Goal: Task Accomplishment & Management: Manage account settings

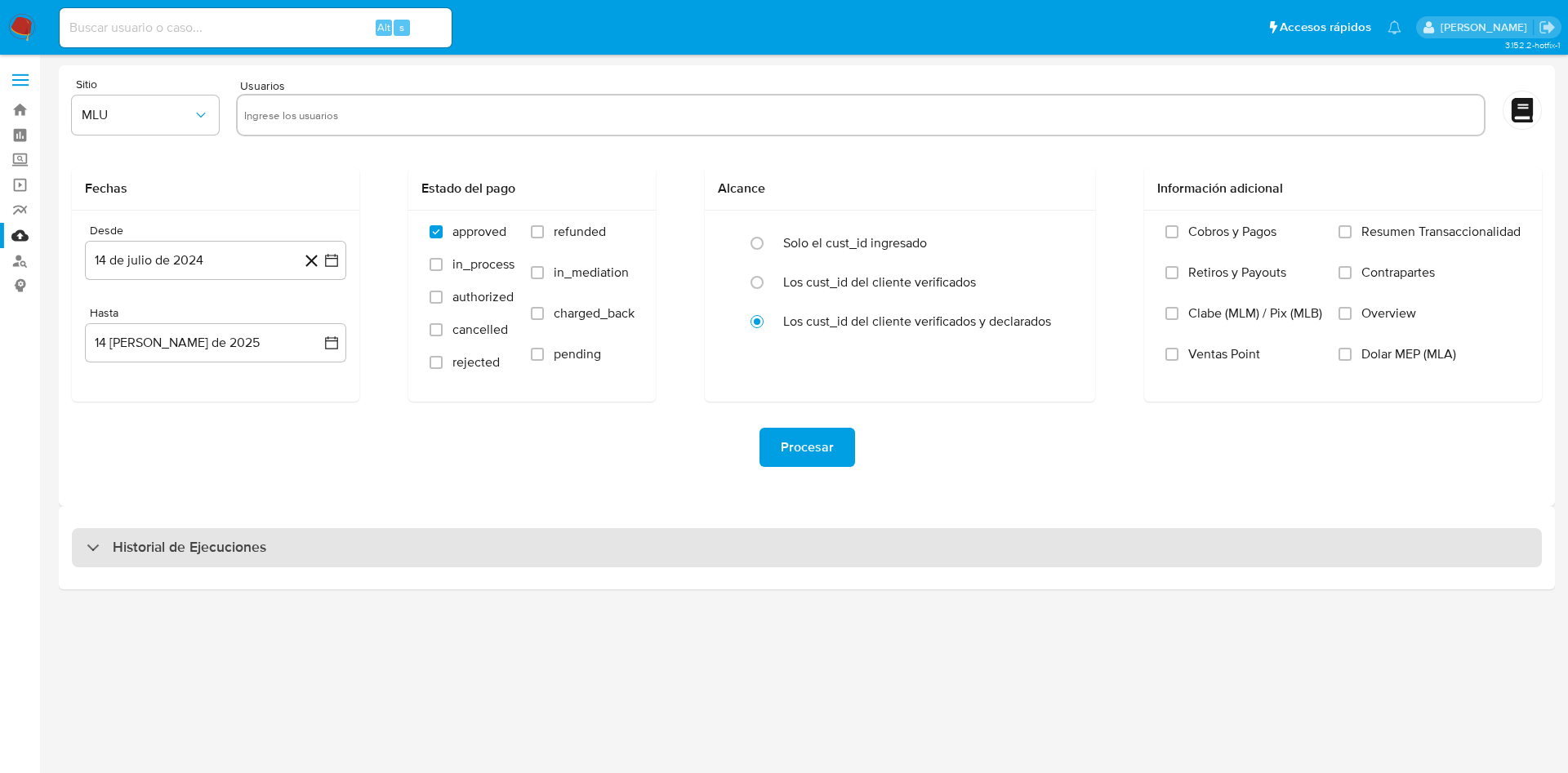
click at [309, 541] on div "Historial de Ejecuciones" at bounding box center [807, 548] width 1470 height 39
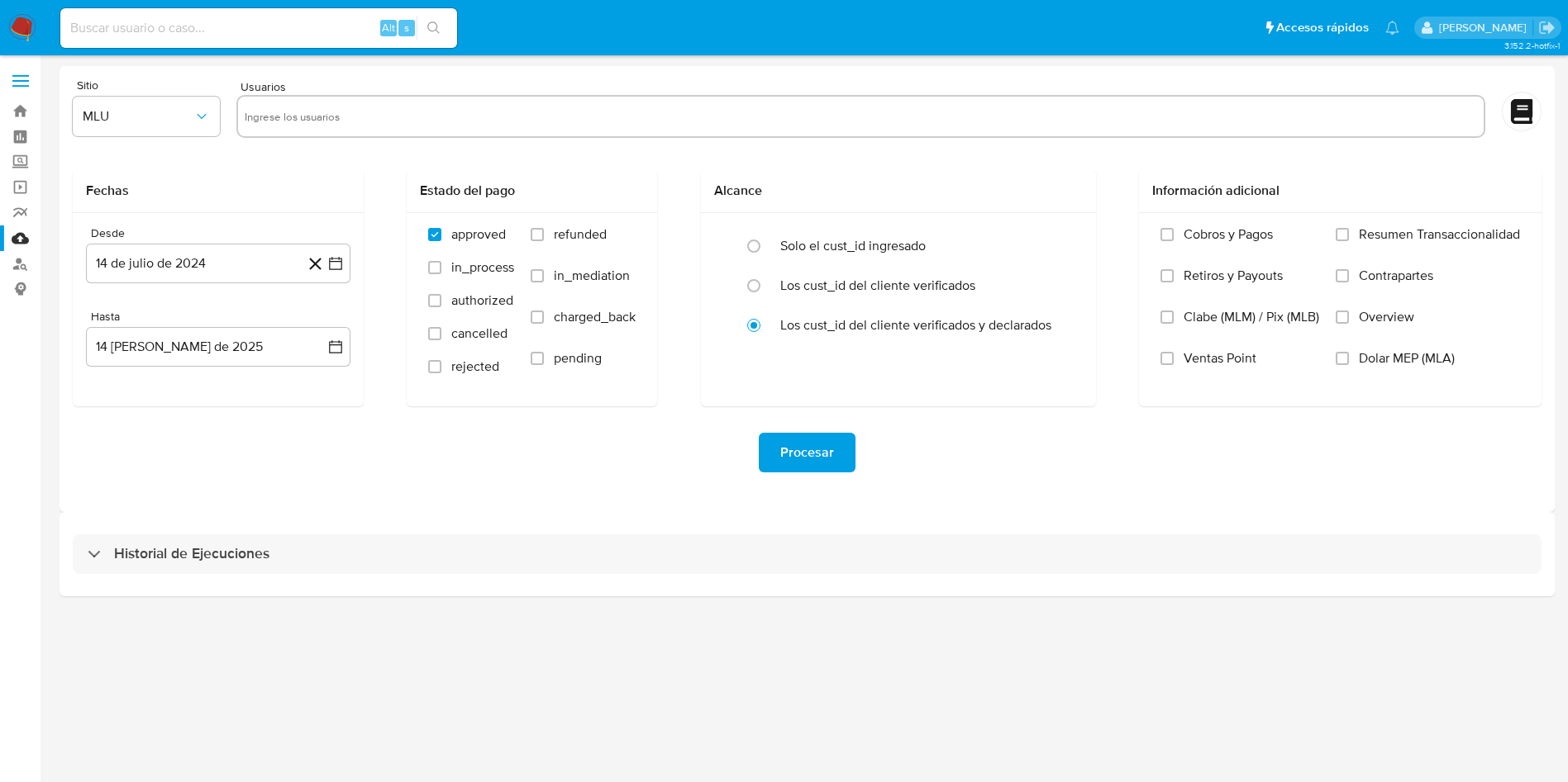
select select "10"
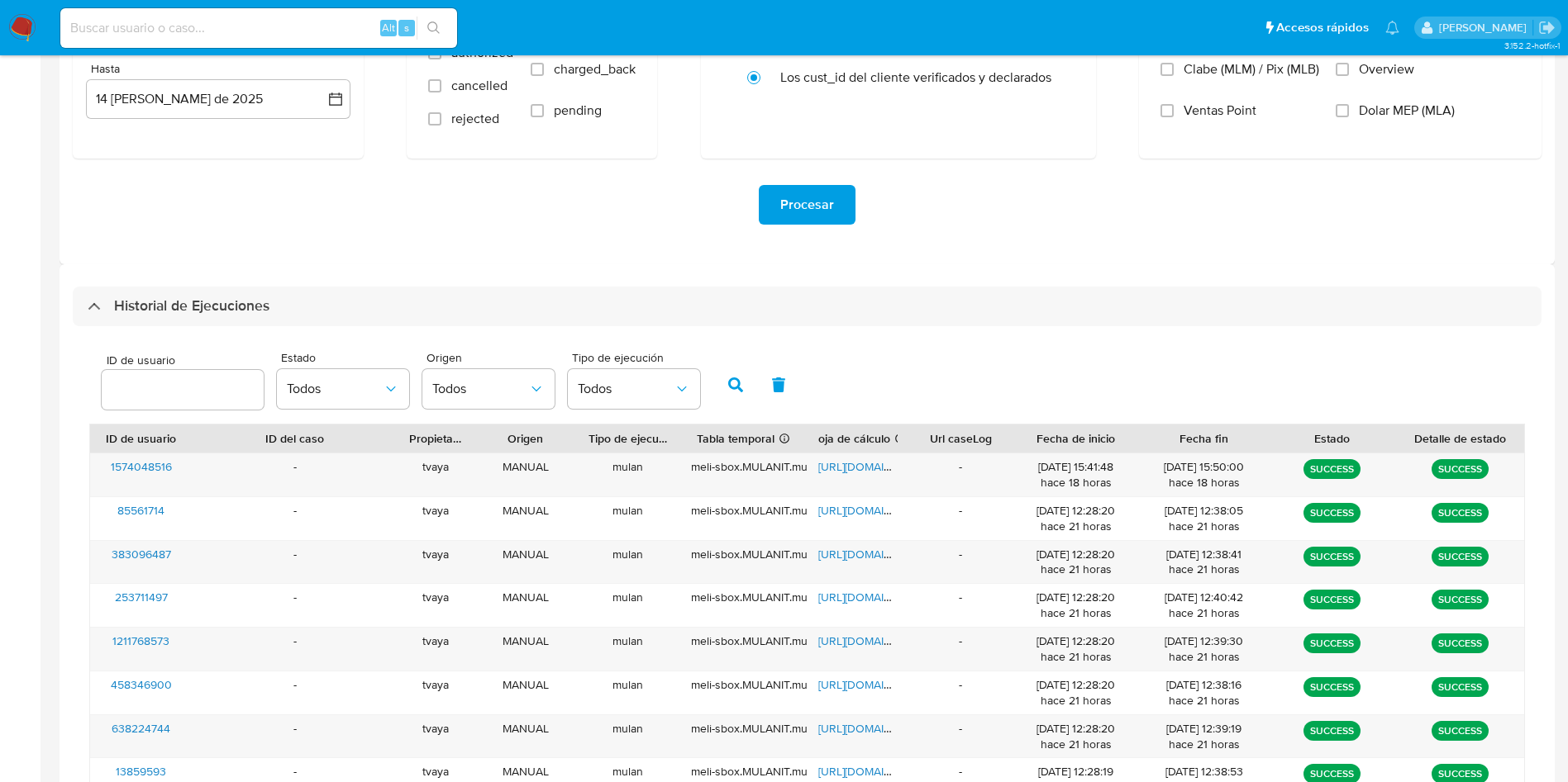
scroll to position [372, 0]
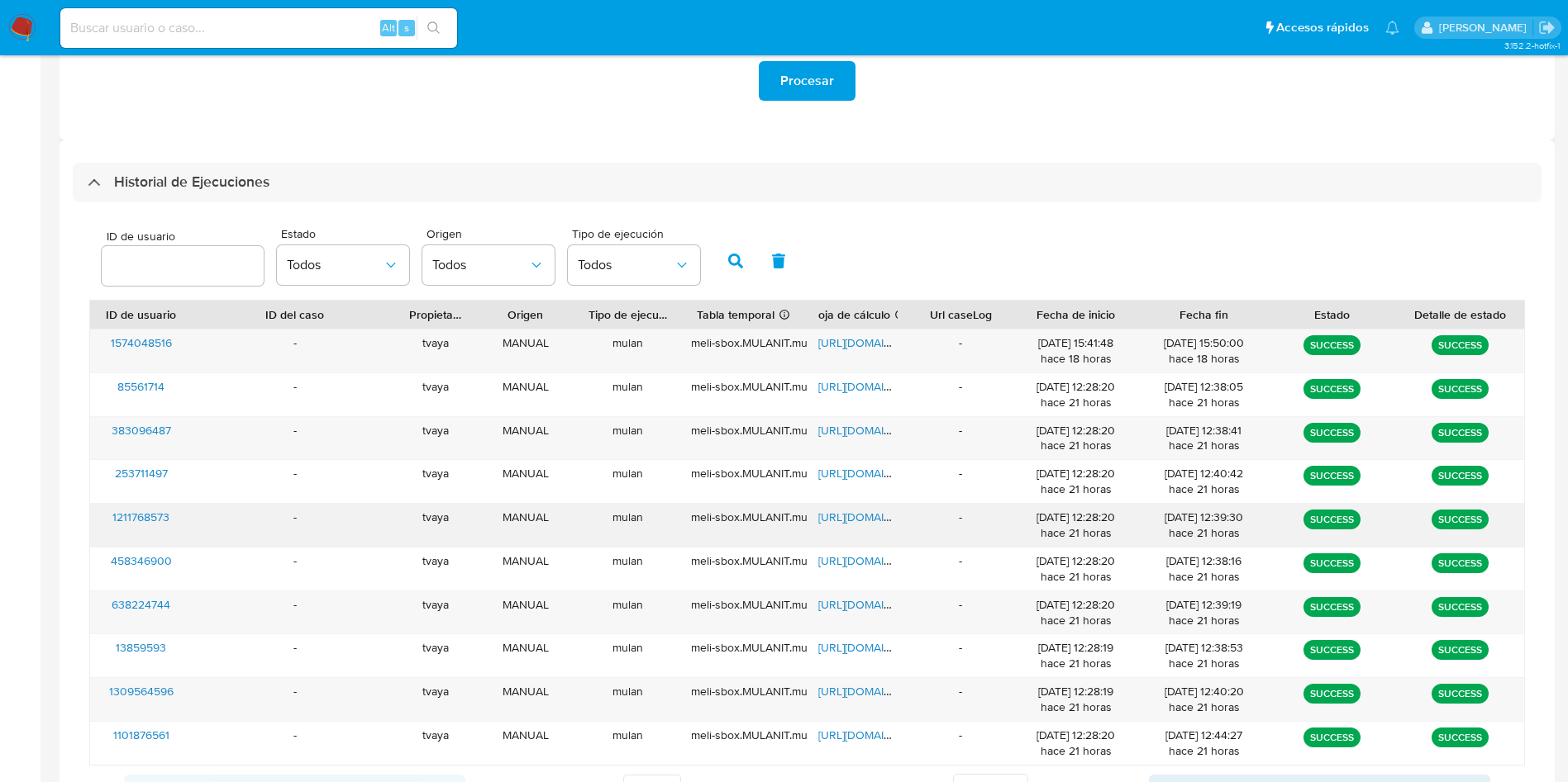
click at [159, 516] on span "1211768573" at bounding box center [141, 517] width 57 height 17
drag, startPoint x: 183, startPoint y: 661, endPoint x: 84, endPoint y: 574, distance: 131.8
click at [84, 574] on div "ID de usuario Estado Todos Origen Todos Tipo de ejecución Todos ID de usuario I…" at bounding box center [807, 515] width 1468 height 624
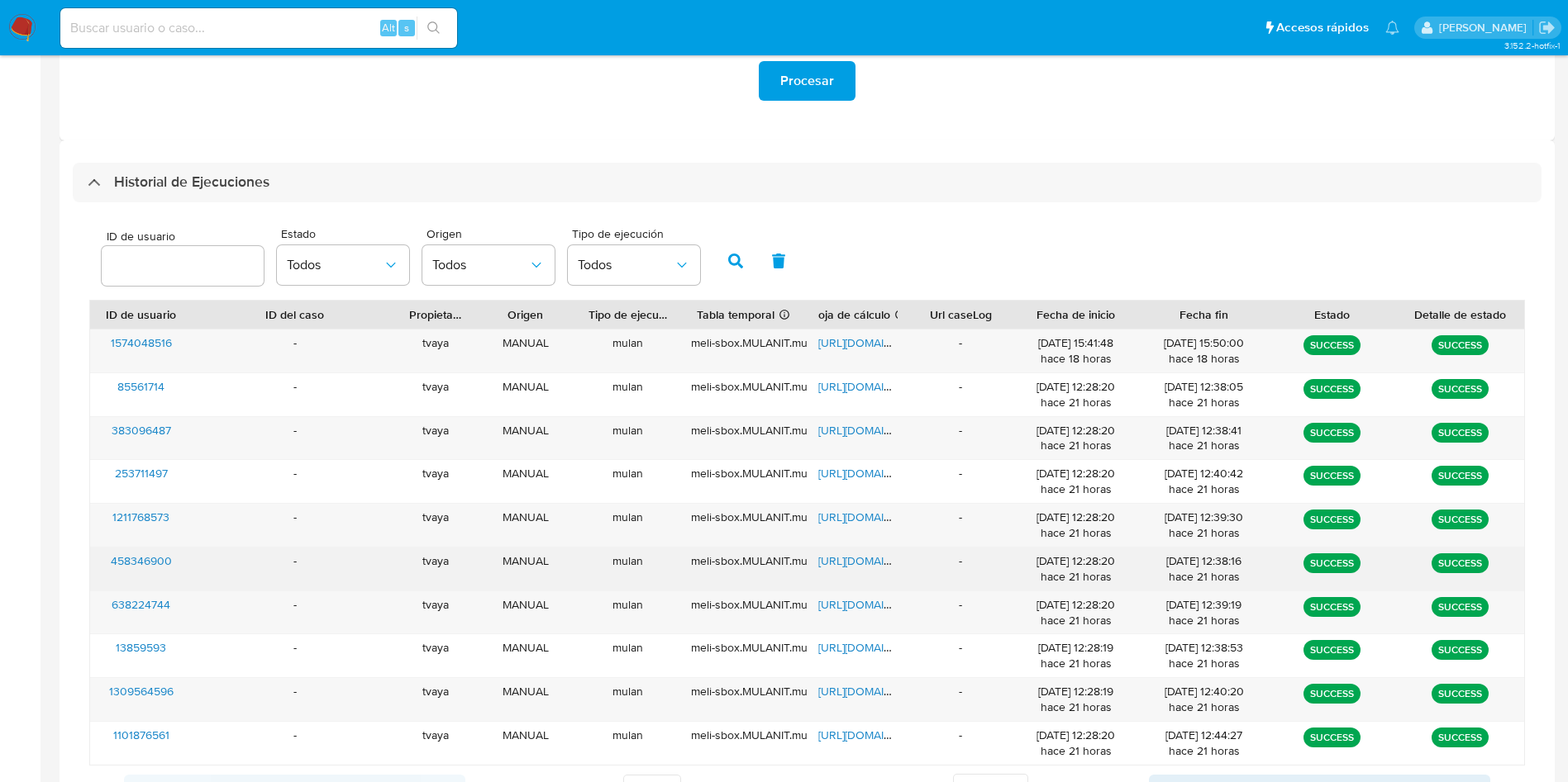
click at [145, 553] on span "458346900" at bounding box center [141, 561] width 61 height 17
click at [872, 567] on span "https://docs.google.com/spreadsheets/d/1V5aQFAqv-71b042DvVNLw94ijIdQKxsObutHTBi…" at bounding box center [875, 561] width 114 height 17
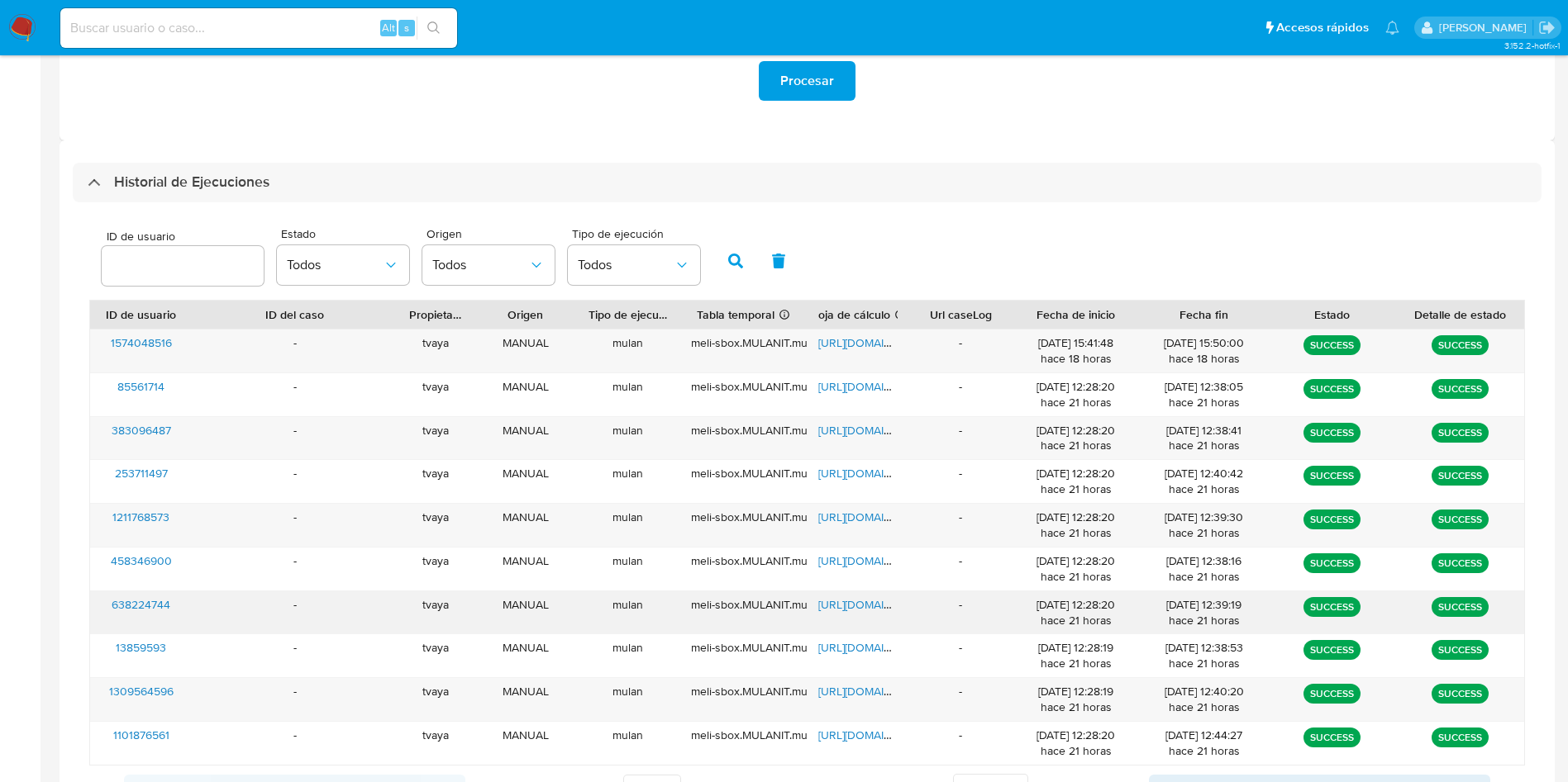
click at [149, 610] on span "638224744" at bounding box center [141, 605] width 59 height 17
click at [862, 602] on span "https://docs.google.com/spreadsheets/d/1ER6Wc0lU728AefQc2sR3MaMloshL5Zpix1QVKd7…" at bounding box center [875, 605] width 114 height 17
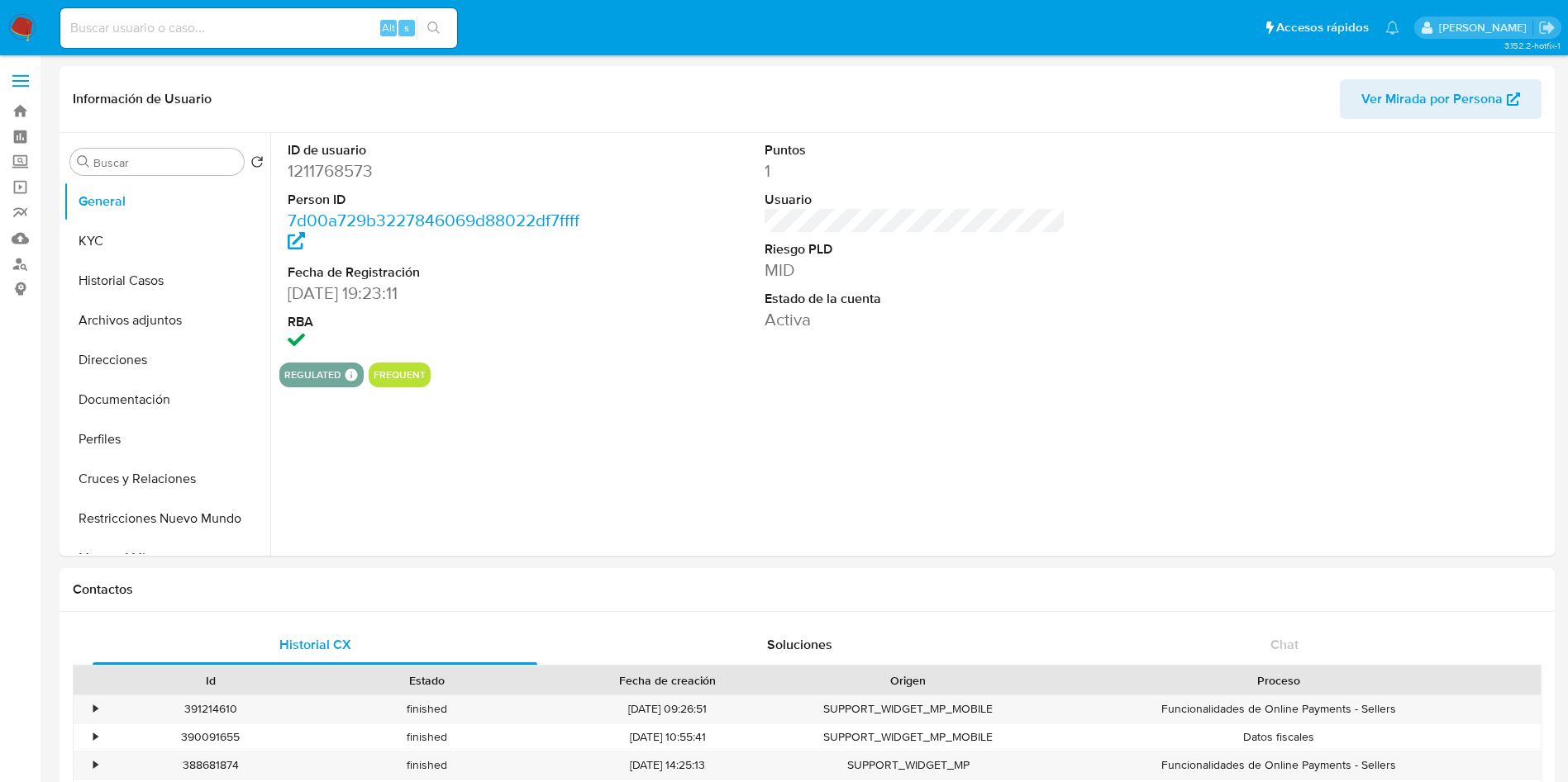
click at [355, 168] on dd "1211768573" at bounding box center [438, 170] width 301 height 23
select select "10"
copy dd "1211768573"
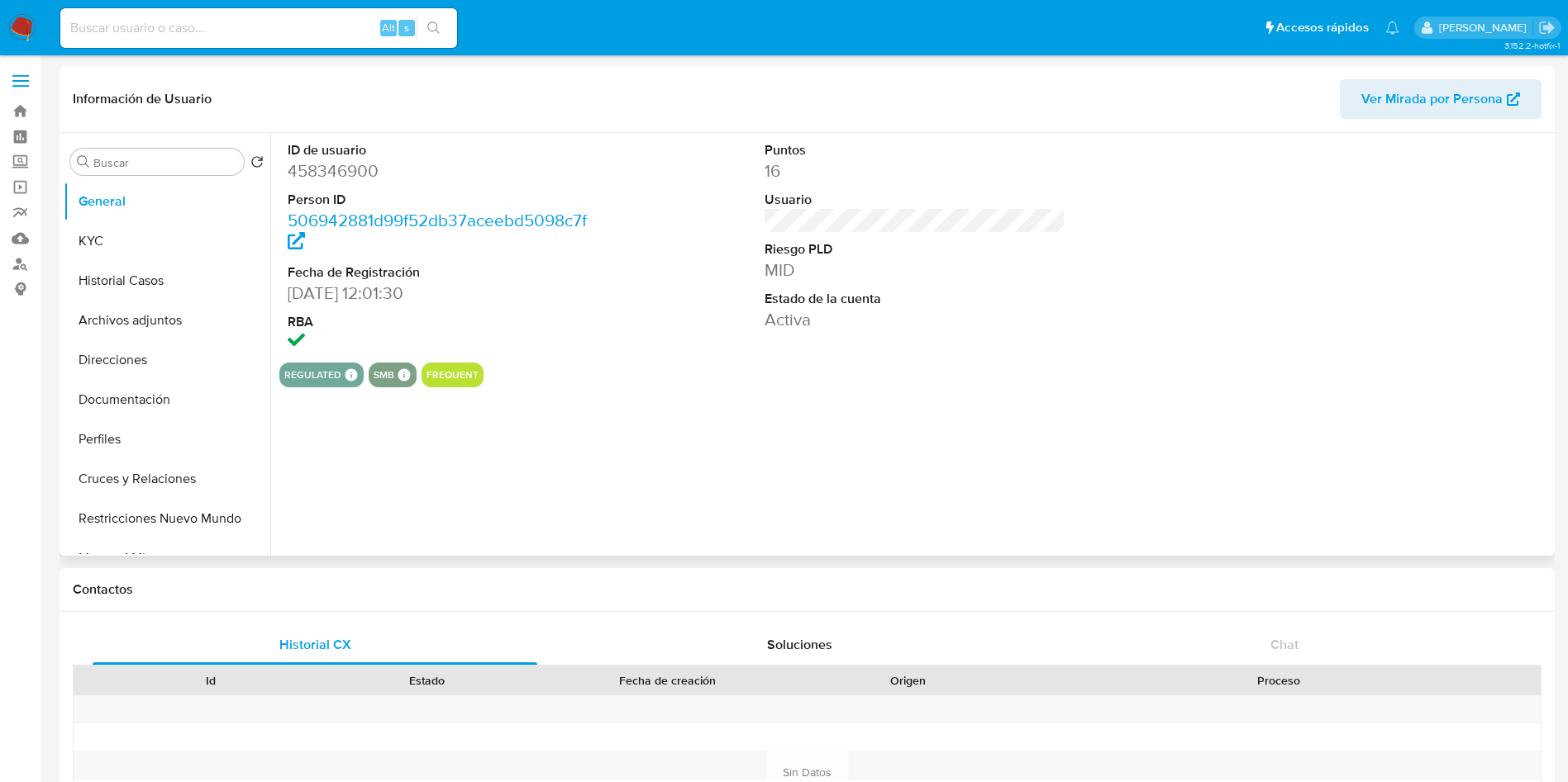
select select "10"
click at [330, 163] on dd "458346900" at bounding box center [438, 170] width 301 height 23
copy dd "458346900"
click at [127, 301] on button "Archivos adjuntos" at bounding box center [160, 321] width 193 height 40
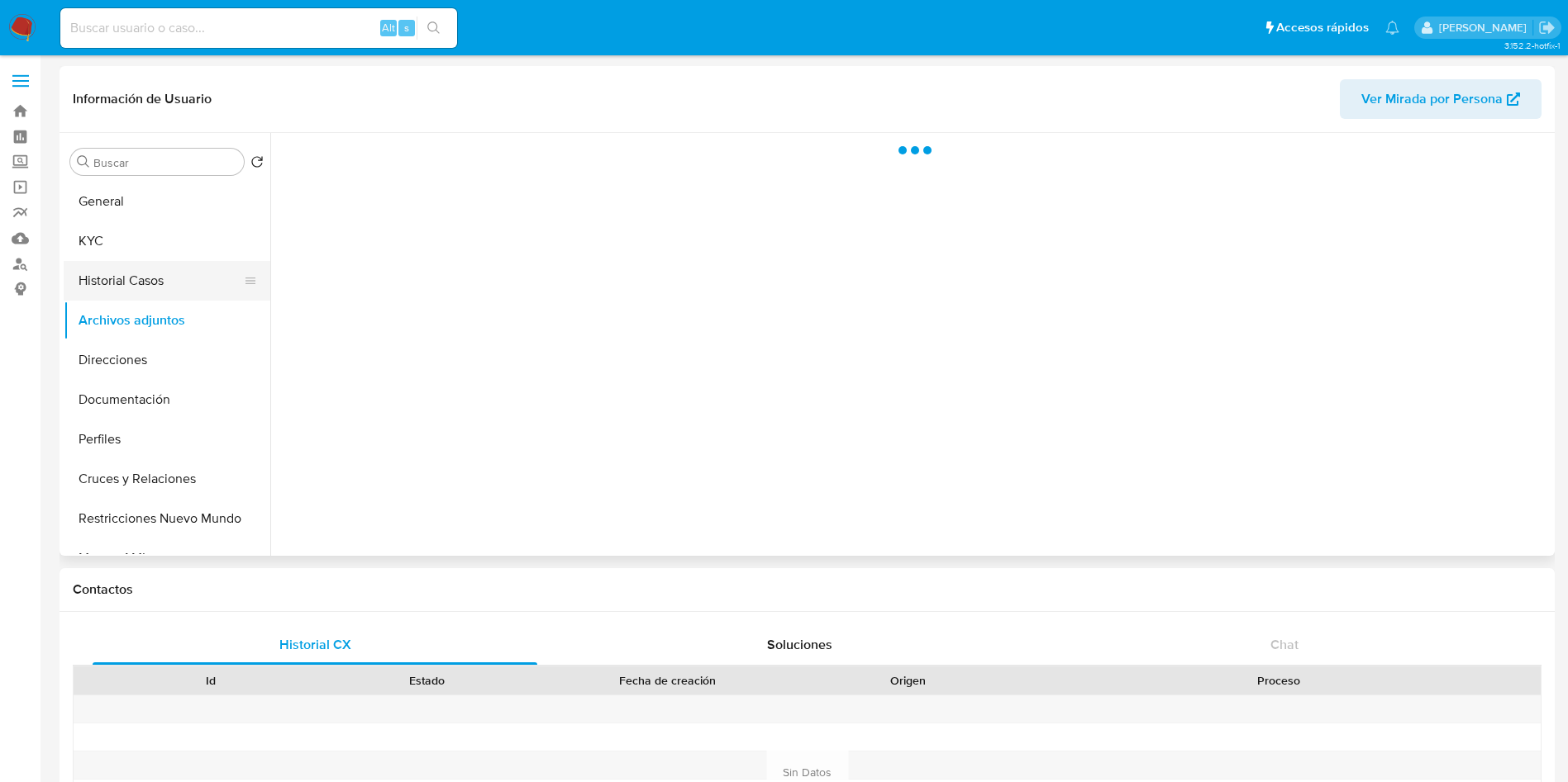
click at [127, 294] on button "Historial Casos" at bounding box center [160, 280] width 193 height 40
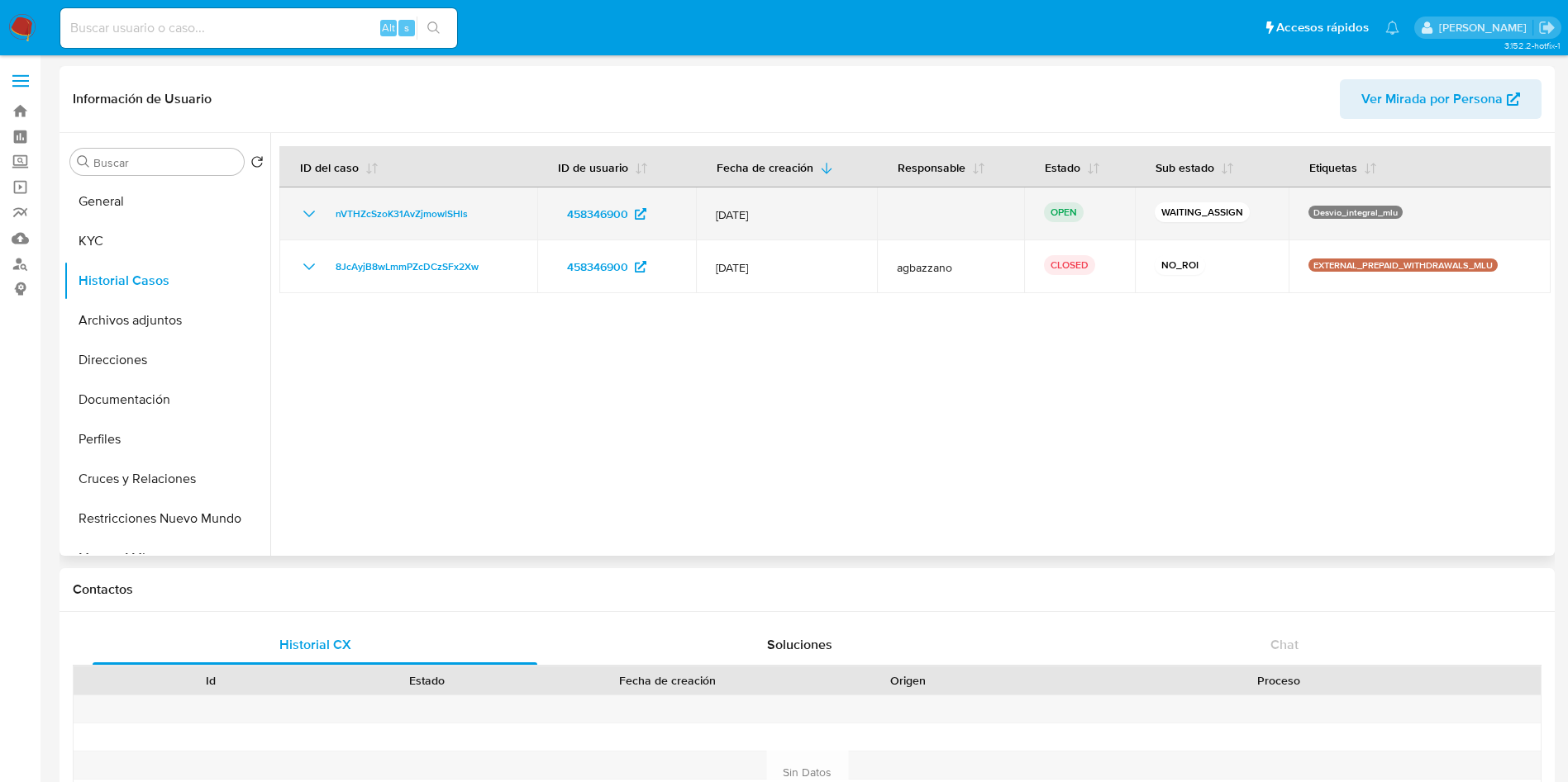
drag, startPoint x: 482, startPoint y: 217, endPoint x: 321, endPoint y: 225, distance: 161.2
click at [321, 225] on td "nVTHZcSzoK31AvZjmowlSHls" at bounding box center [408, 213] width 258 height 53
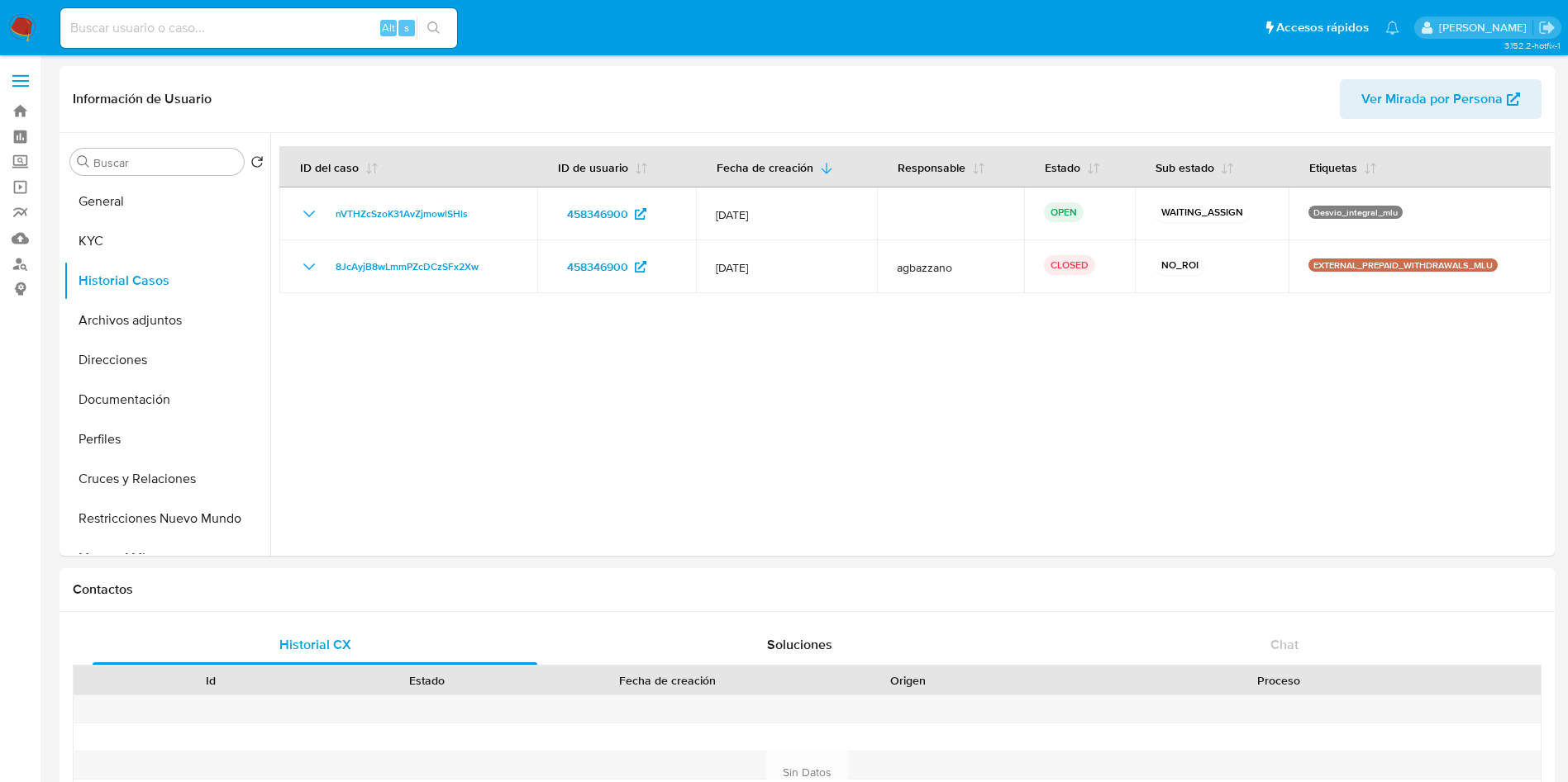
click at [20, 31] on img at bounding box center [22, 28] width 28 height 28
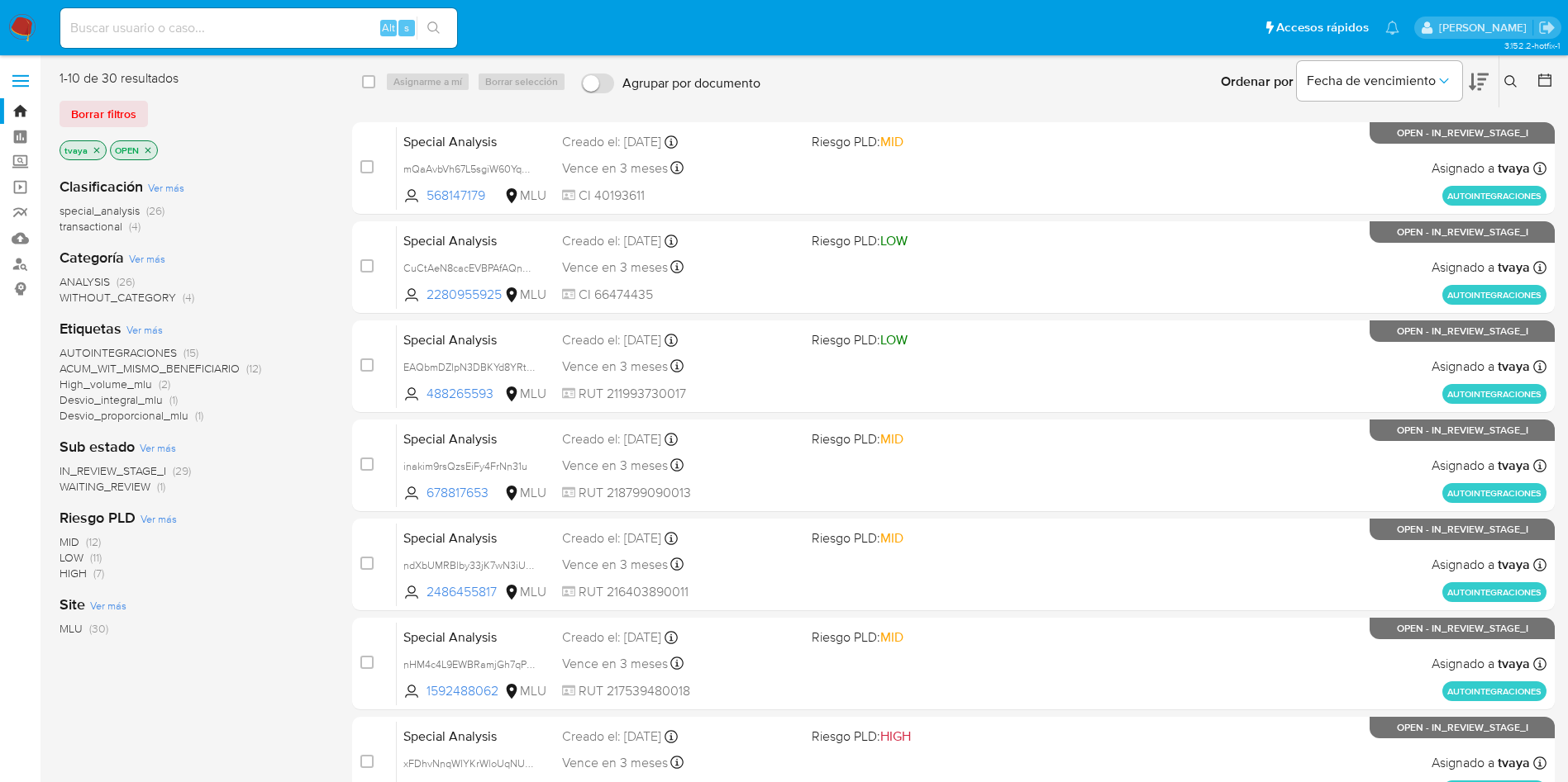
click at [96, 150] on icon "close-filter" at bounding box center [97, 149] width 6 height 6
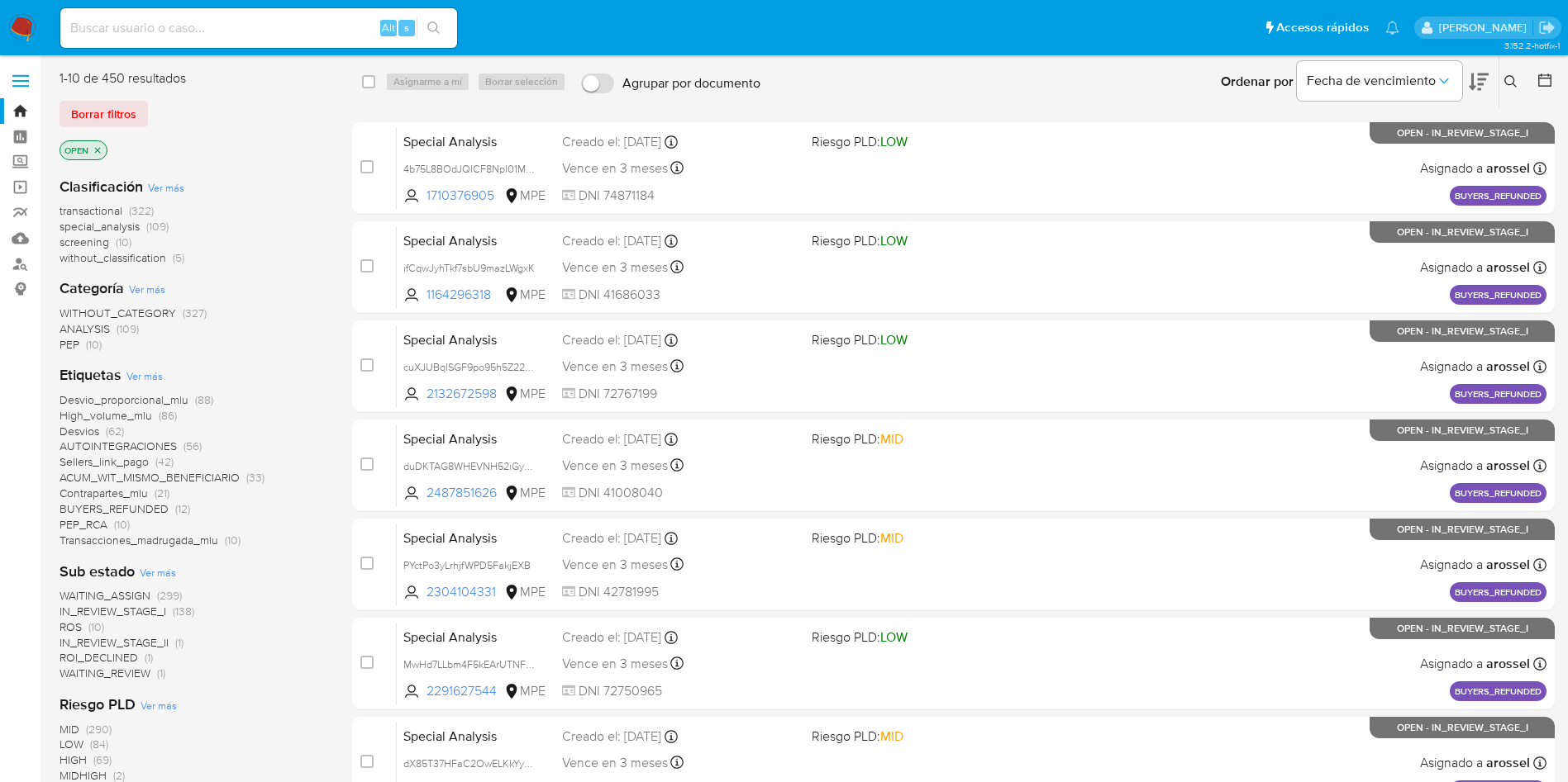
click at [1511, 89] on button at bounding box center [1513, 82] width 27 height 20
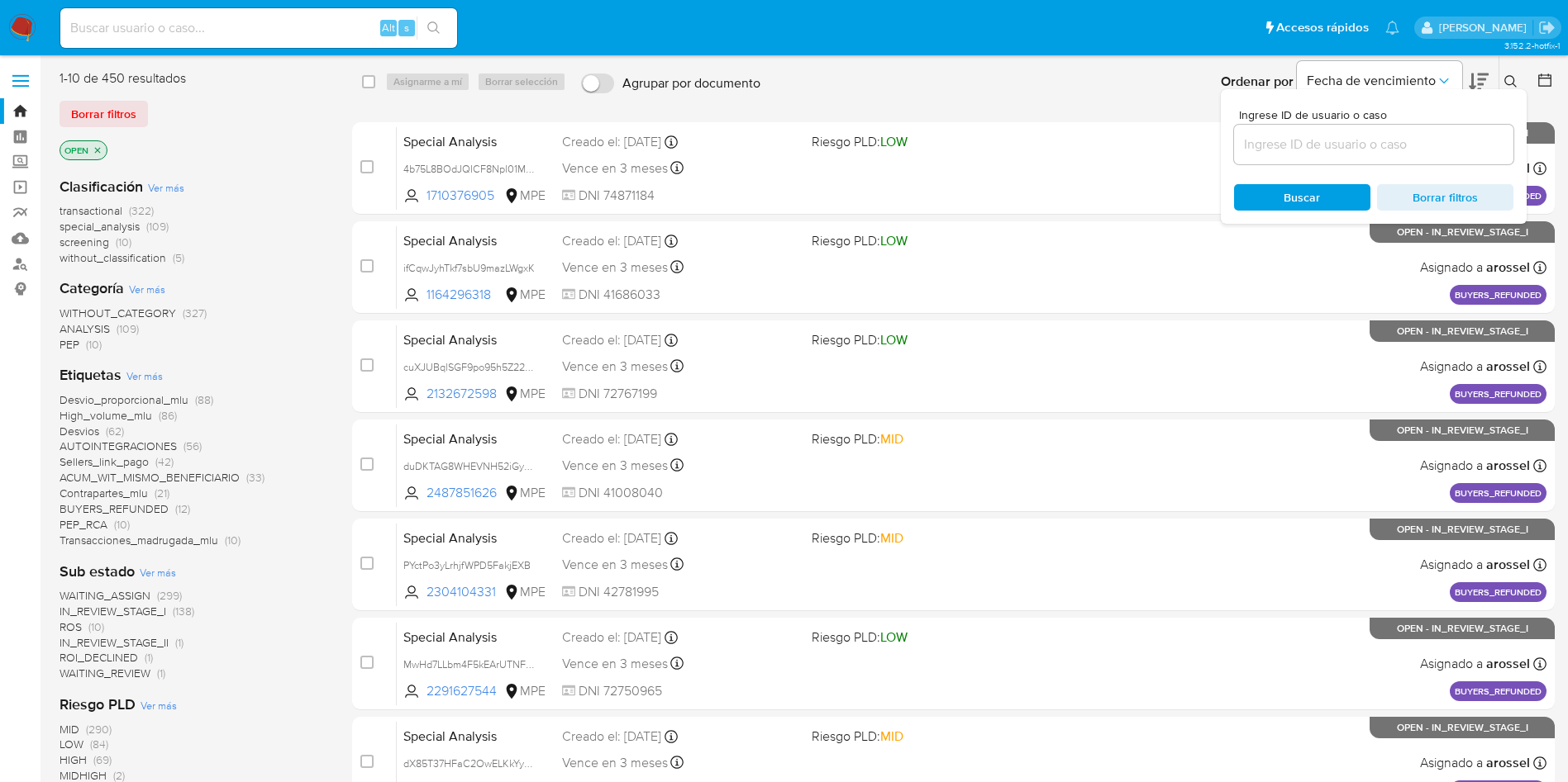
click at [1270, 141] on input at bounding box center [1373, 144] width 279 height 21
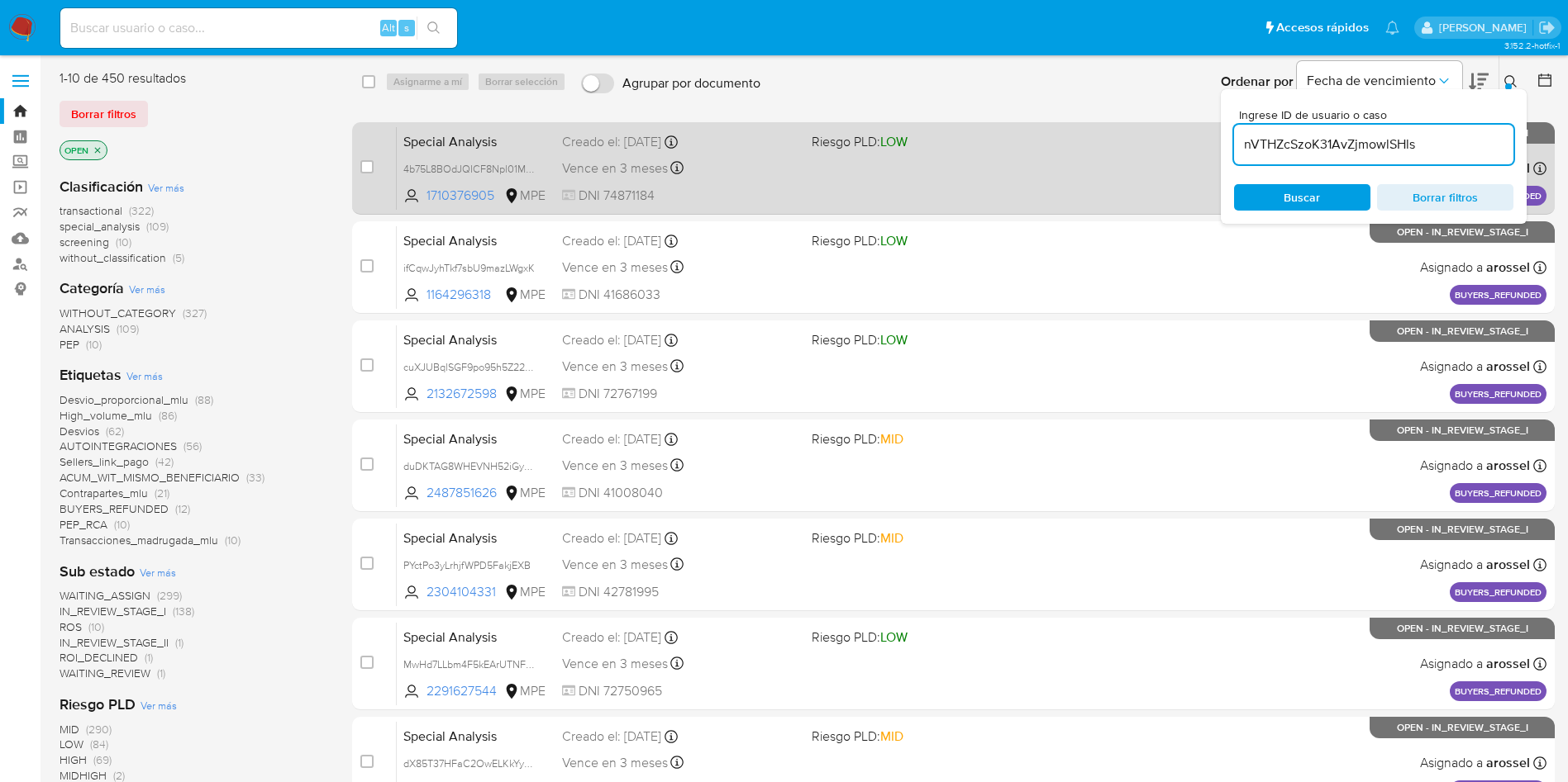
type input "nVTHZcSzoK31AvZjmowlSHls"
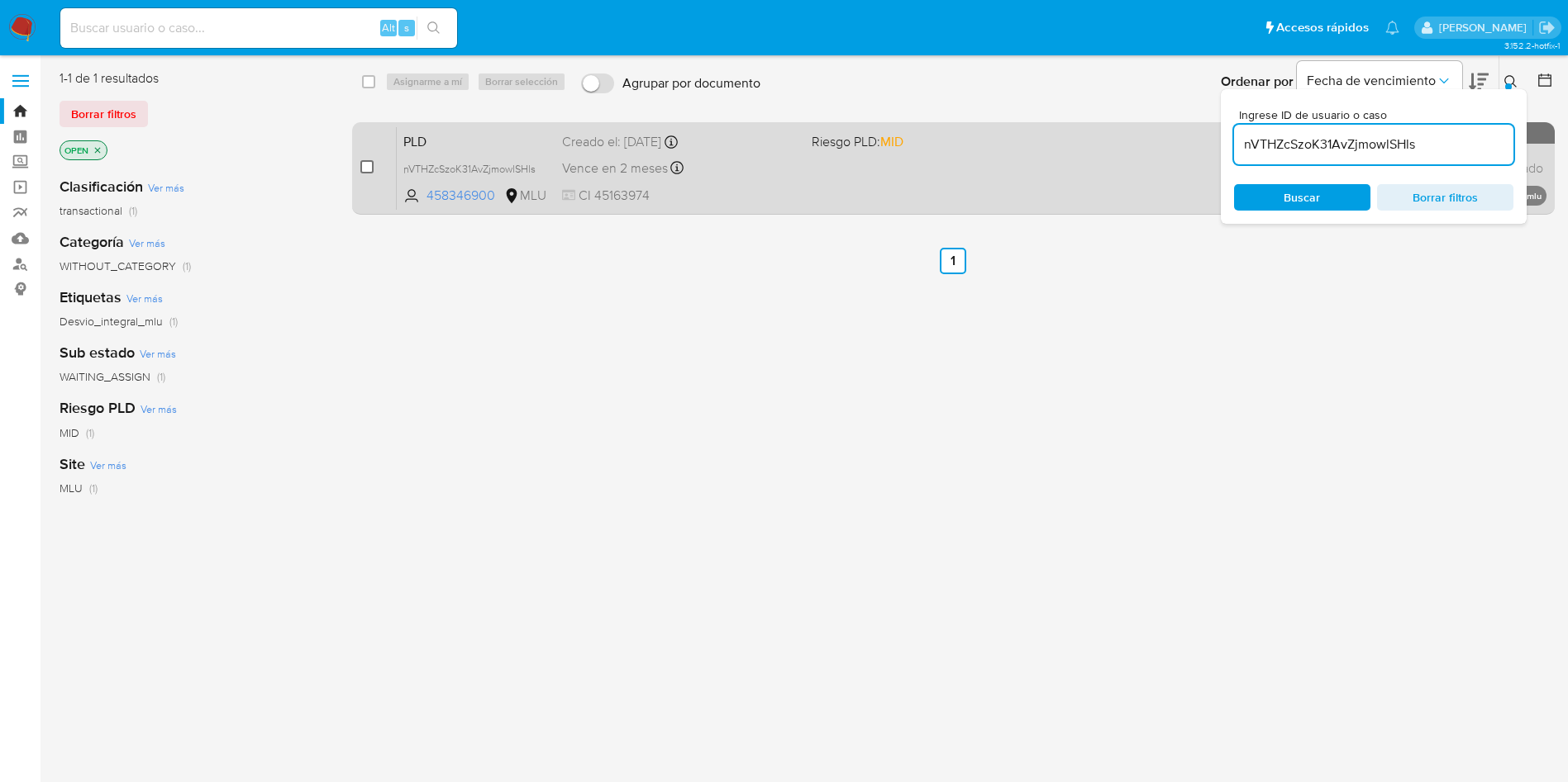
click at [360, 170] on input "checkbox" at bounding box center [367, 167] width 14 height 13
checkbox input "true"
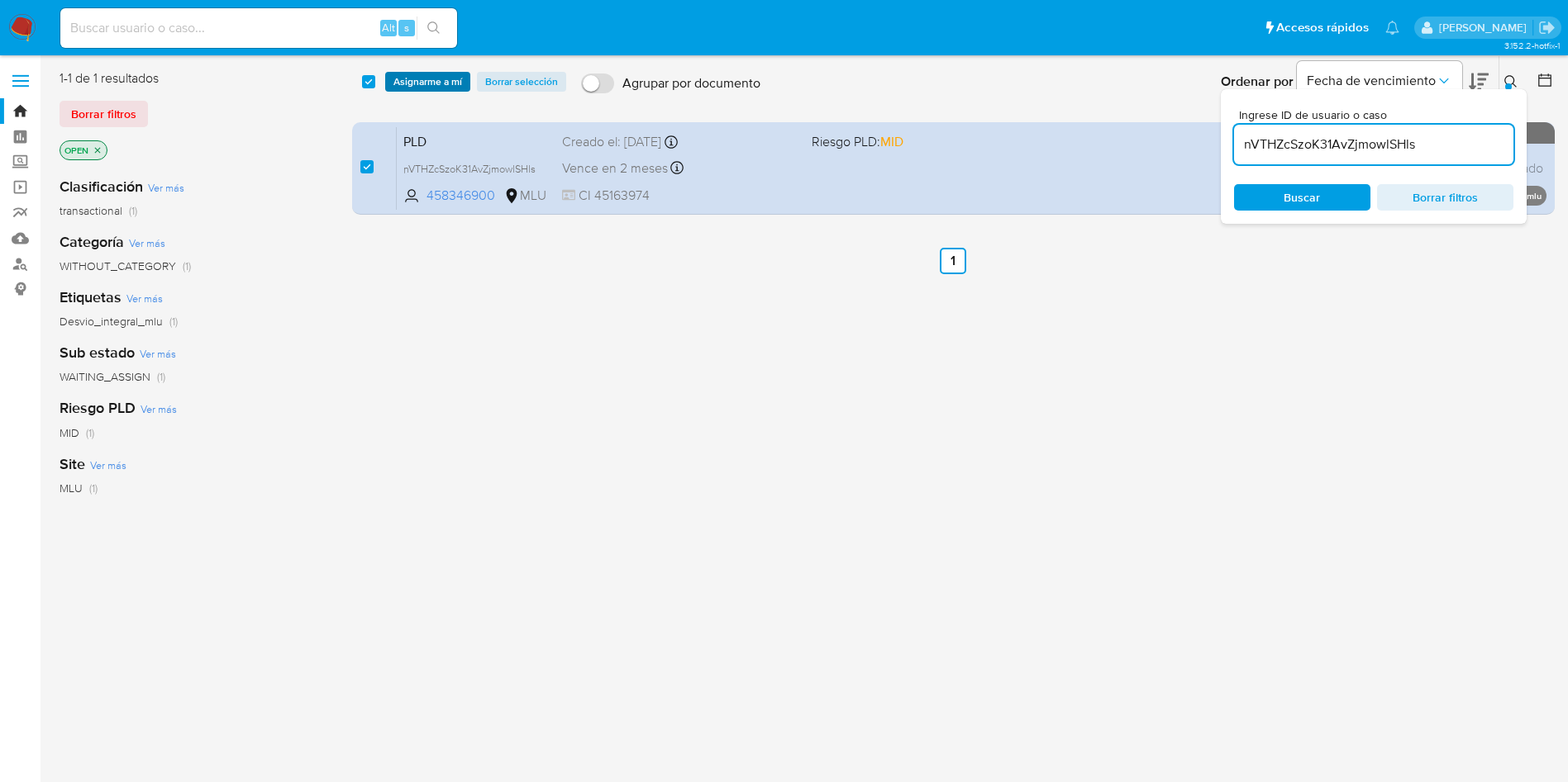
click at [419, 80] on span "Asignarme a mí" at bounding box center [427, 82] width 68 height 17
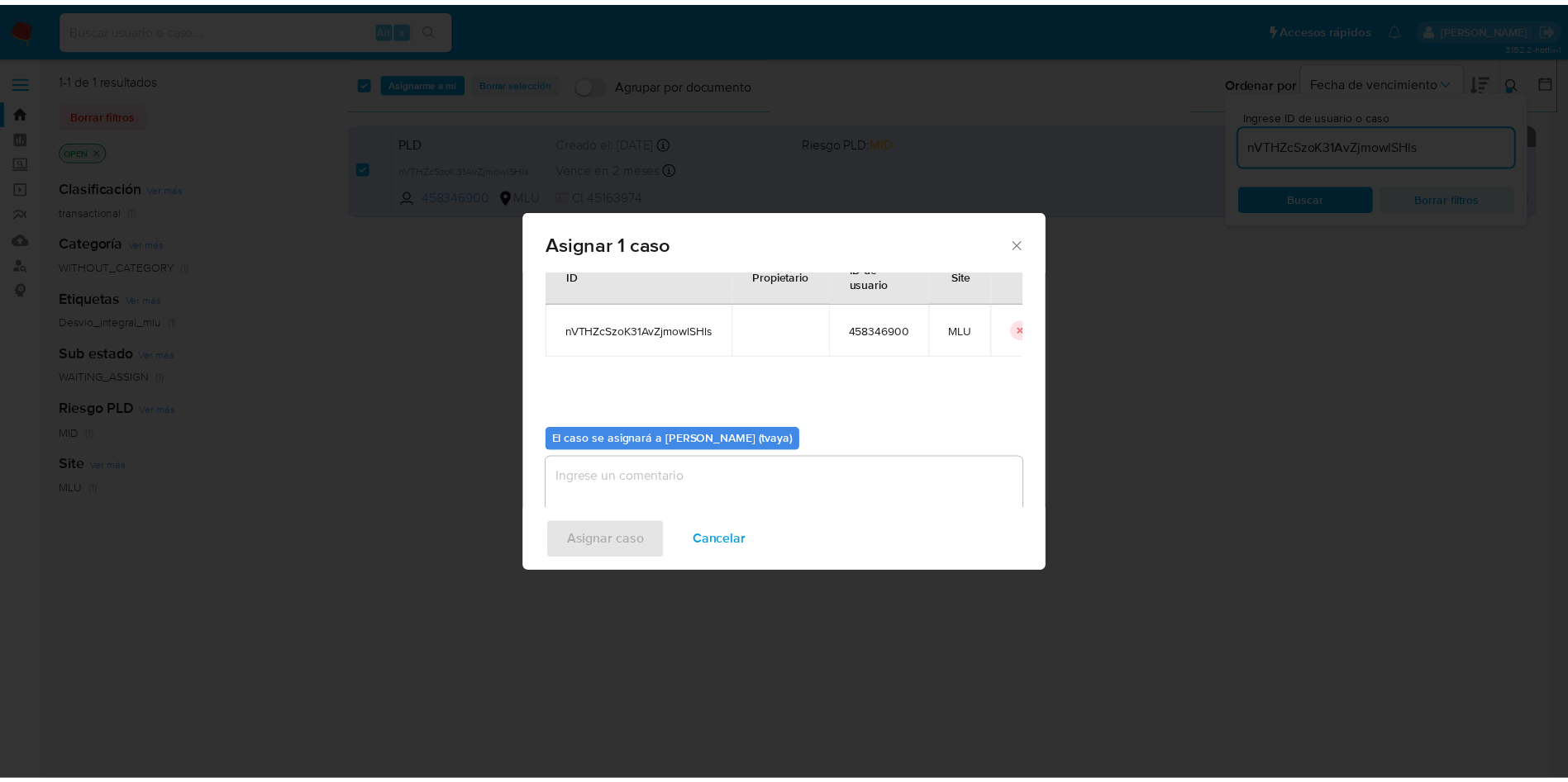
scroll to position [86, 0]
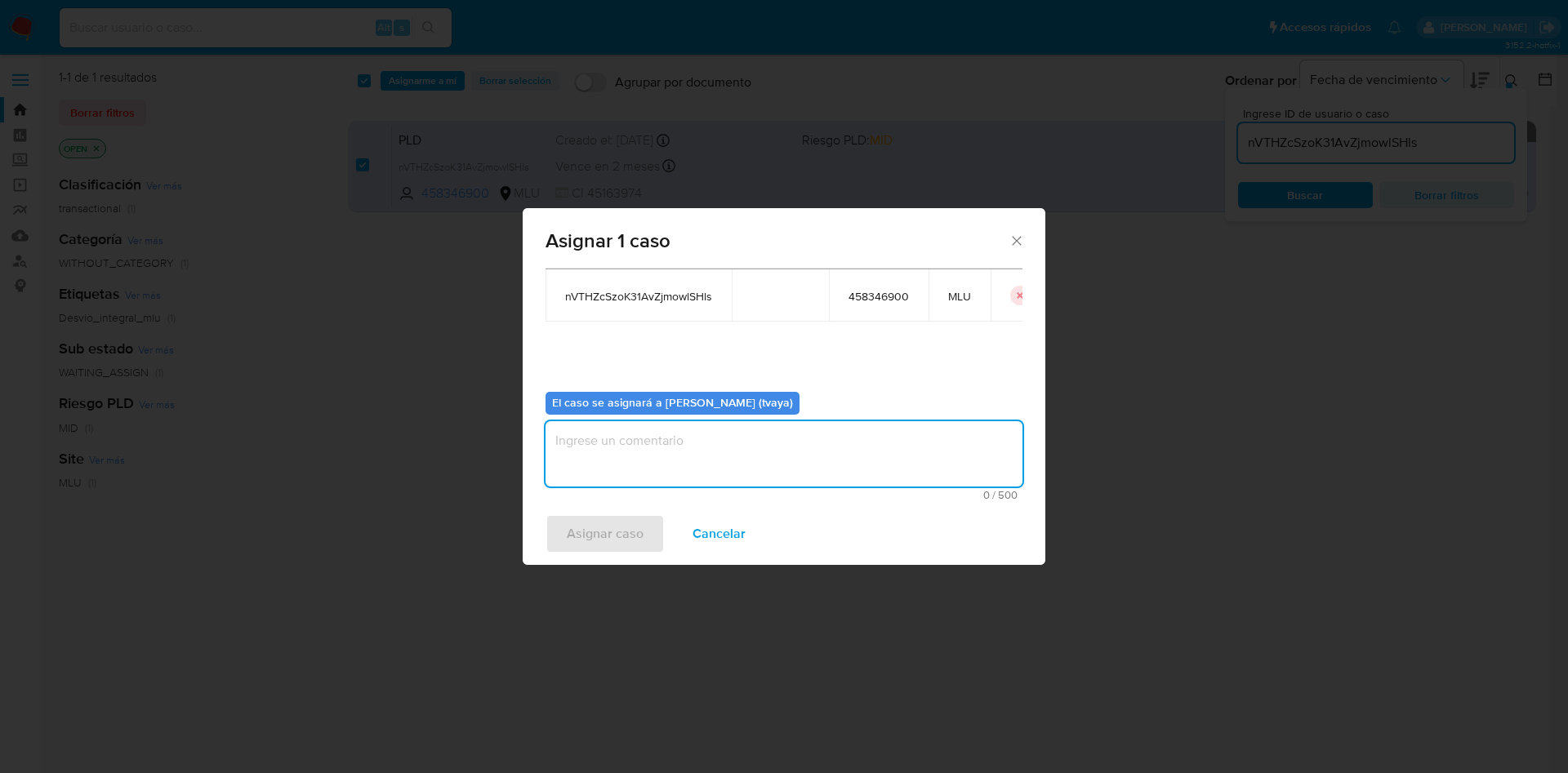
click at [715, 474] on textarea "assign-modal" at bounding box center [784, 454] width 477 height 65
type textarea "."
click at [628, 526] on span "Asignar caso" at bounding box center [606, 534] width 77 height 36
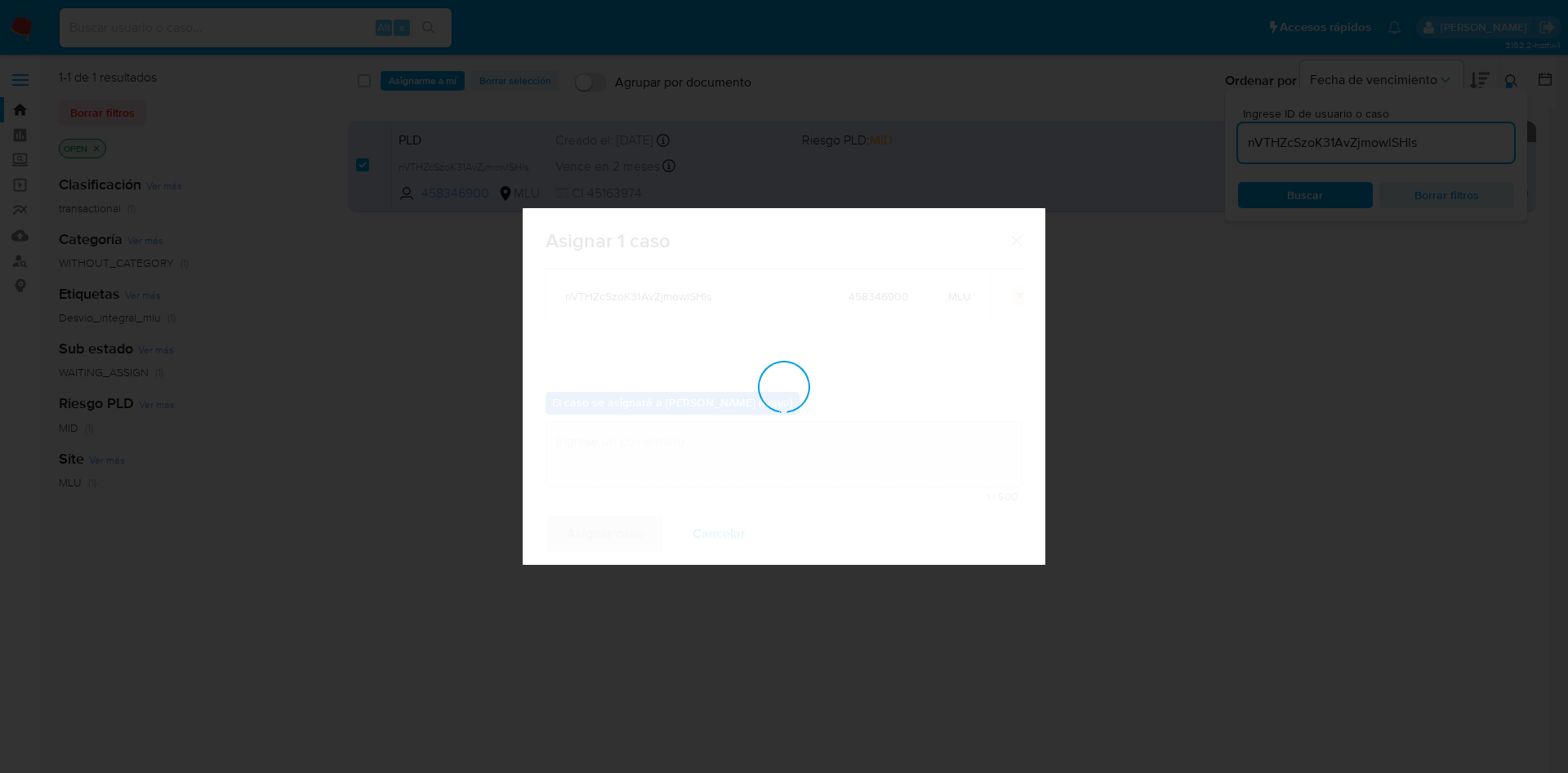
checkbox input "false"
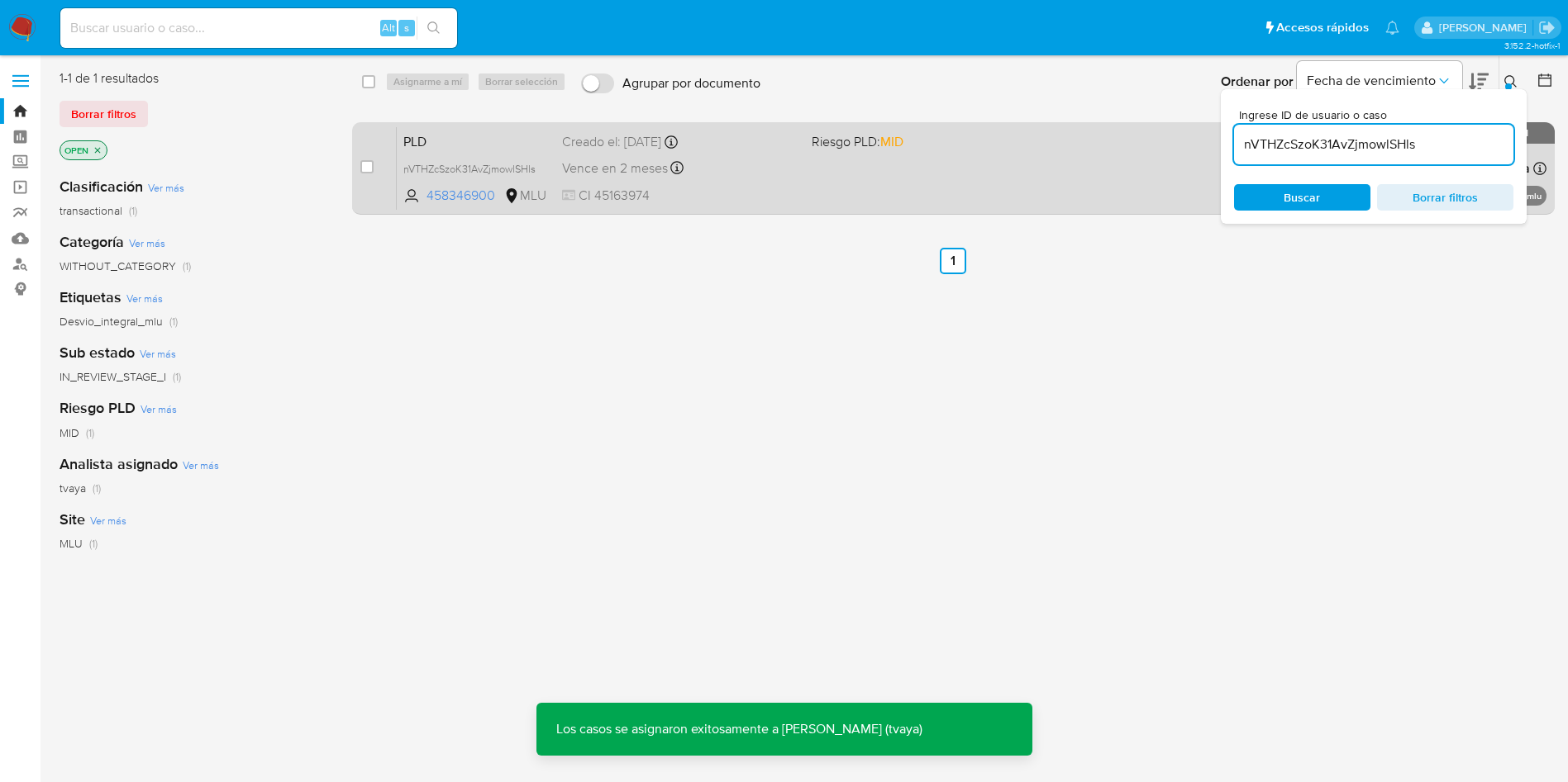
click at [842, 167] on div "PLD nVTHZcSzoK31AvZjmowlSHls 458346900 MLU Riesgo PLD: MID Creado el: 12/07/202…" at bounding box center [971, 168] width 1149 height 84
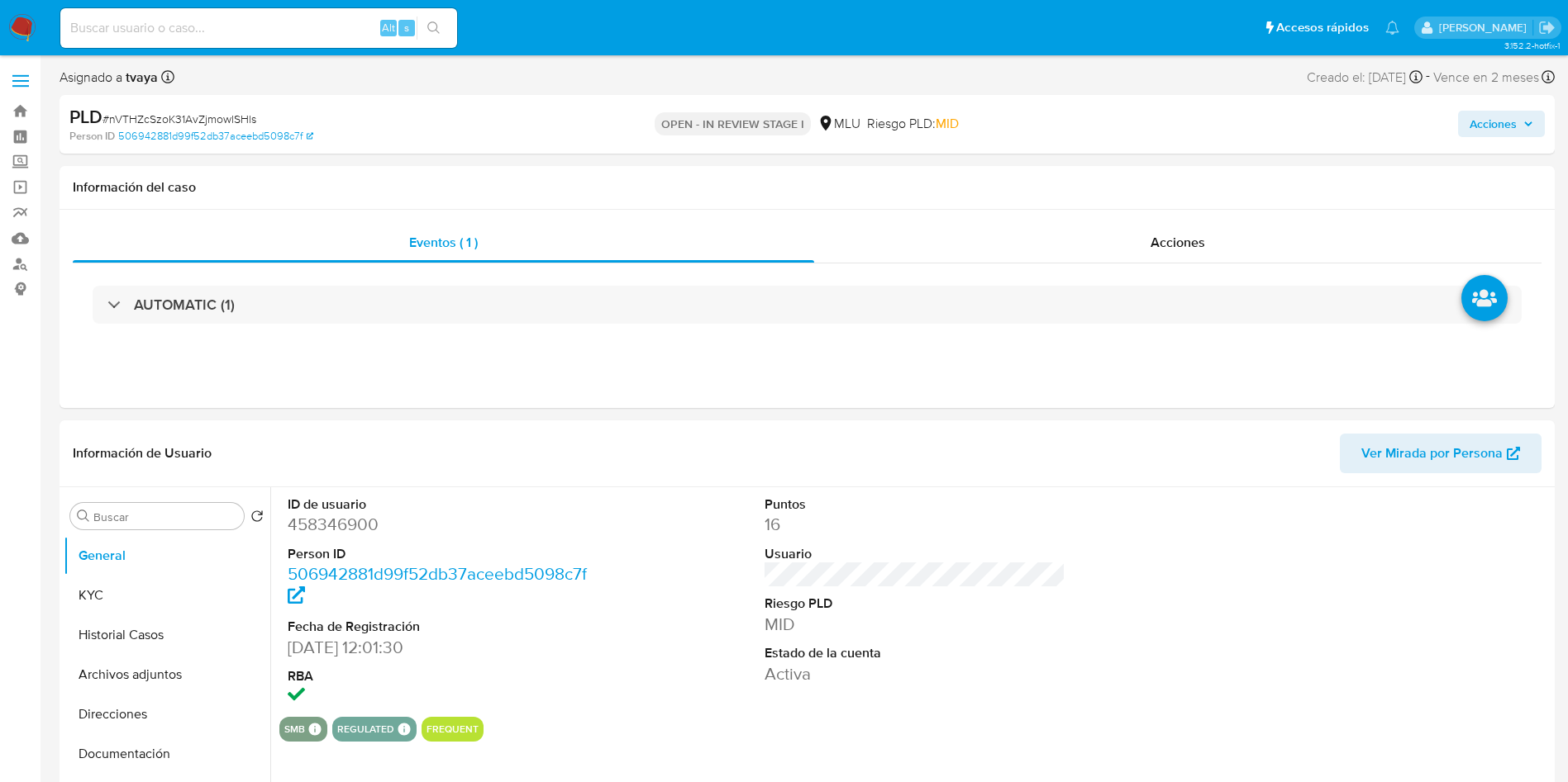
select select "10"
click at [343, 528] on dd "458346900" at bounding box center [438, 524] width 301 height 23
copy dd "458346900"
click at [107, 602] on button "KYC" at bounding box center [160, 596] width 193 height 40
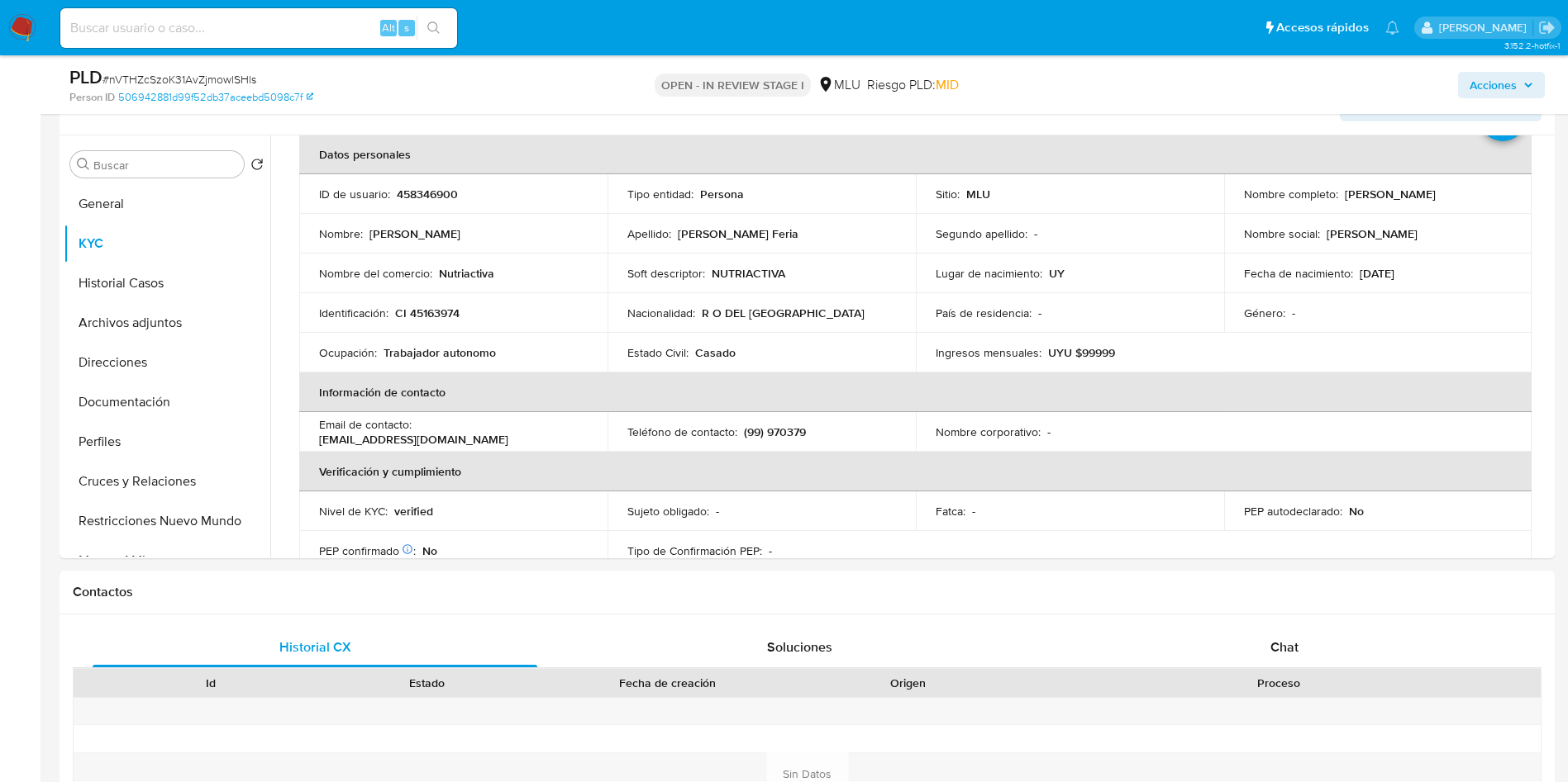
scroll to position [304, 0]
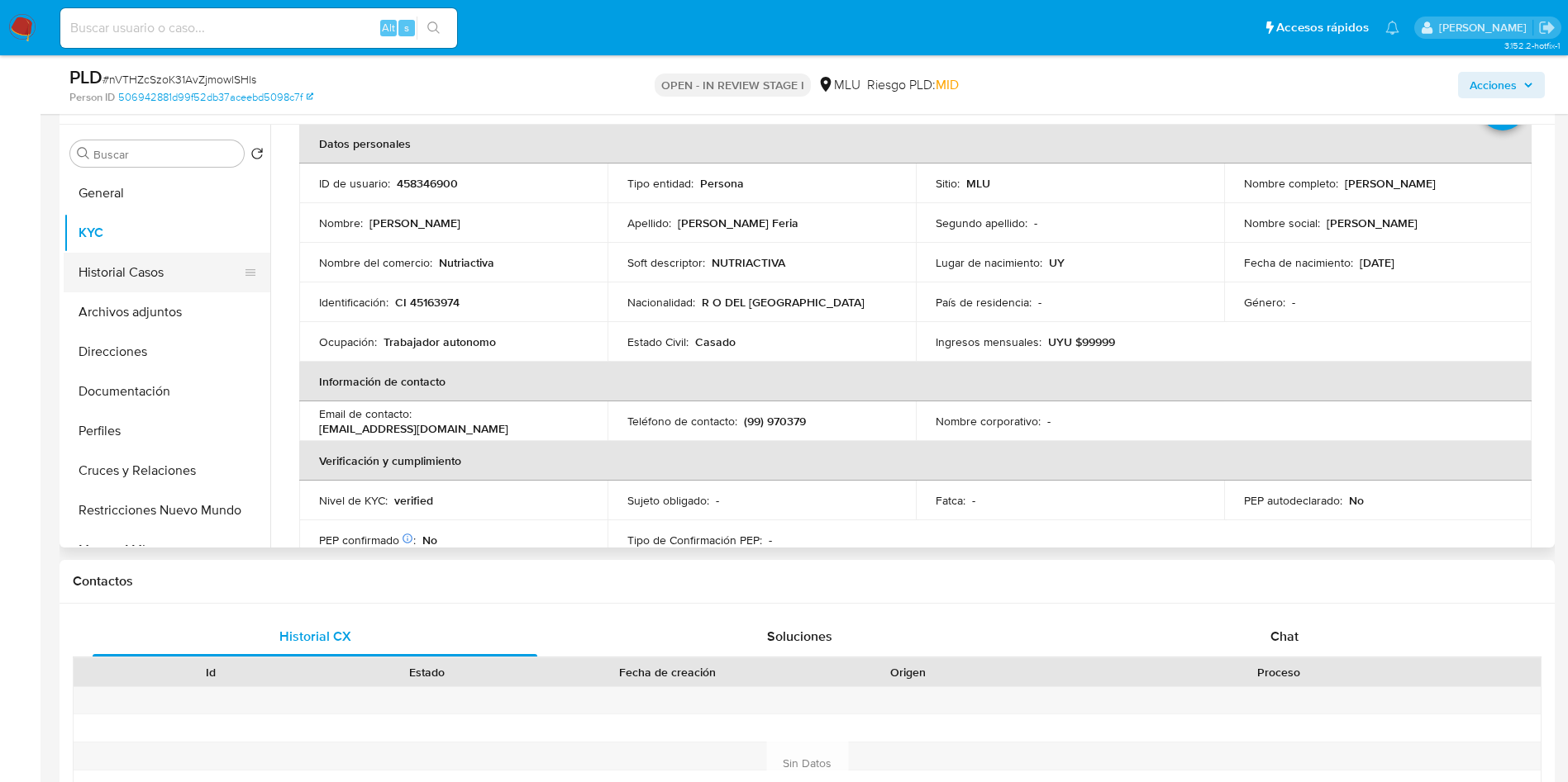
click at [100, 267] on button "Historial Casos" at bounding box center [160, 272] width 193 height 40
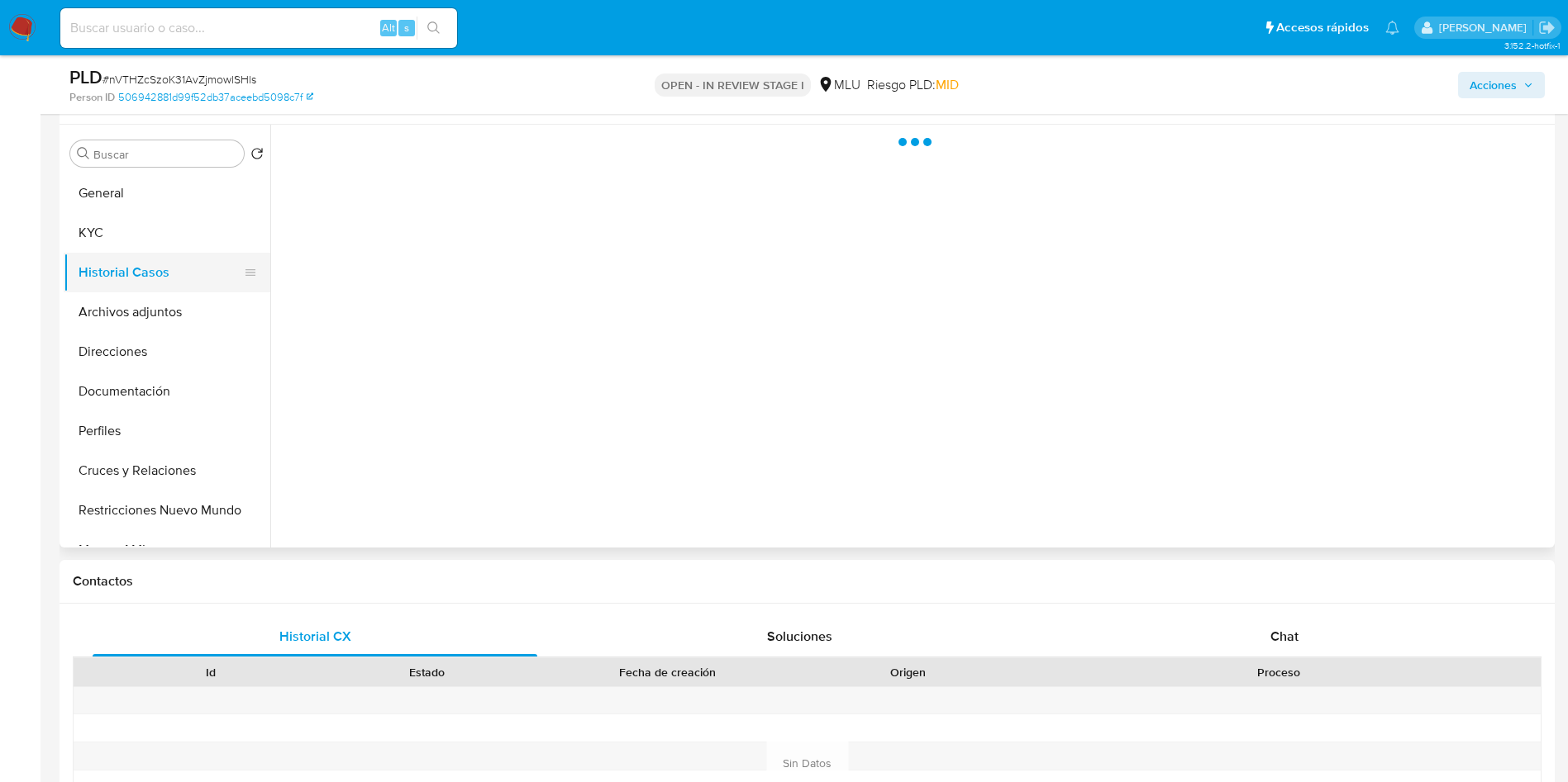
scroll to position [0, 0]
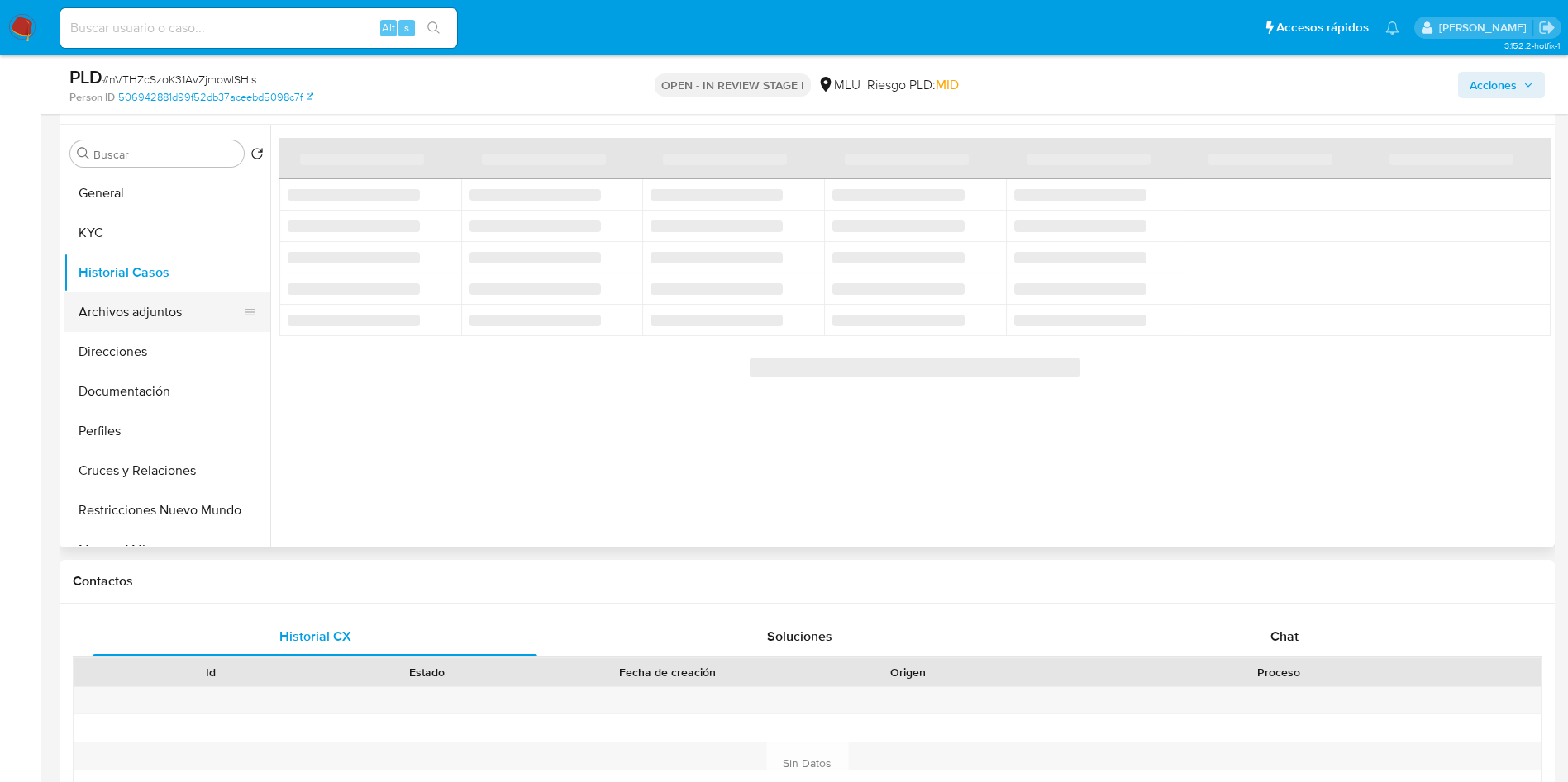
click at [115, 305] on button "Archivos adjuntos" at bounding box center [160, 312] width 193 height 40
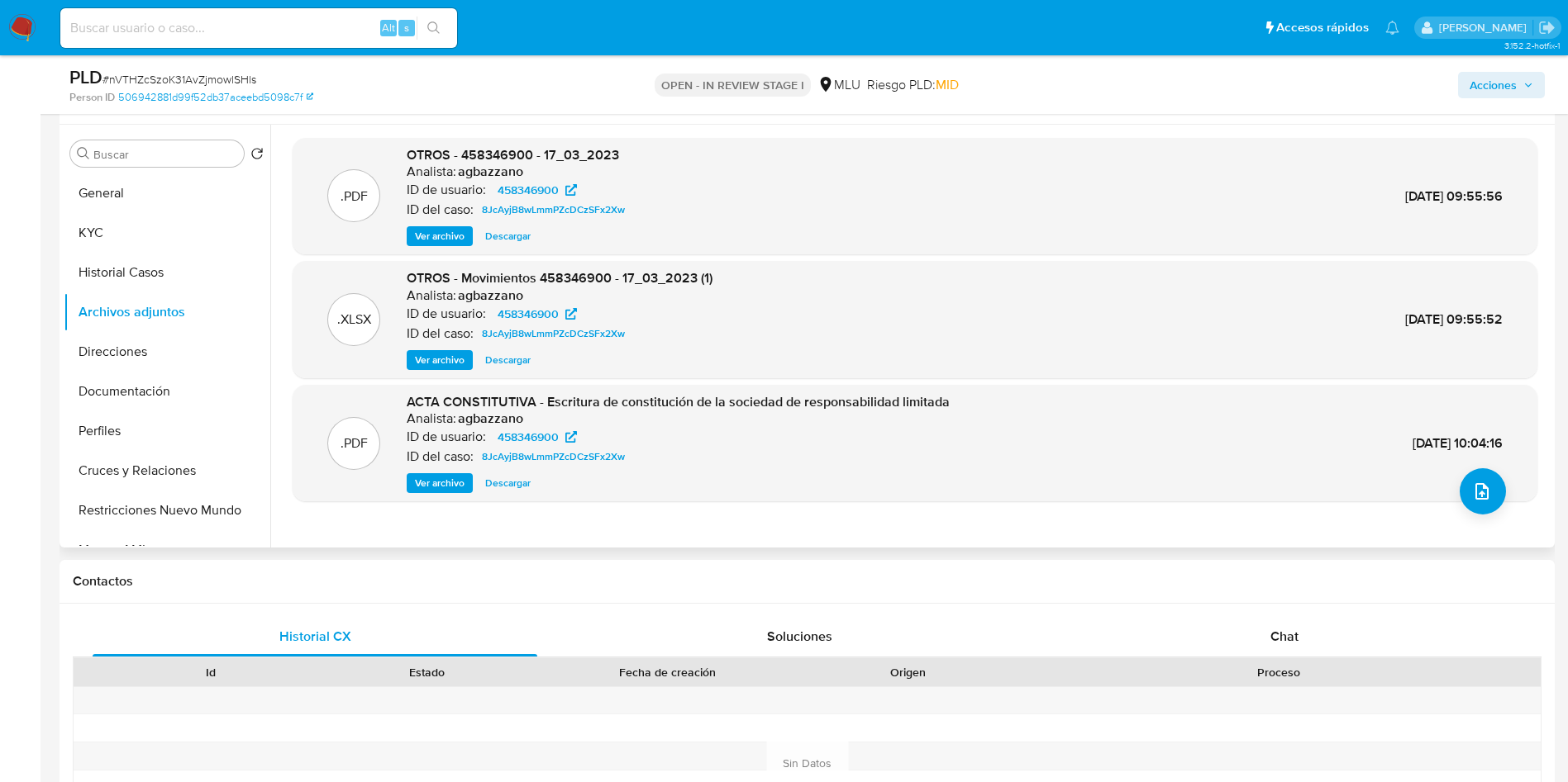
click at [440, 239] on span "Ver archivo" at bounding box center [440, 236] width 50 height 17
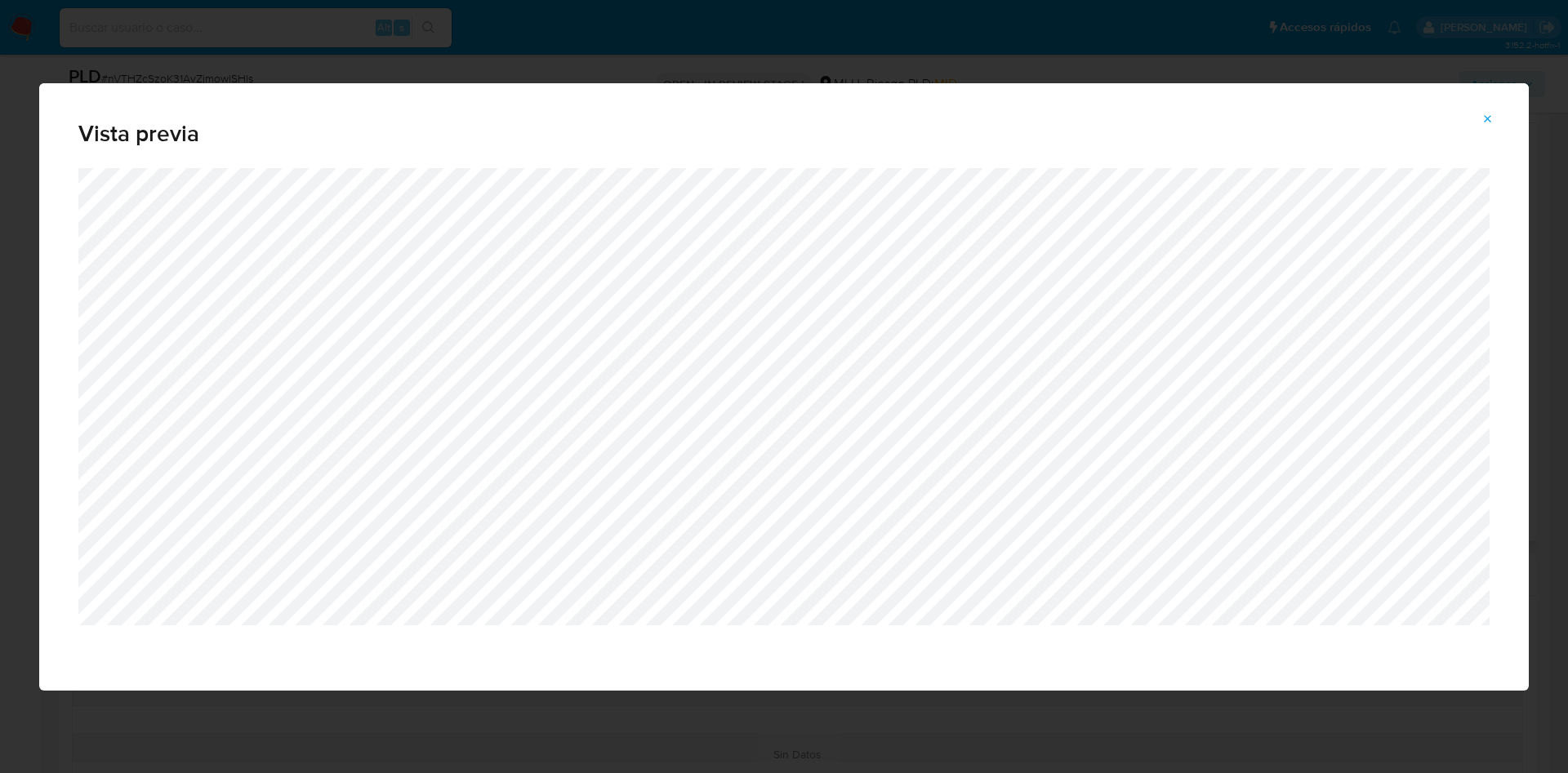
drag, startPoint x: 1491, startPoint y: 122, endPoint x: 1456, endPoint y: 125, distance: 35.1
click at [1490, 122] on icon "Attachment preview" at bounding box center [1489, 119] width 13 height 13
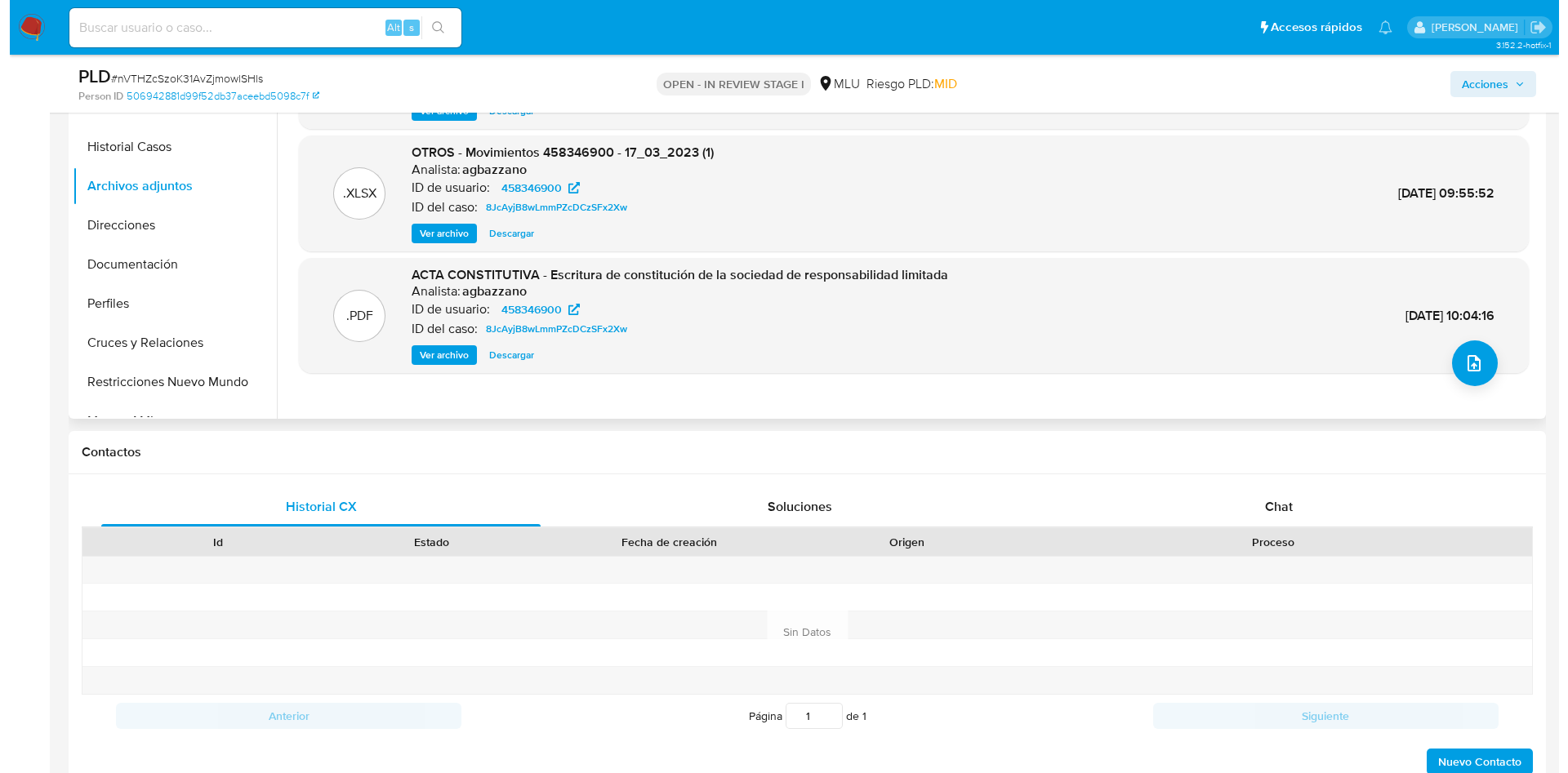
scroll to position [300, 0]
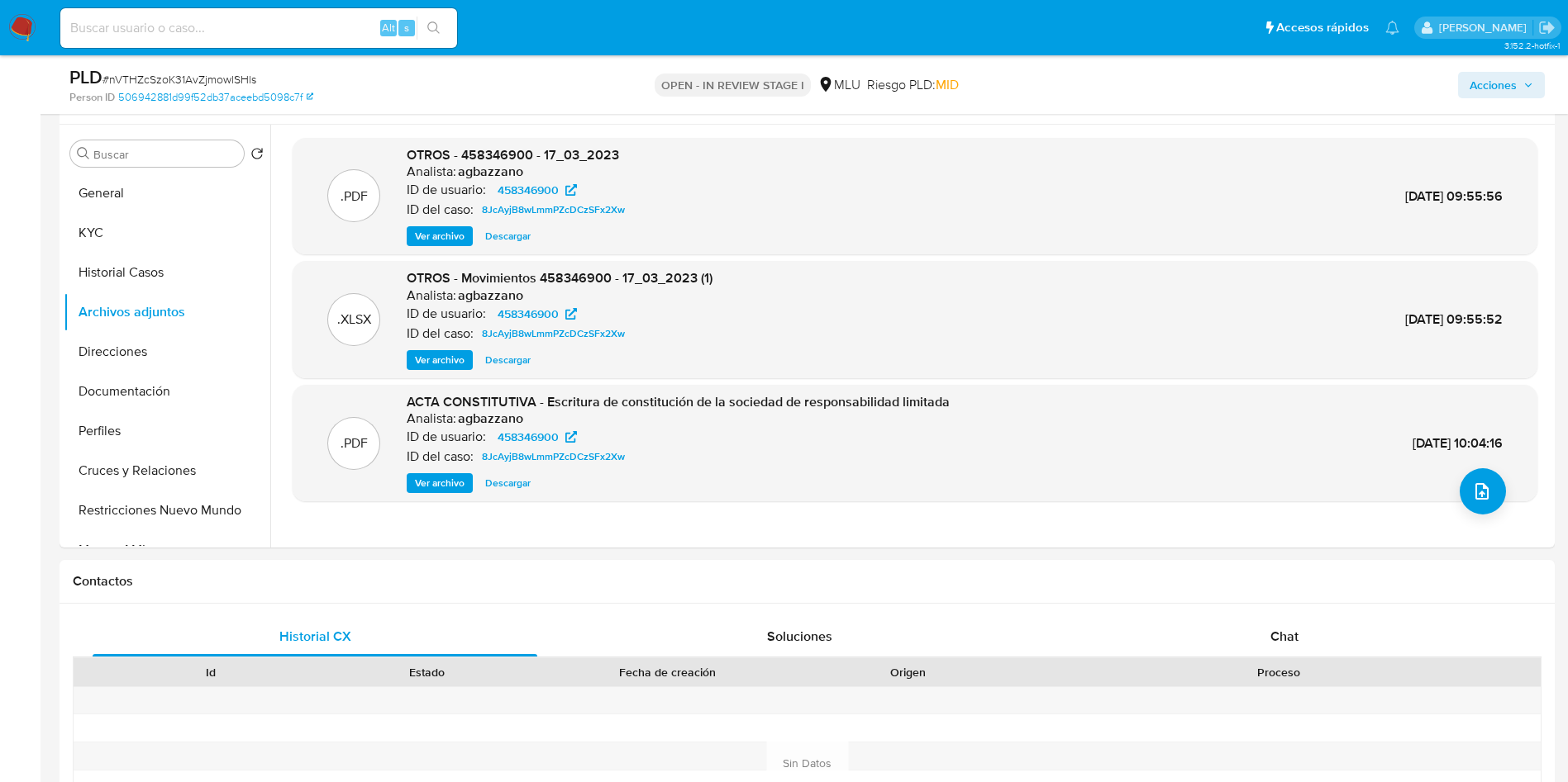
click at [419, 238] on span "Ver archivo" at bounding box center [440, 236] width 50 height 17
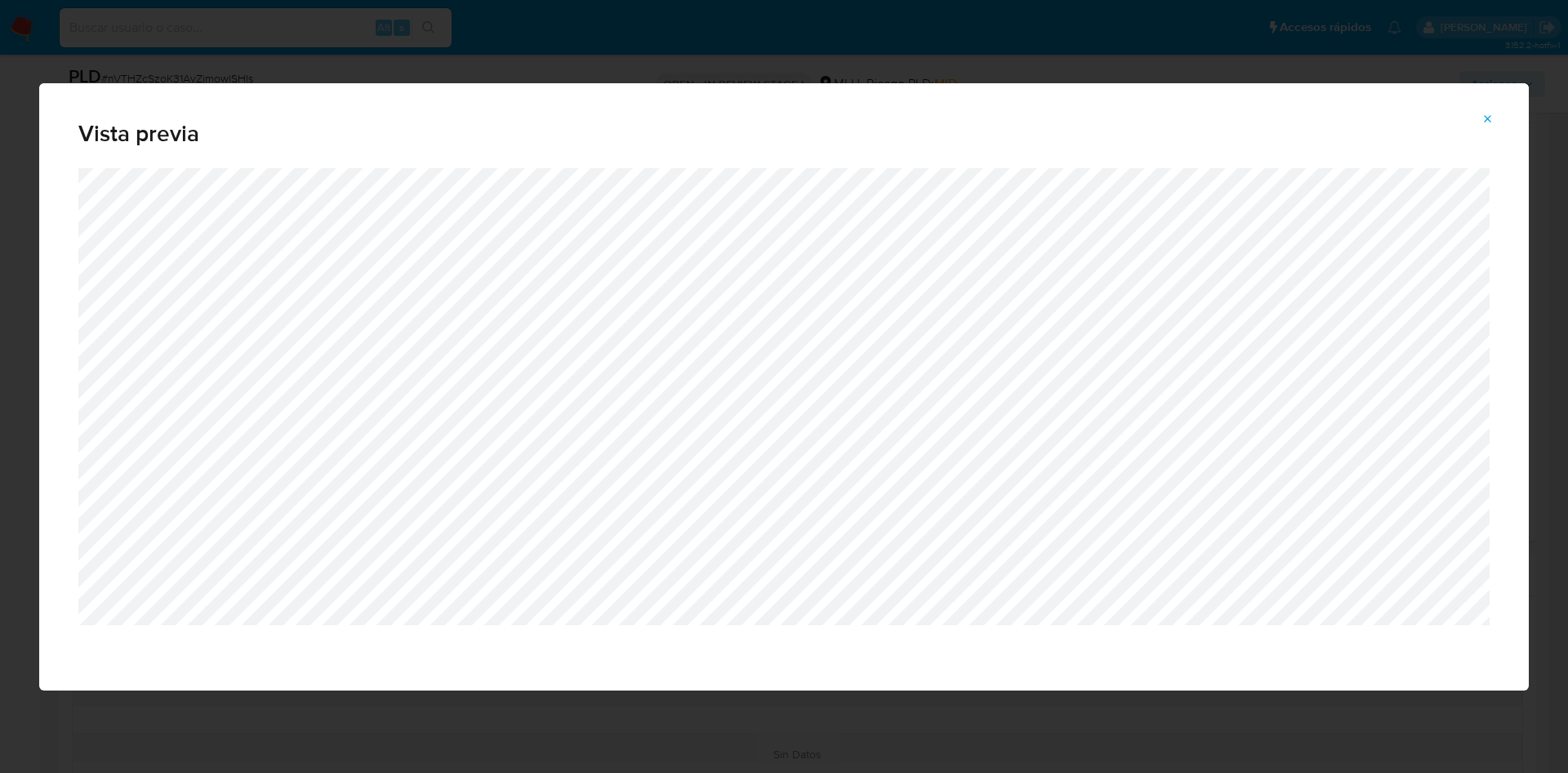
click at [1486, 118] on icon "Attachment preview" at bounding box center [1489, 119] width 13 height 13
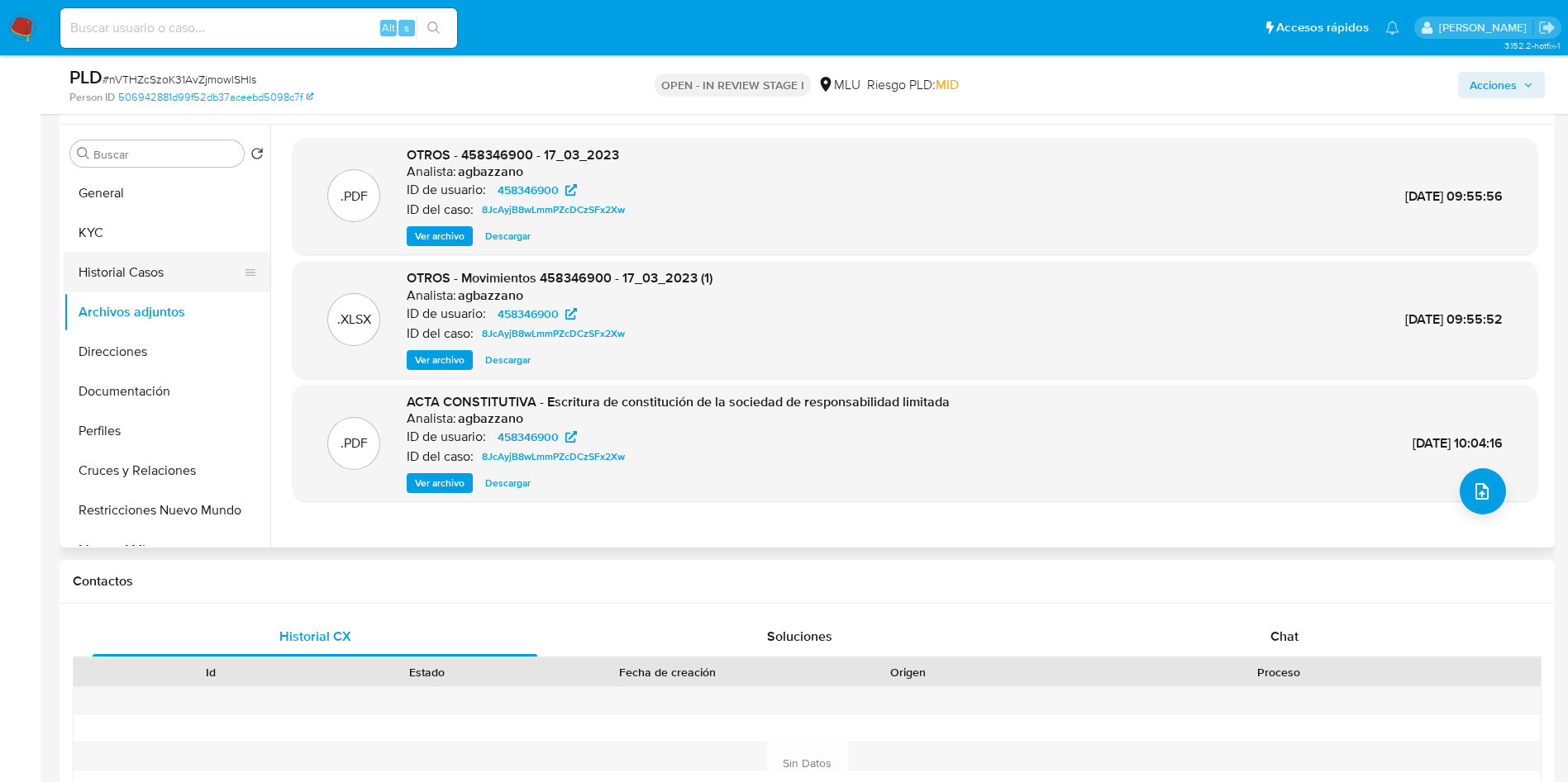
click at [135, 274] on button "Historial Casos" at bounding box center [160, 272] width 193 height 40
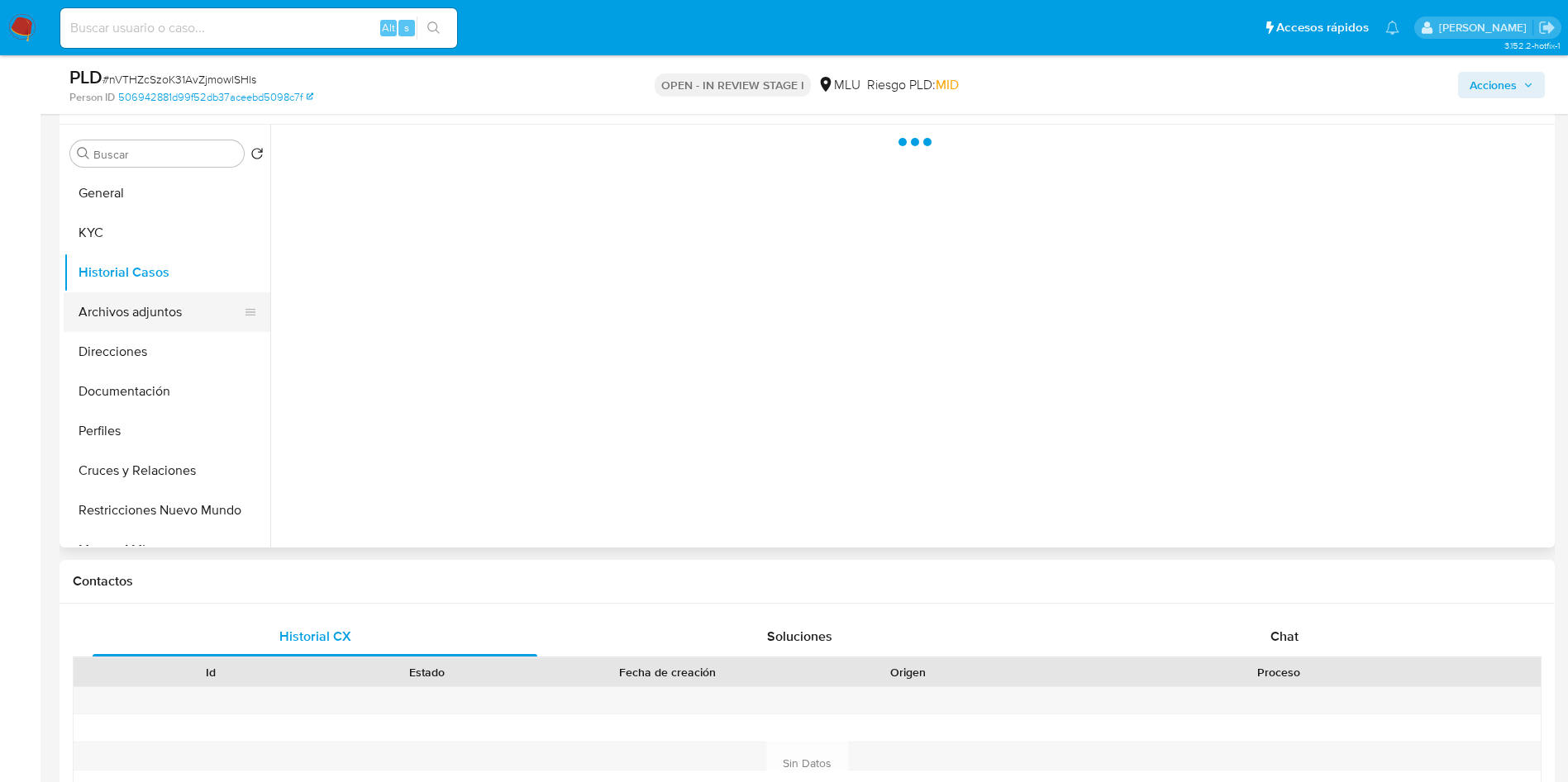
click at [122, 318] on button "Archivos adjuntos" at bounding box center [160, 312] width 193 height 40
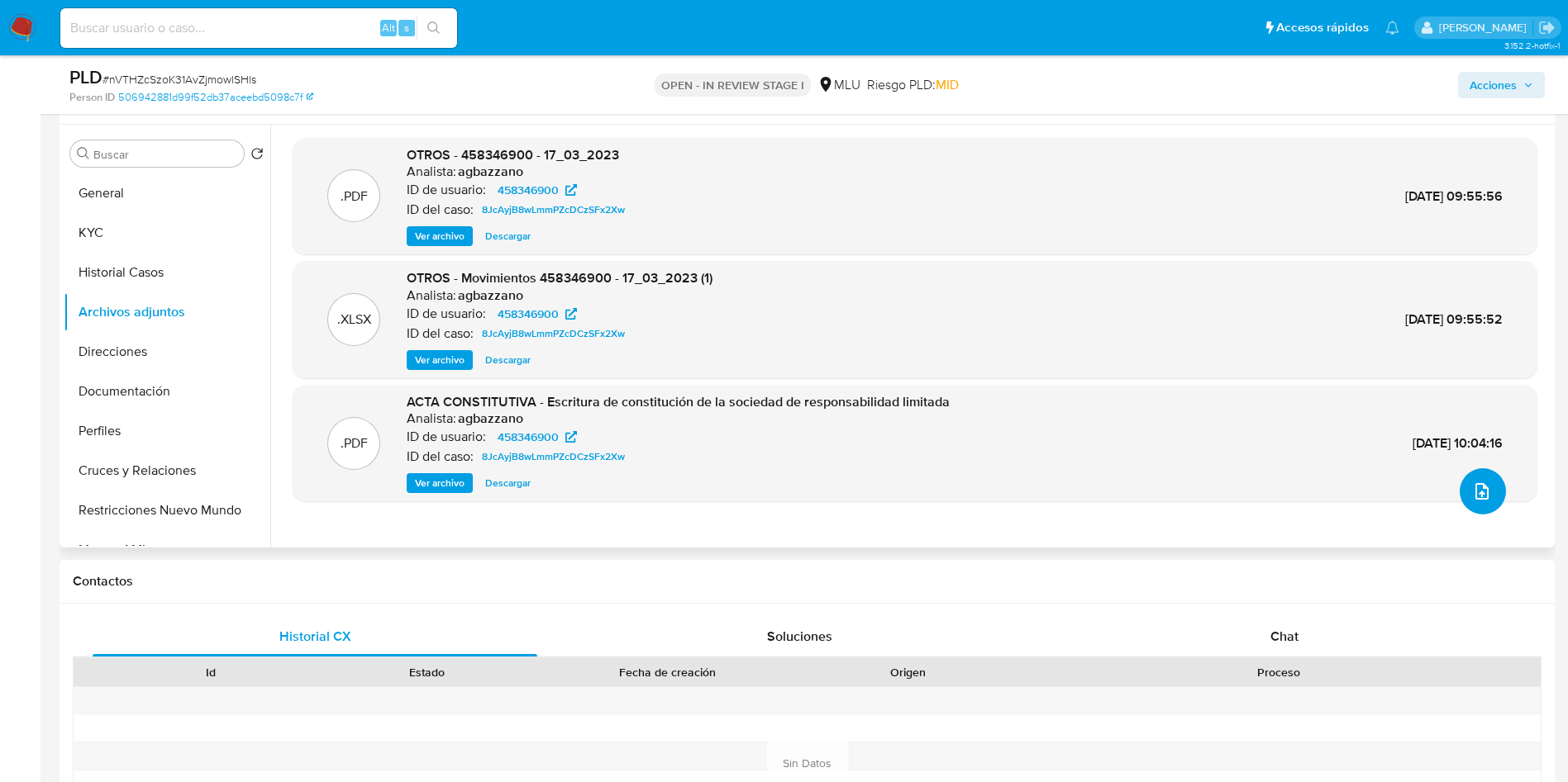
click at [1484, 501] on span "upload-file" at bounding box center [1482, 492] width 20 height 20
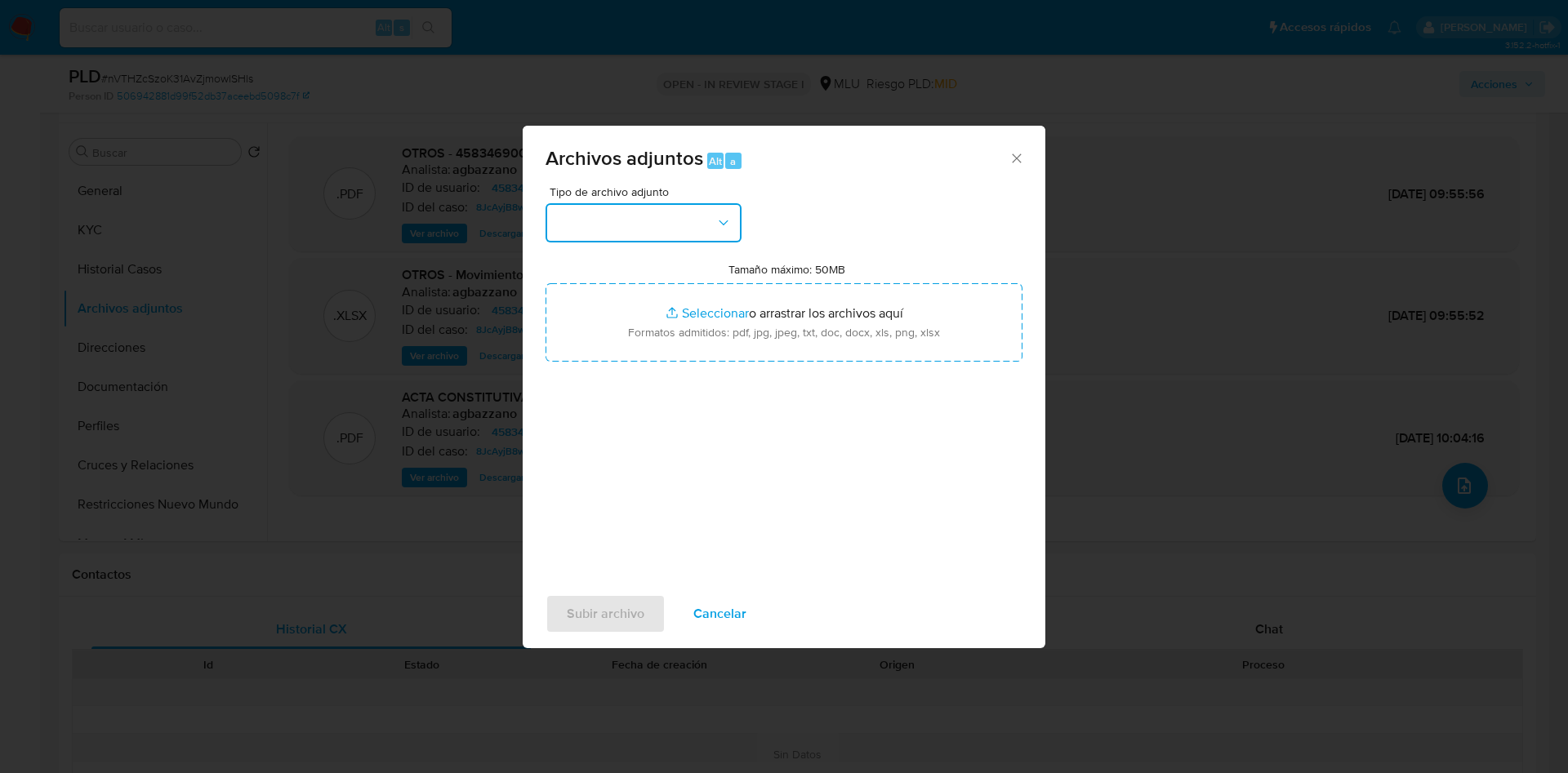
click at [657, 238] on button "button" at bounding box center [643, 223] width 196 height 39
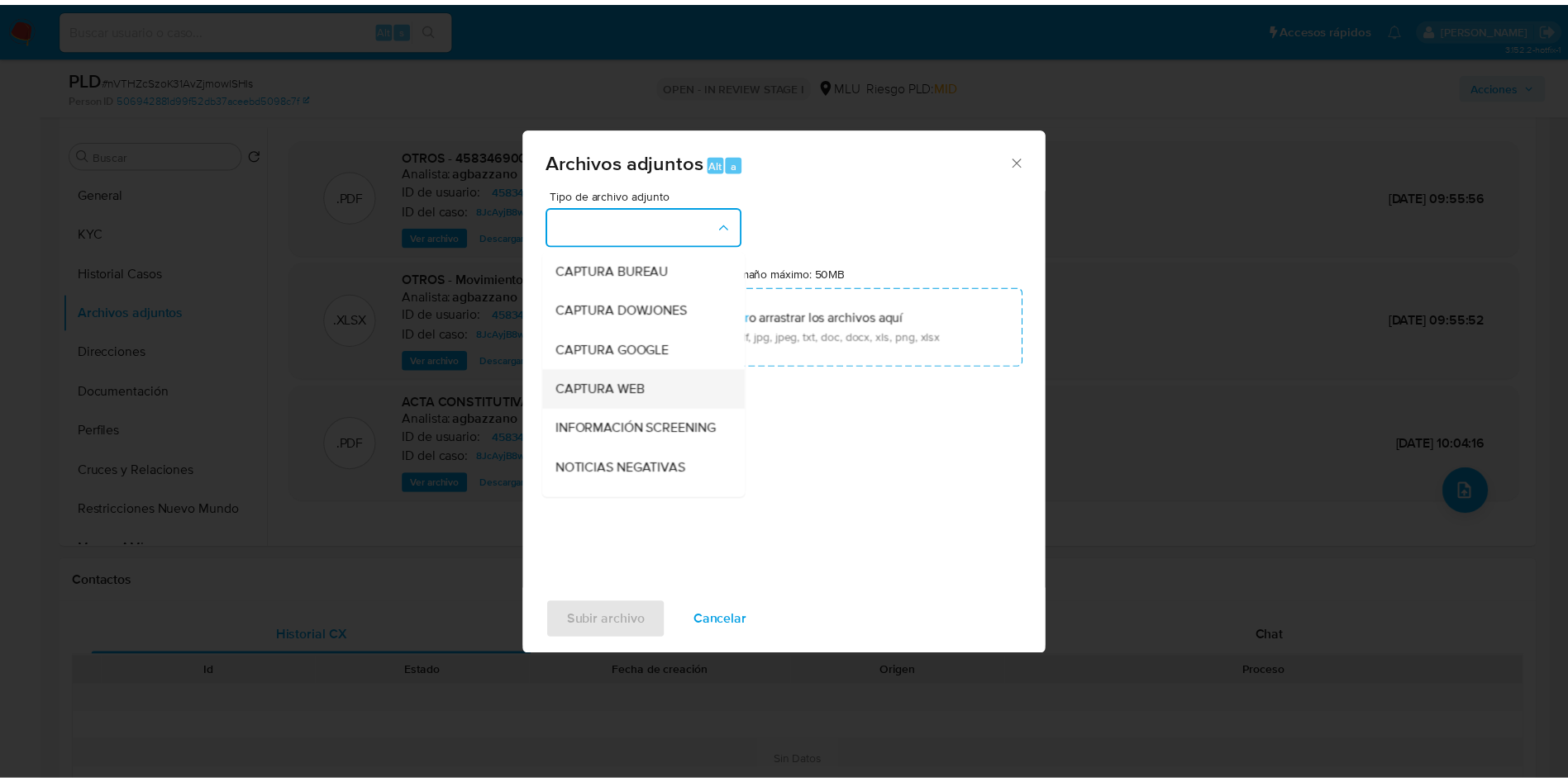
scroll to position [124, 0]
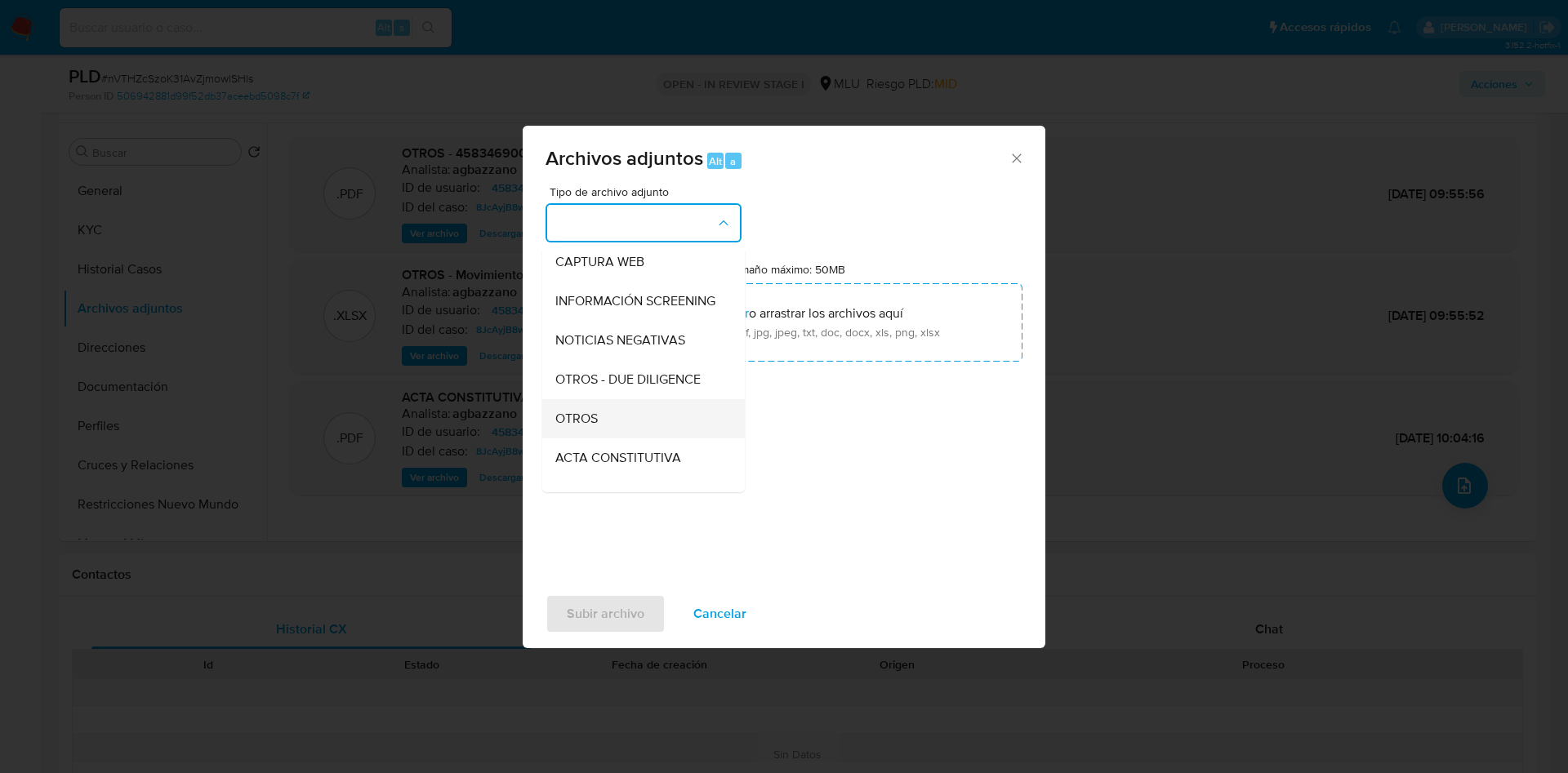
click at [596, 419] on div "OTROS" at bounding box center [639, 419] width 167 height 39
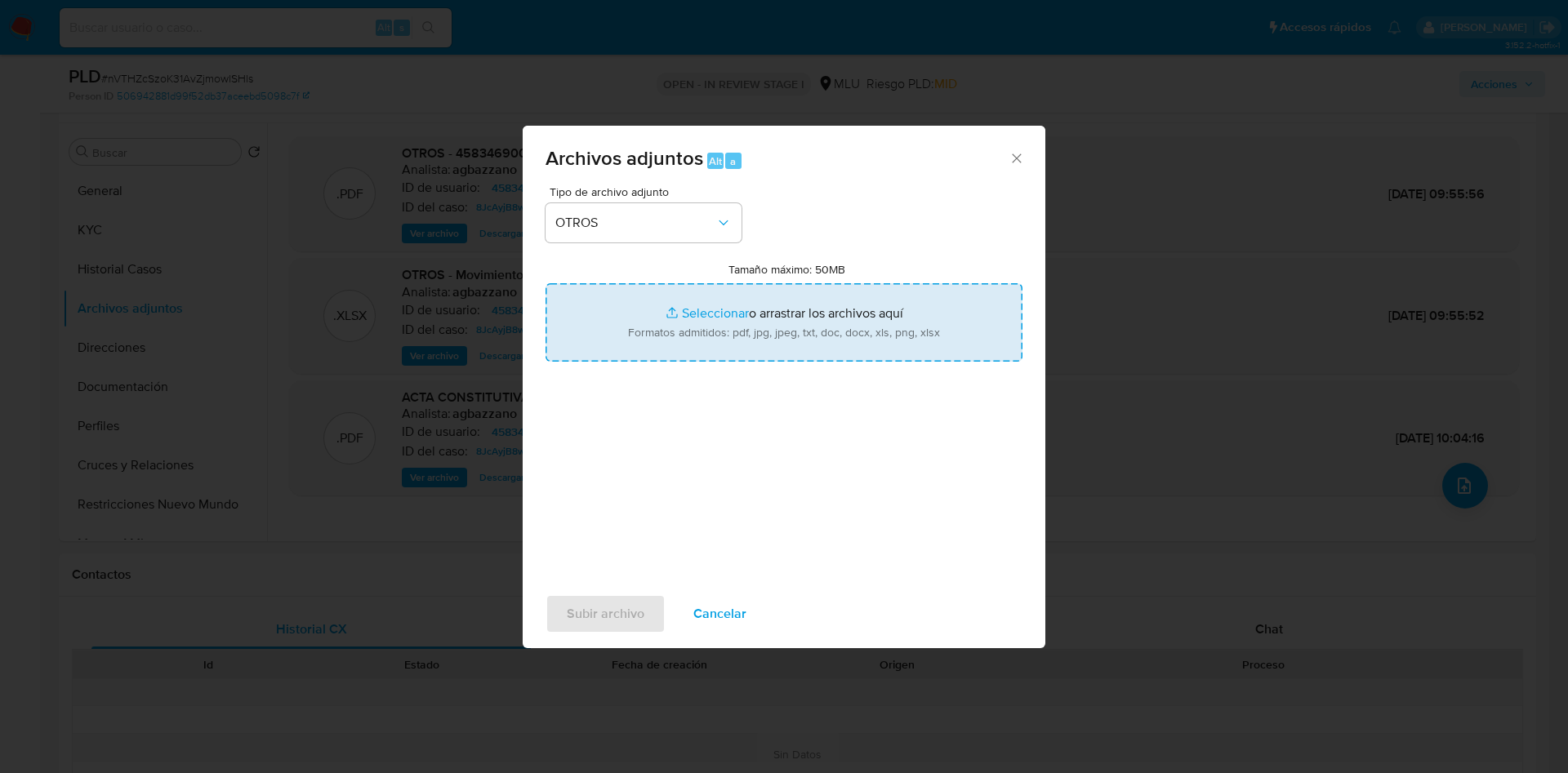
click at [743, 305] on input "Tamaño máximo: 50MB Seleccionar archivos" at bounding box center [784, 323] width 477 height 78
type input "C:\fakepath\458346900 - Movimientos.xlsx"
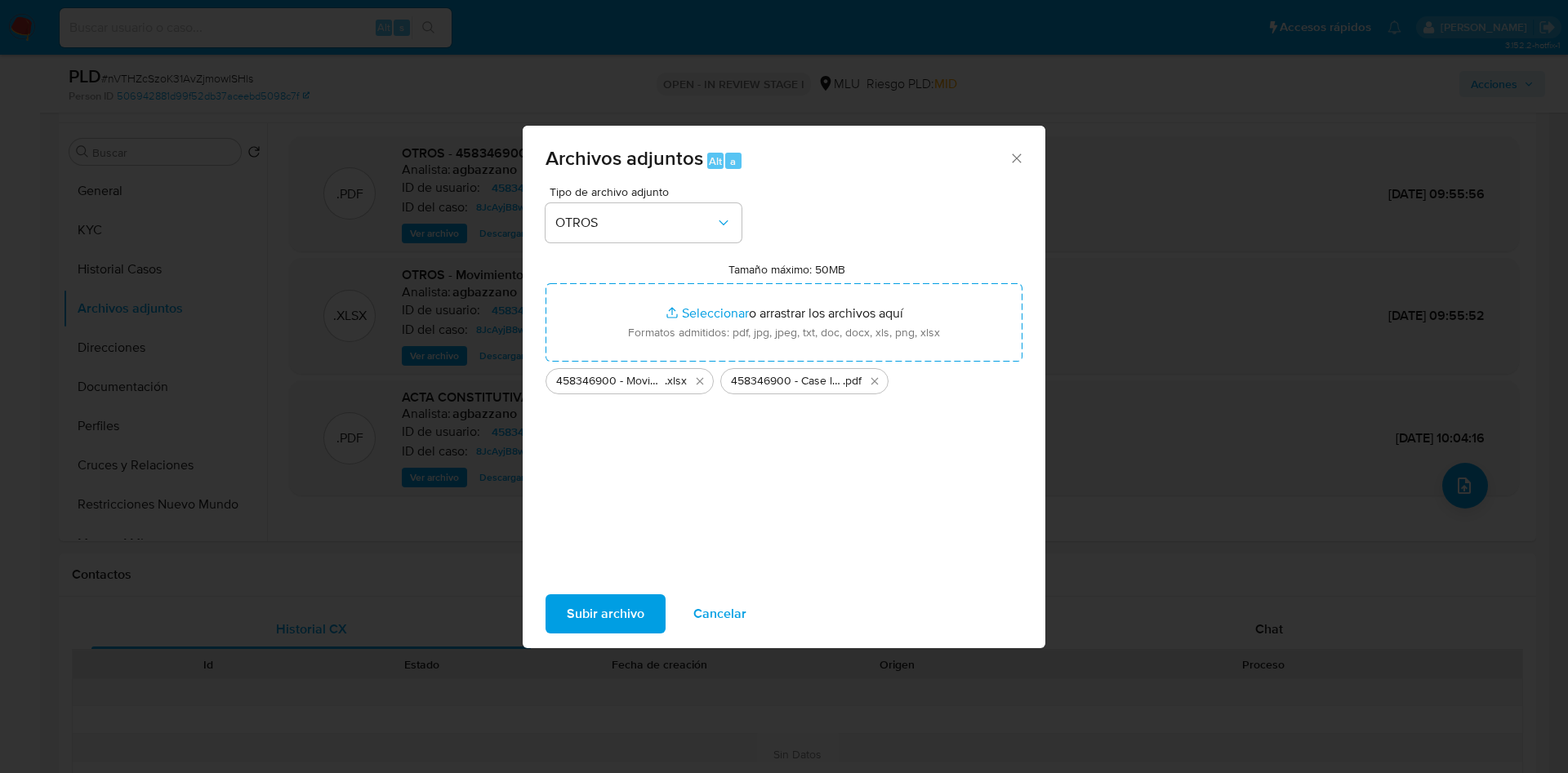
click at [615, 601] on span "Subir archivo" at bounding box center [606, 614] width 78 height 36
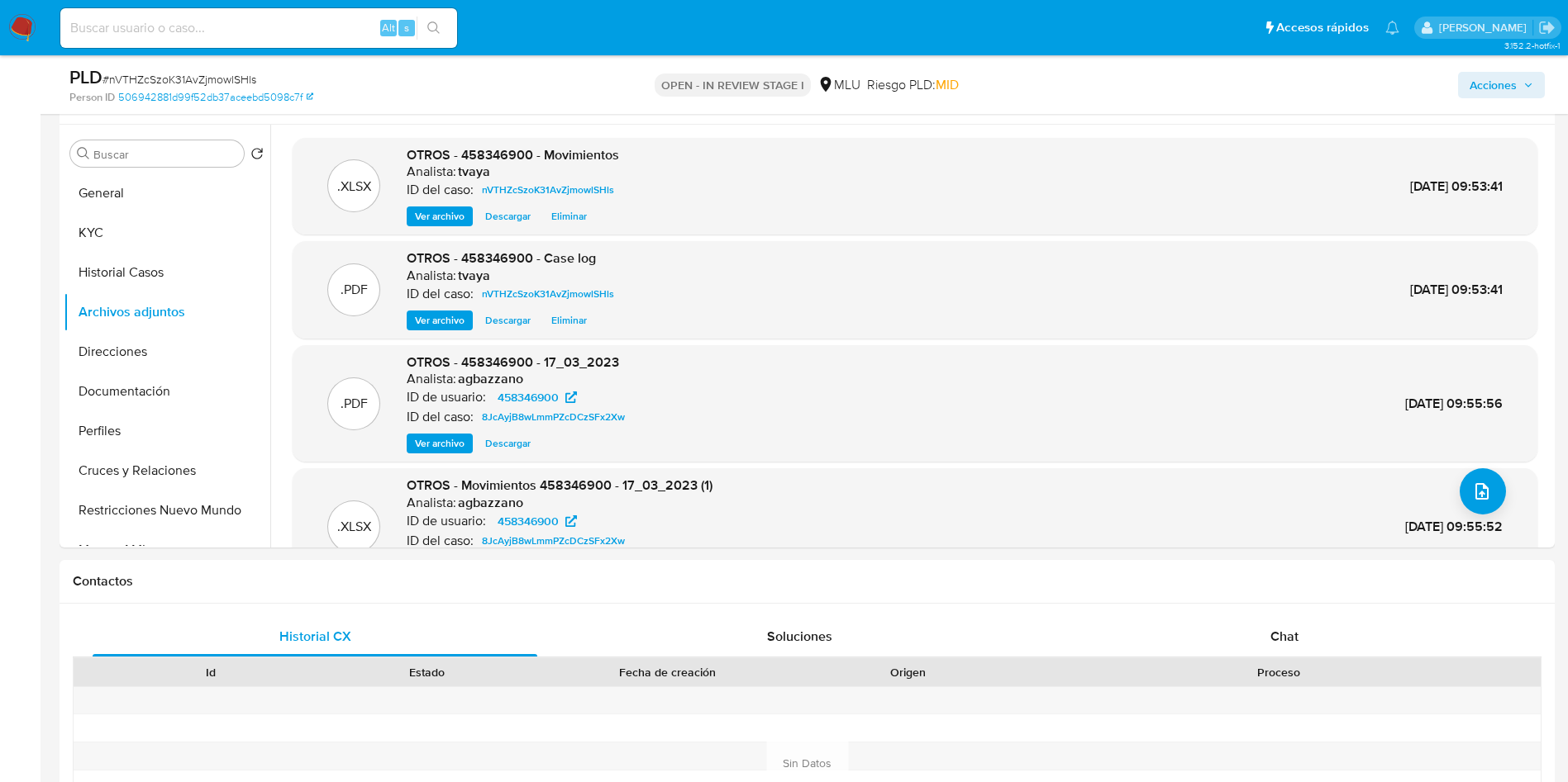
click at [1511, 93] on span "Acciones" at bounding box center [1493, 84] width 47 height 26
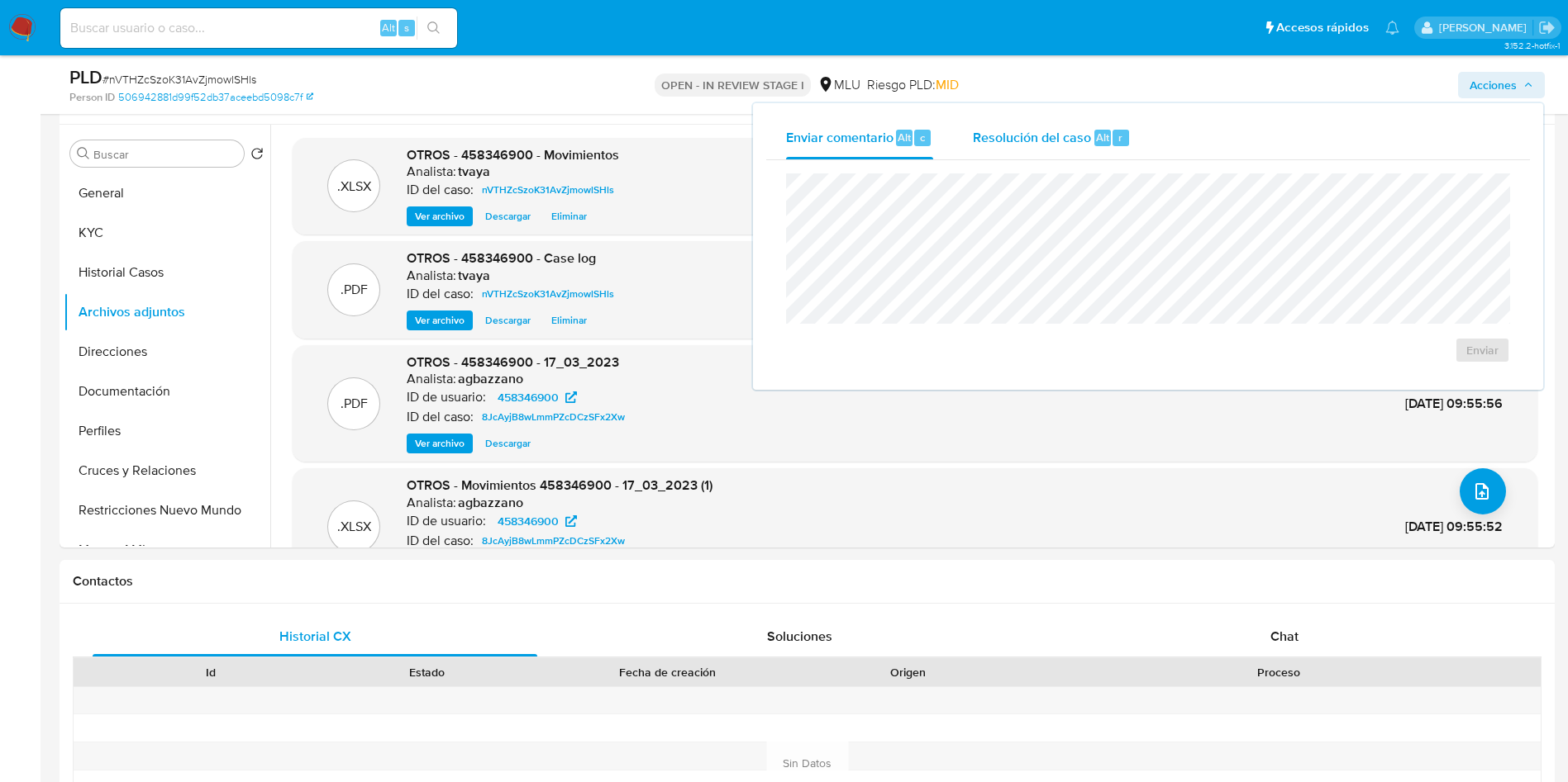
click at [1083, 153] on div "Resolución del caso Alt r" at bounding box center [1052, 138] width 158 height 43
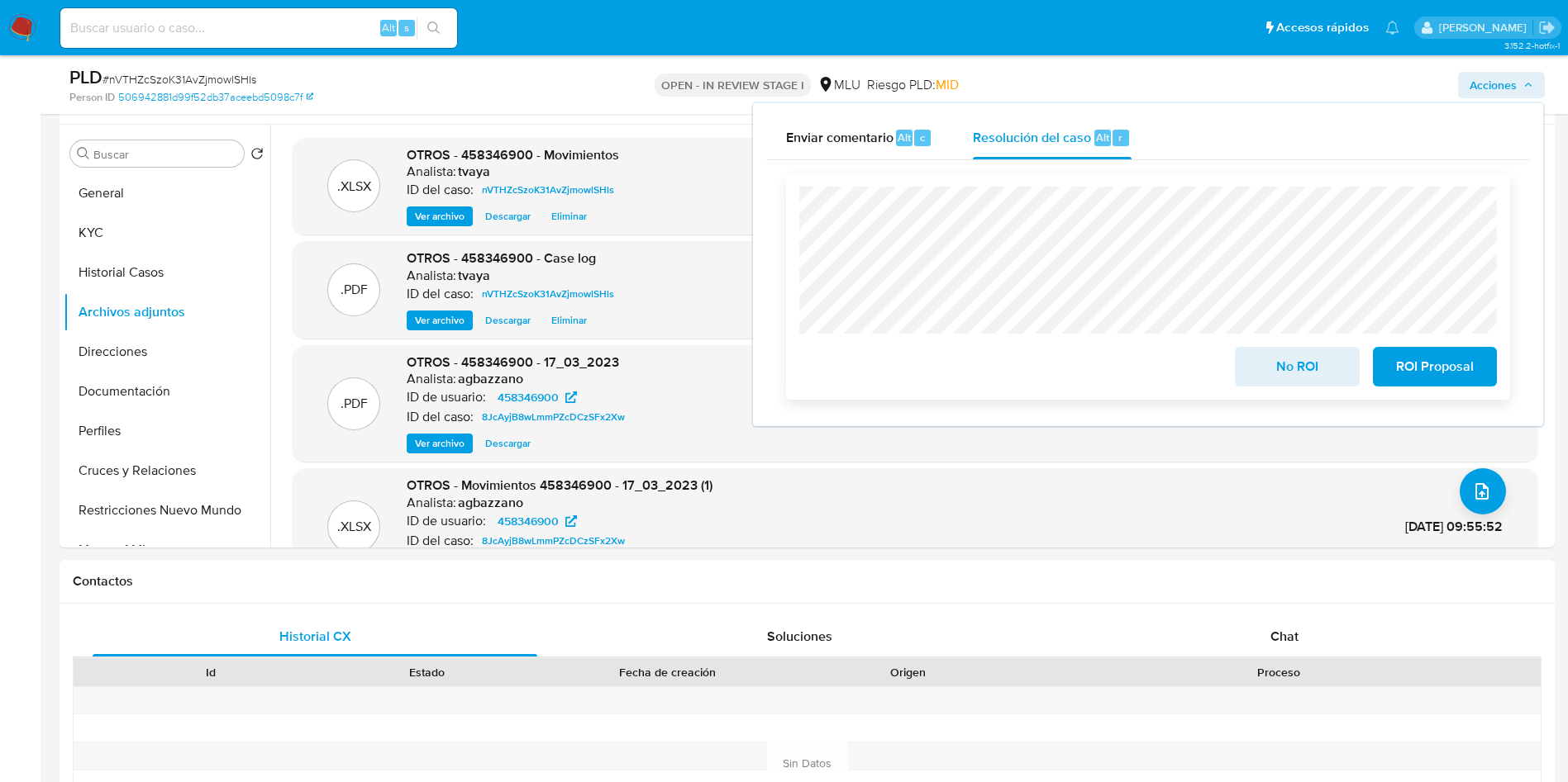
click at [1263, 362] on span "No ROI" at bounding box center [1297, 366] width 81 height 36
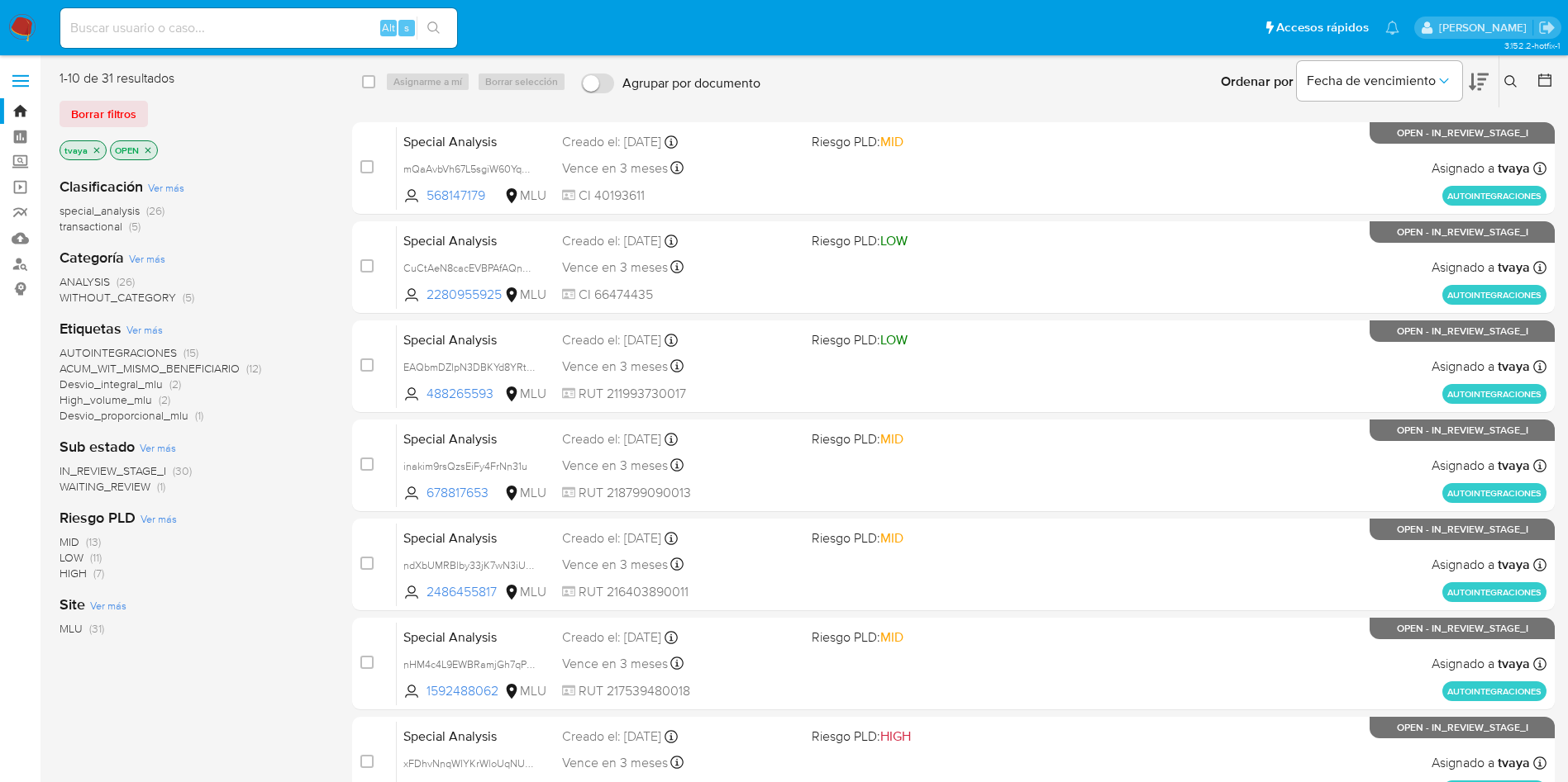
click at [98, 156] on p "tvaya" at bounding box center [83, 150] width 46 height 19
click at [92, 145] on icon "close-filter" at bounding box center [97, 150] width 10 height 10
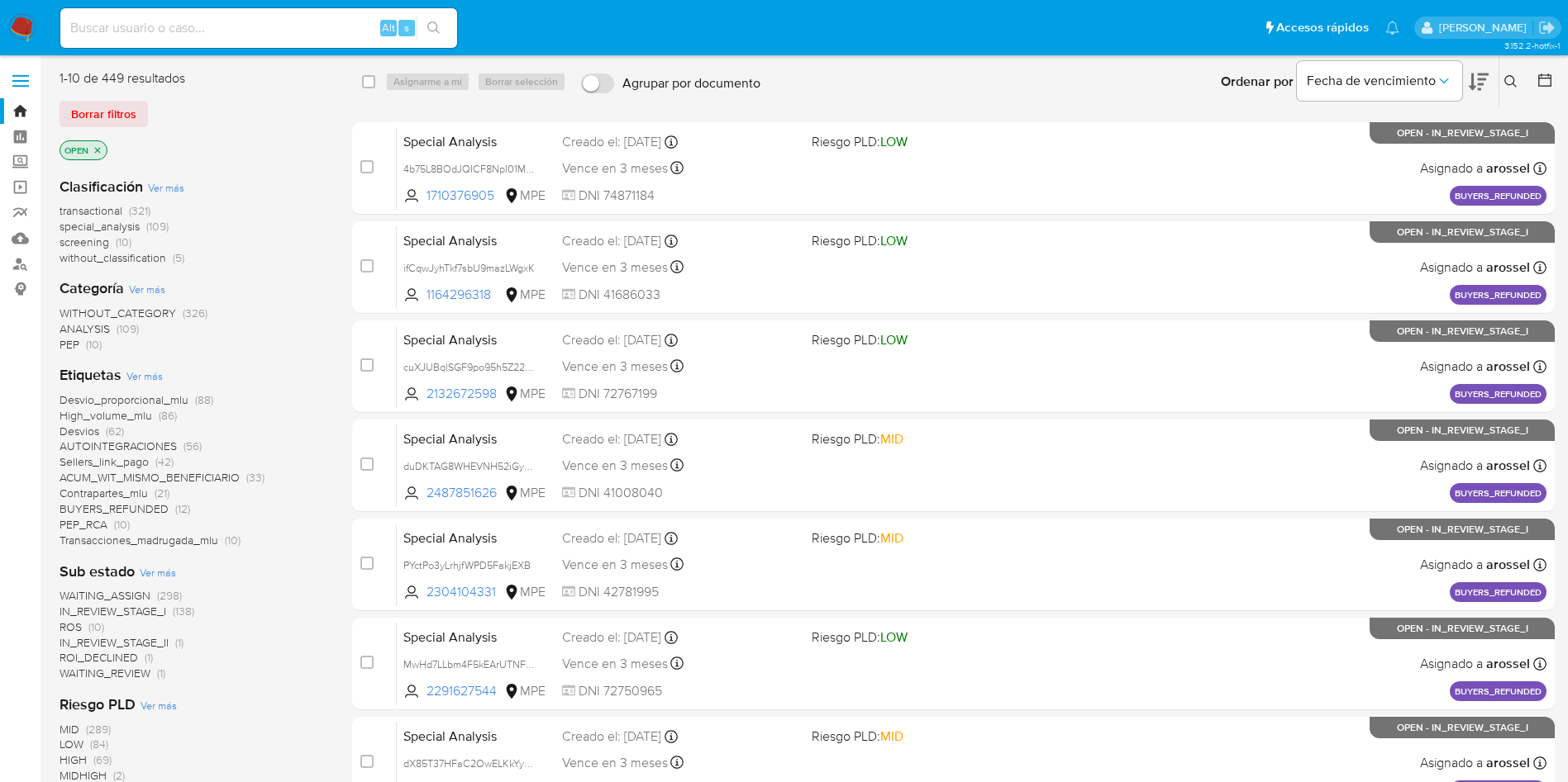
click at [1521, 78] on button at bounding box center [1513, 82] width 27 height 20
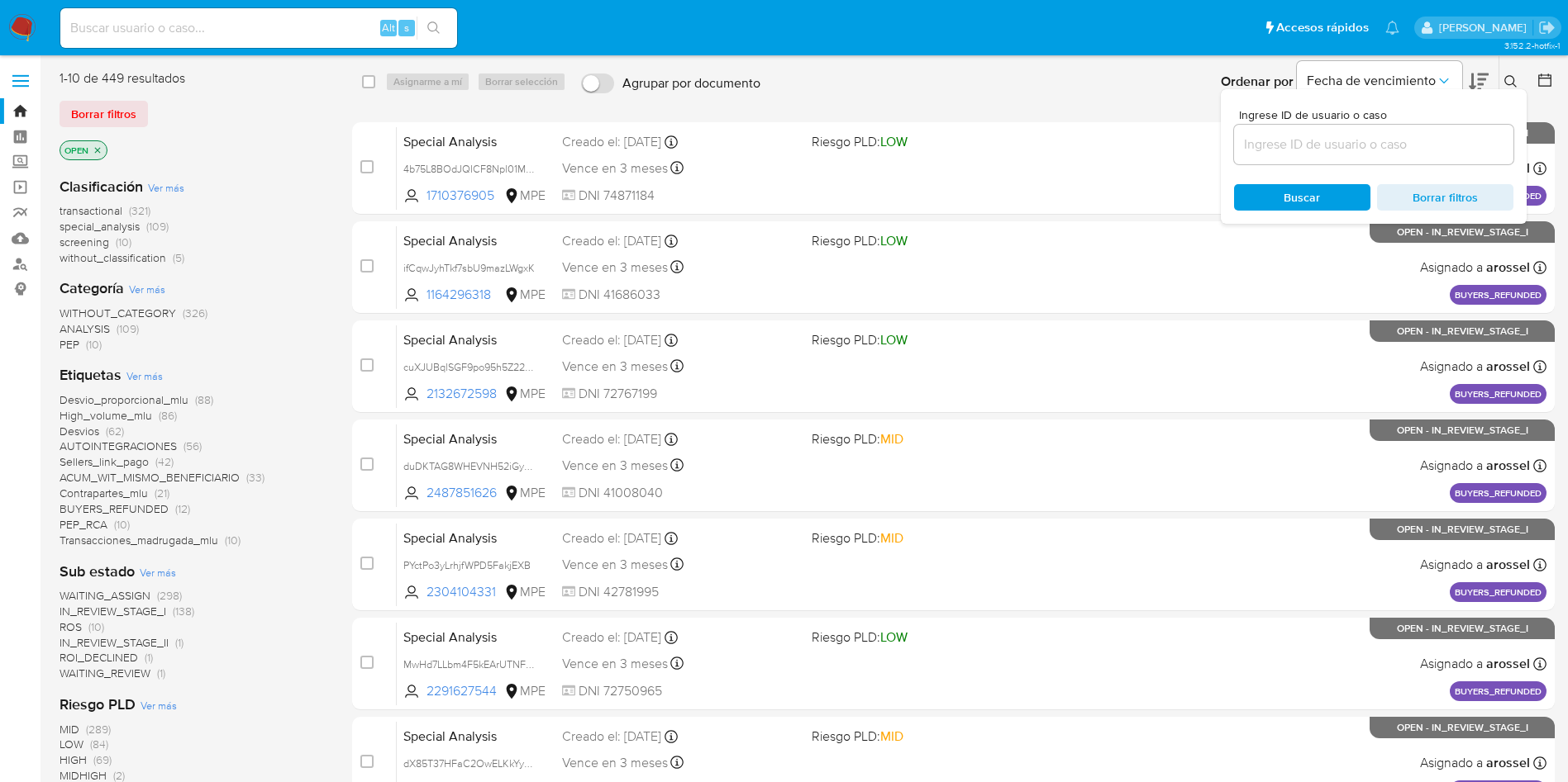
click at [1294, 141] on input at bounding box center [1373, 144] width 279 height 21
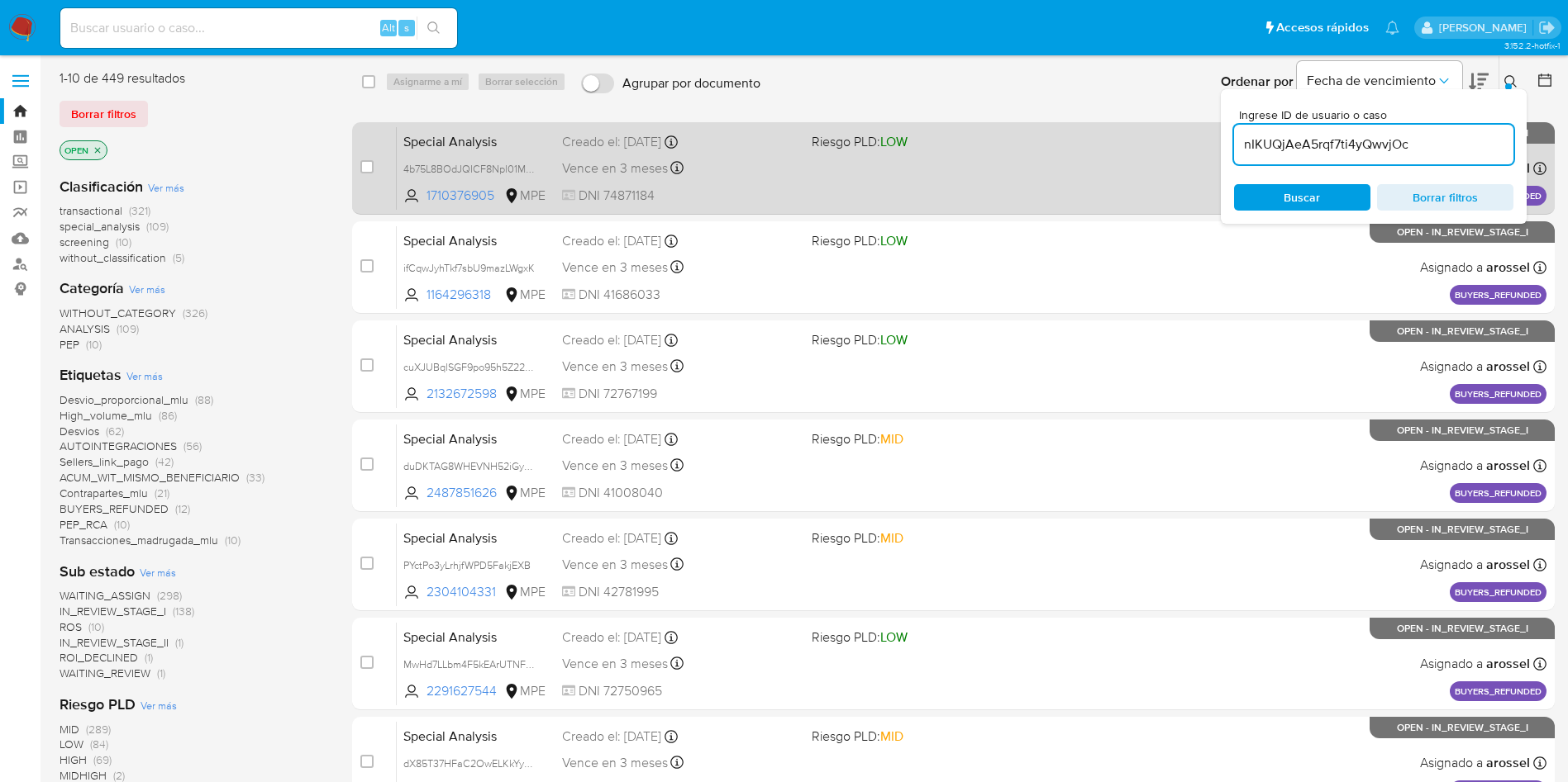
type input "nIKUQjAeA5rqf7ti4yQwvjOc"
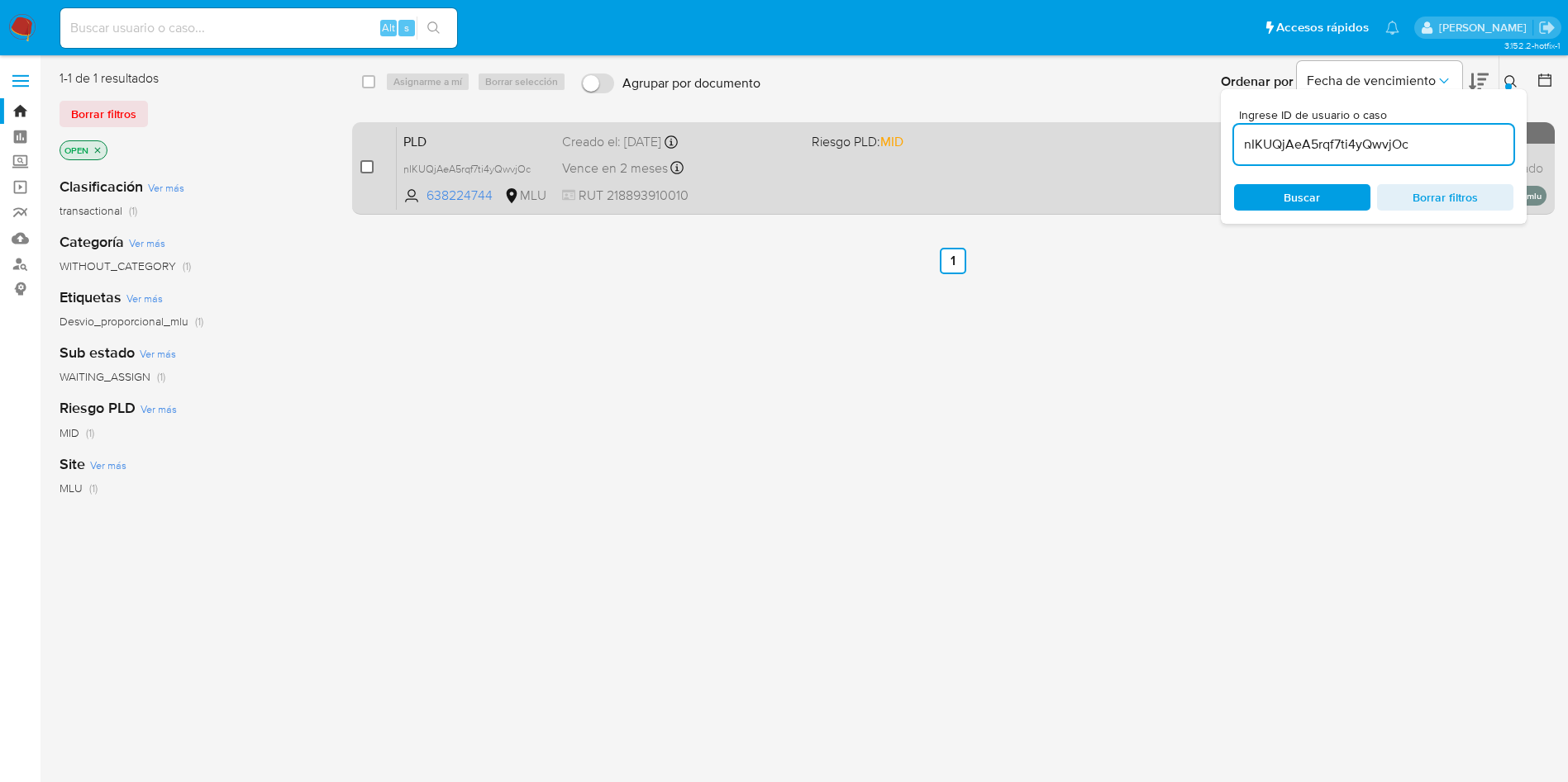
click at [368, 167] on input "checkbox" at bounding box center [367, 167] width 14 height 13
checkbox input "true"
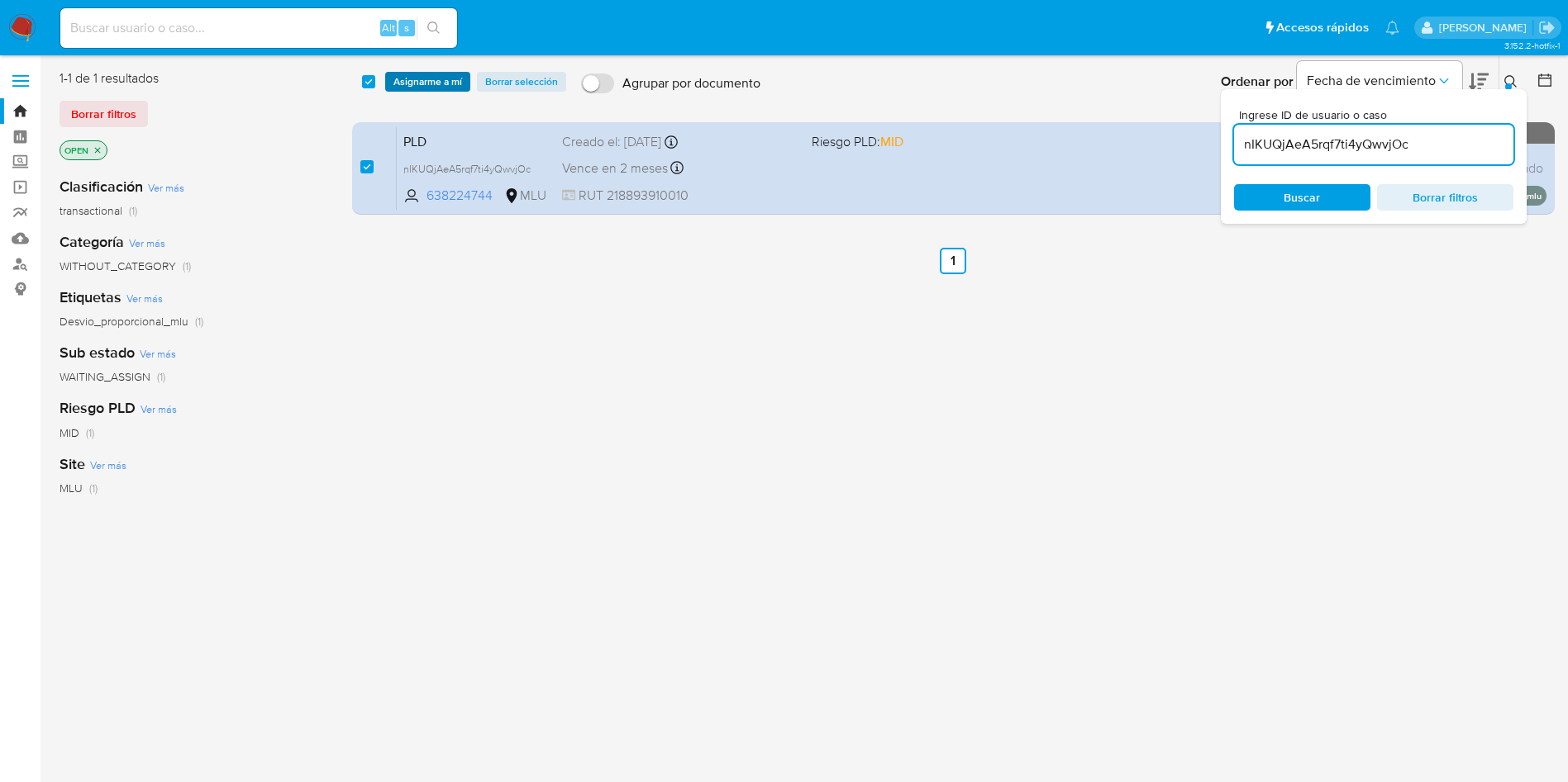
click at [441, 81] on span "Asignarme a mí" at bounding box center [427, 82] width 68 height 17
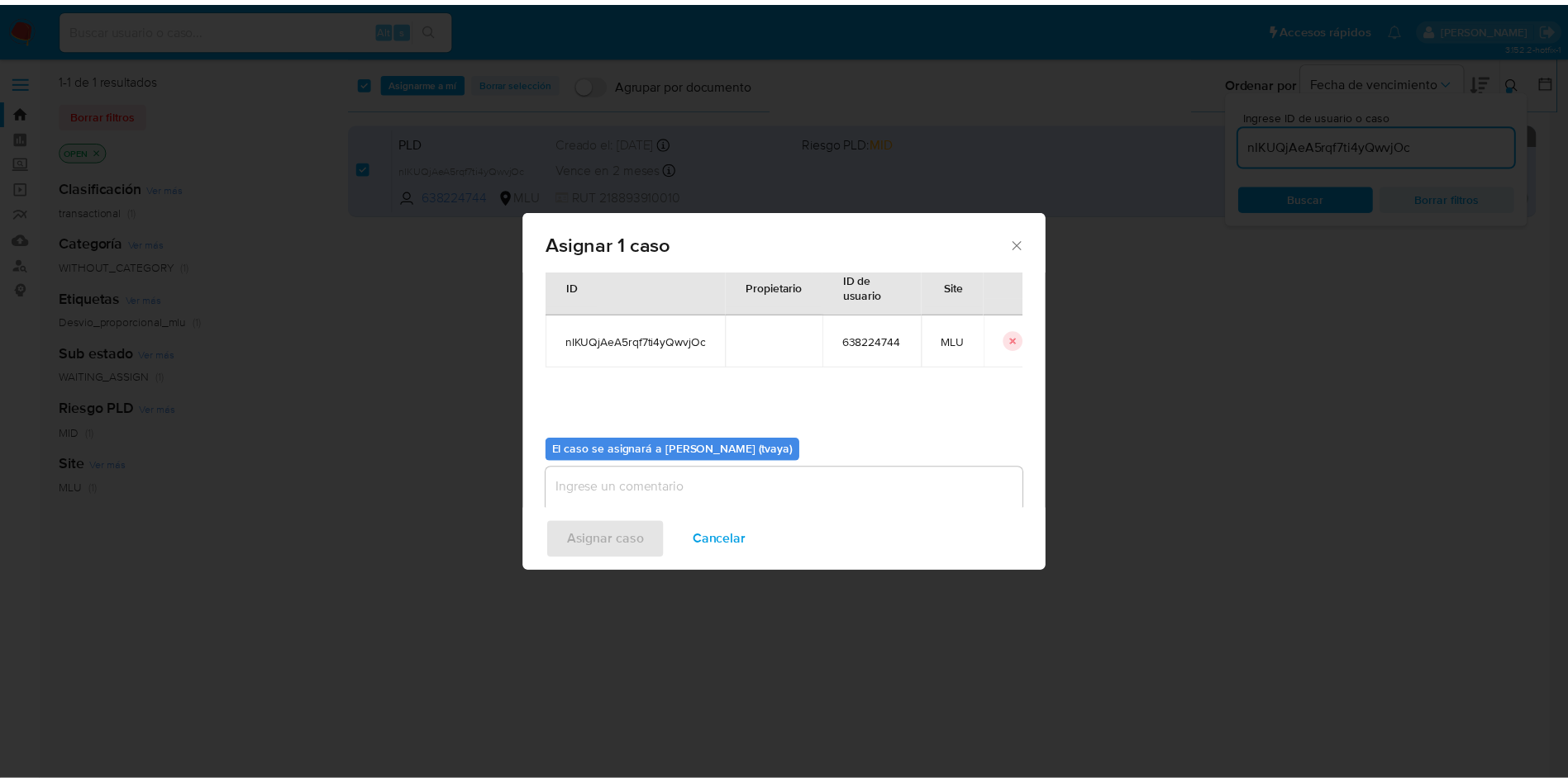
scroll to position [86, 0]
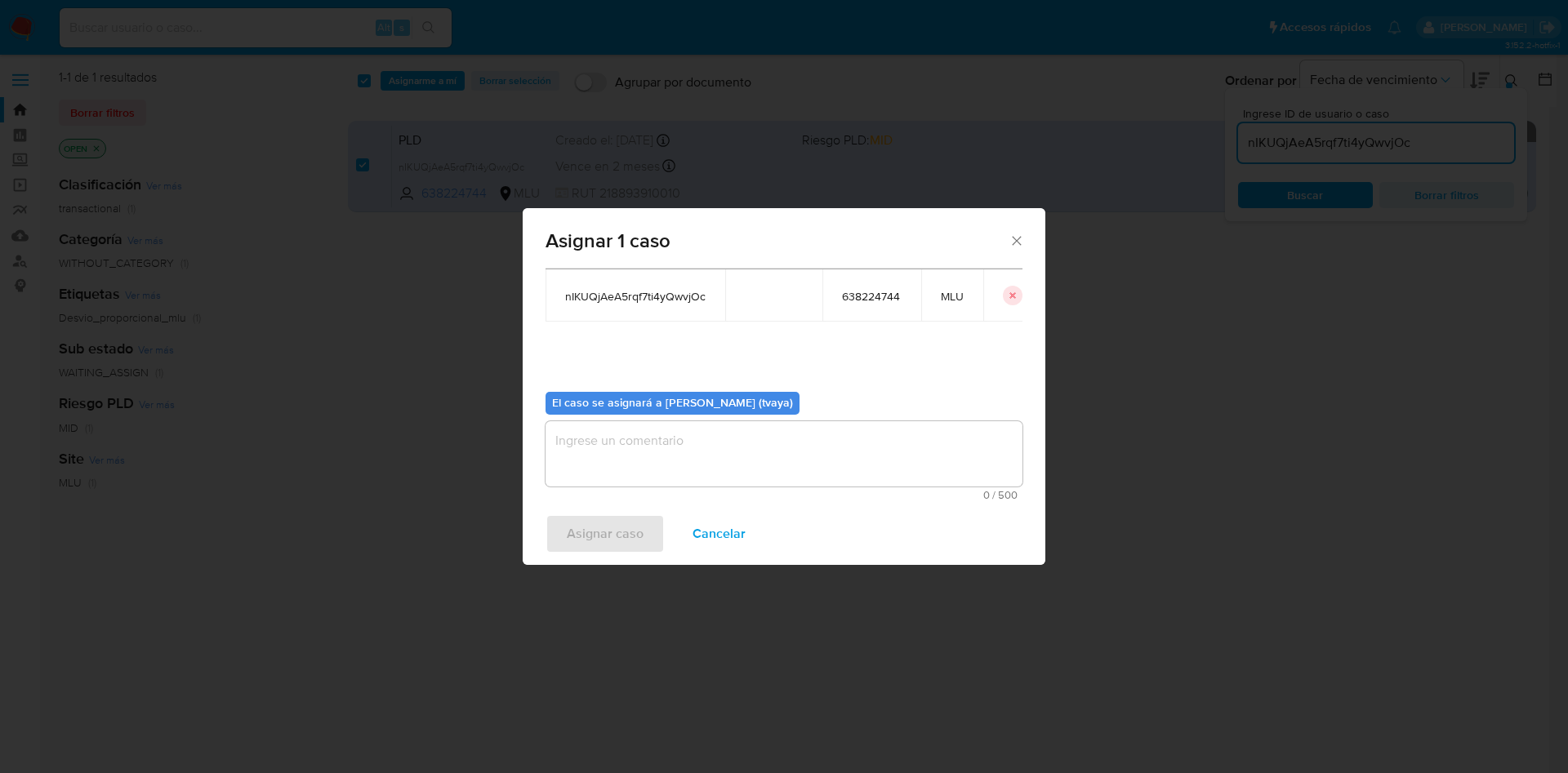
click at [659, 438] on textarea "assign-modal" at bounding box center [784, 454] width 477 height 65
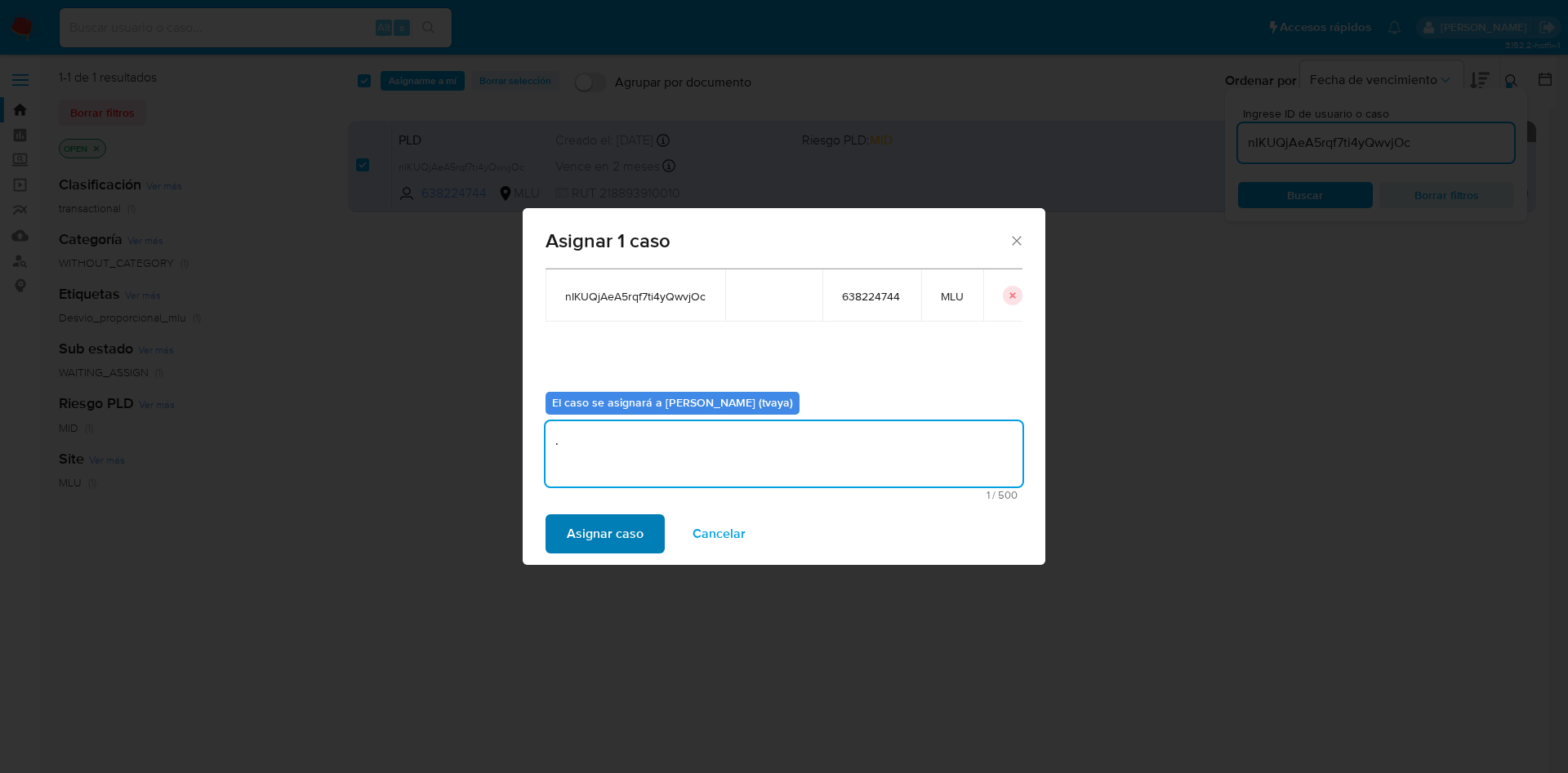
type textarea "."
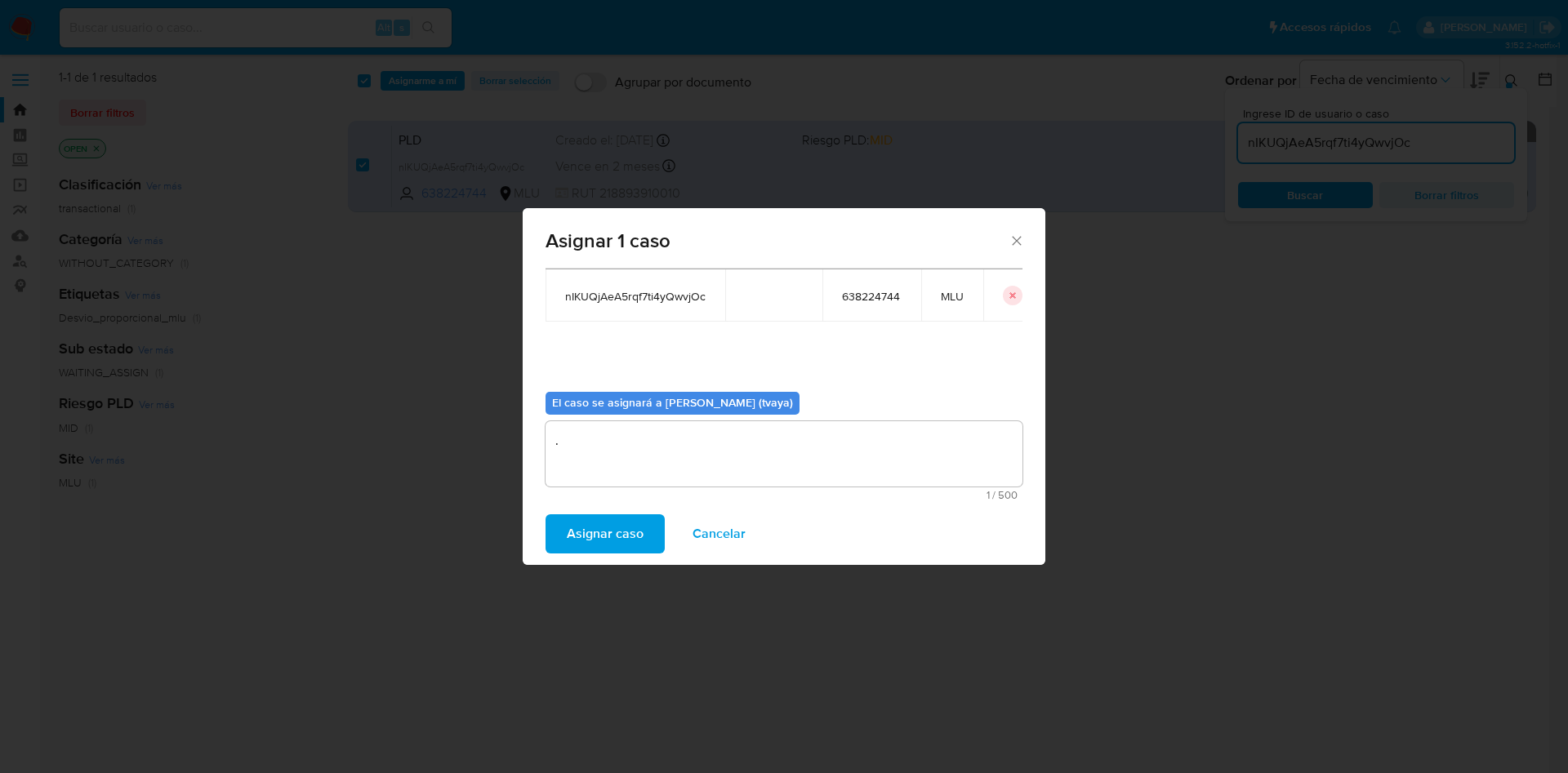
click at [620, 530] on span "Asignar caso" at bounding box center [606, 534] width 77 height 36
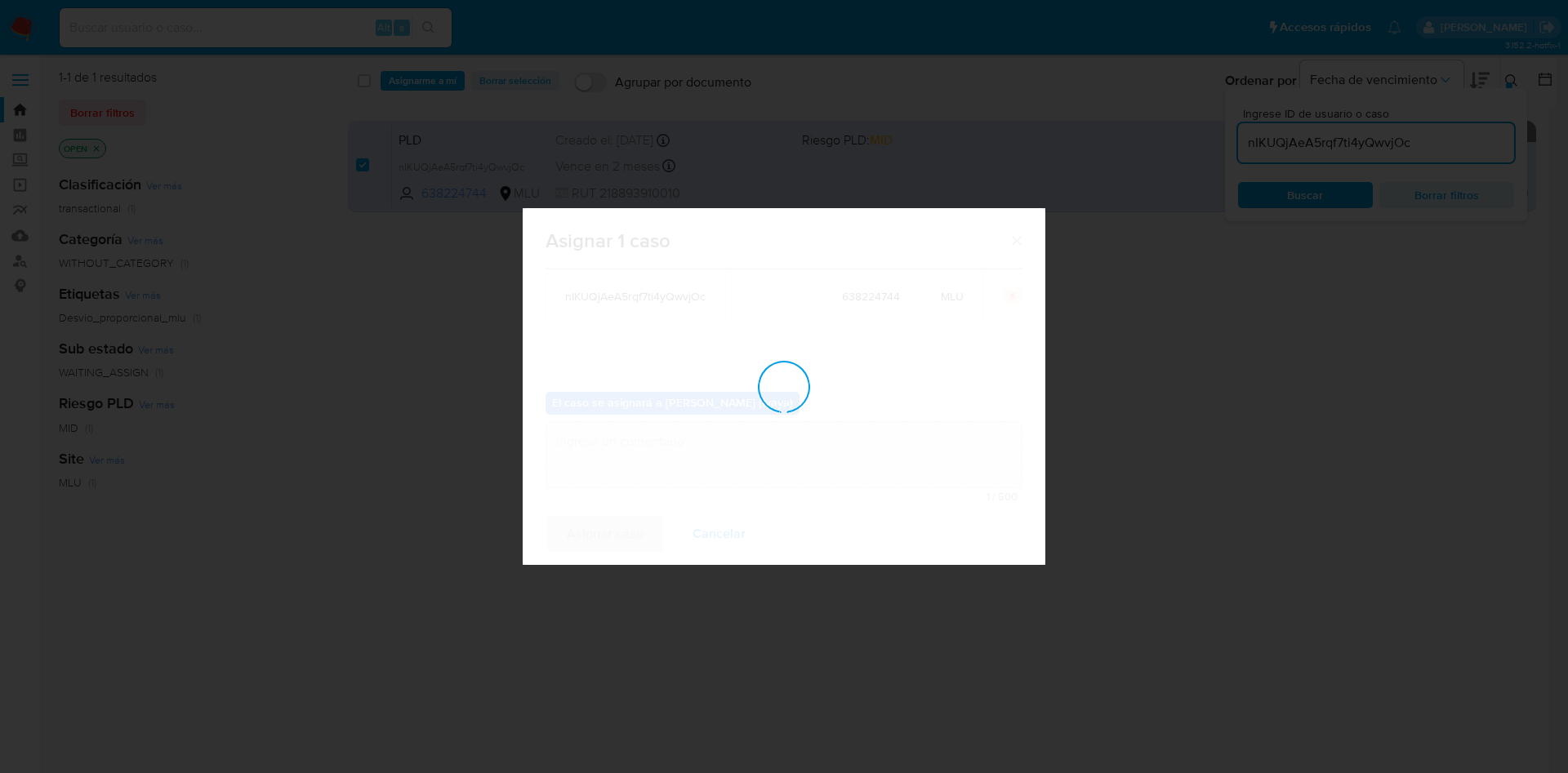
checkbox input "false"
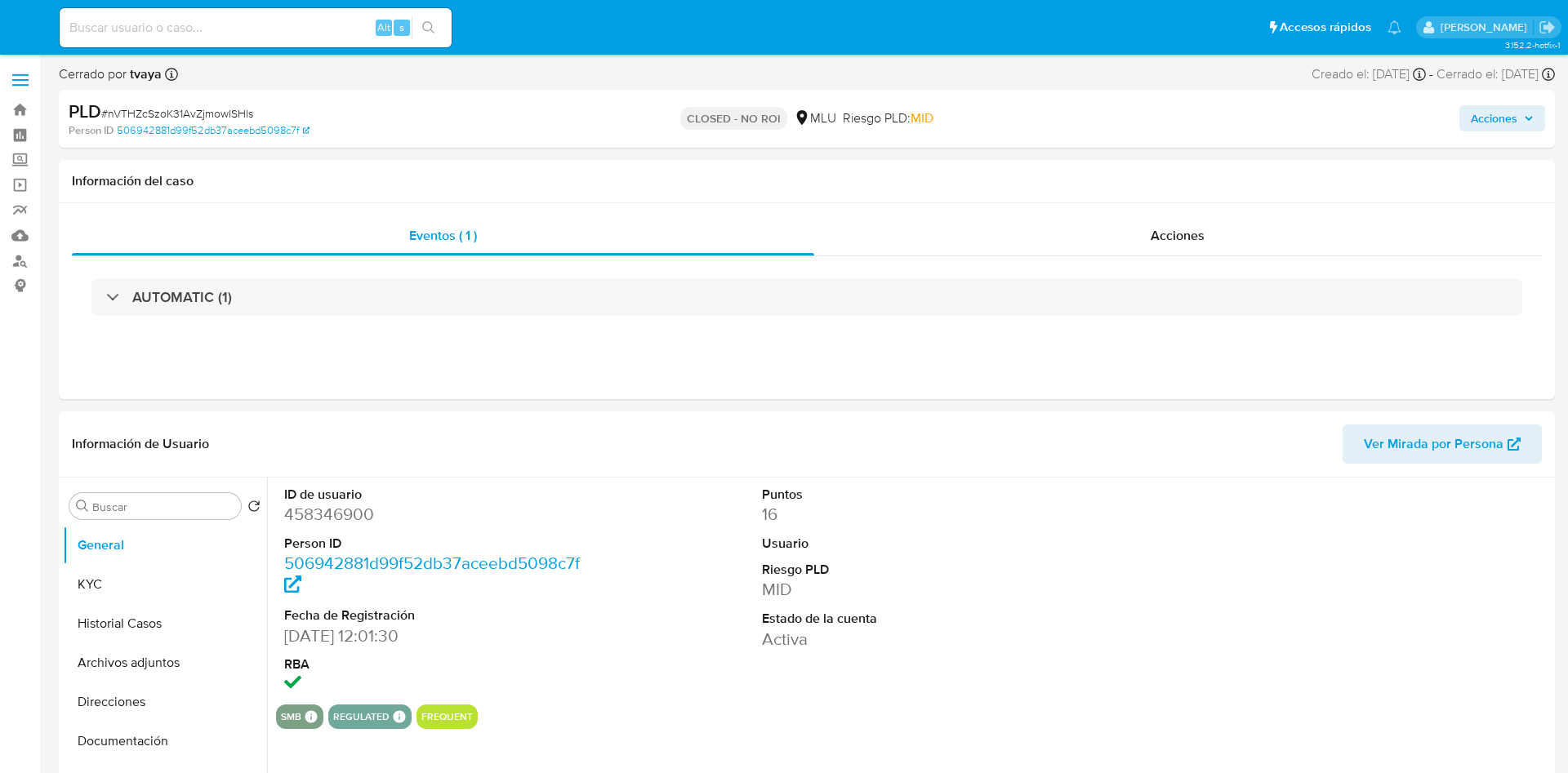
select select "10"
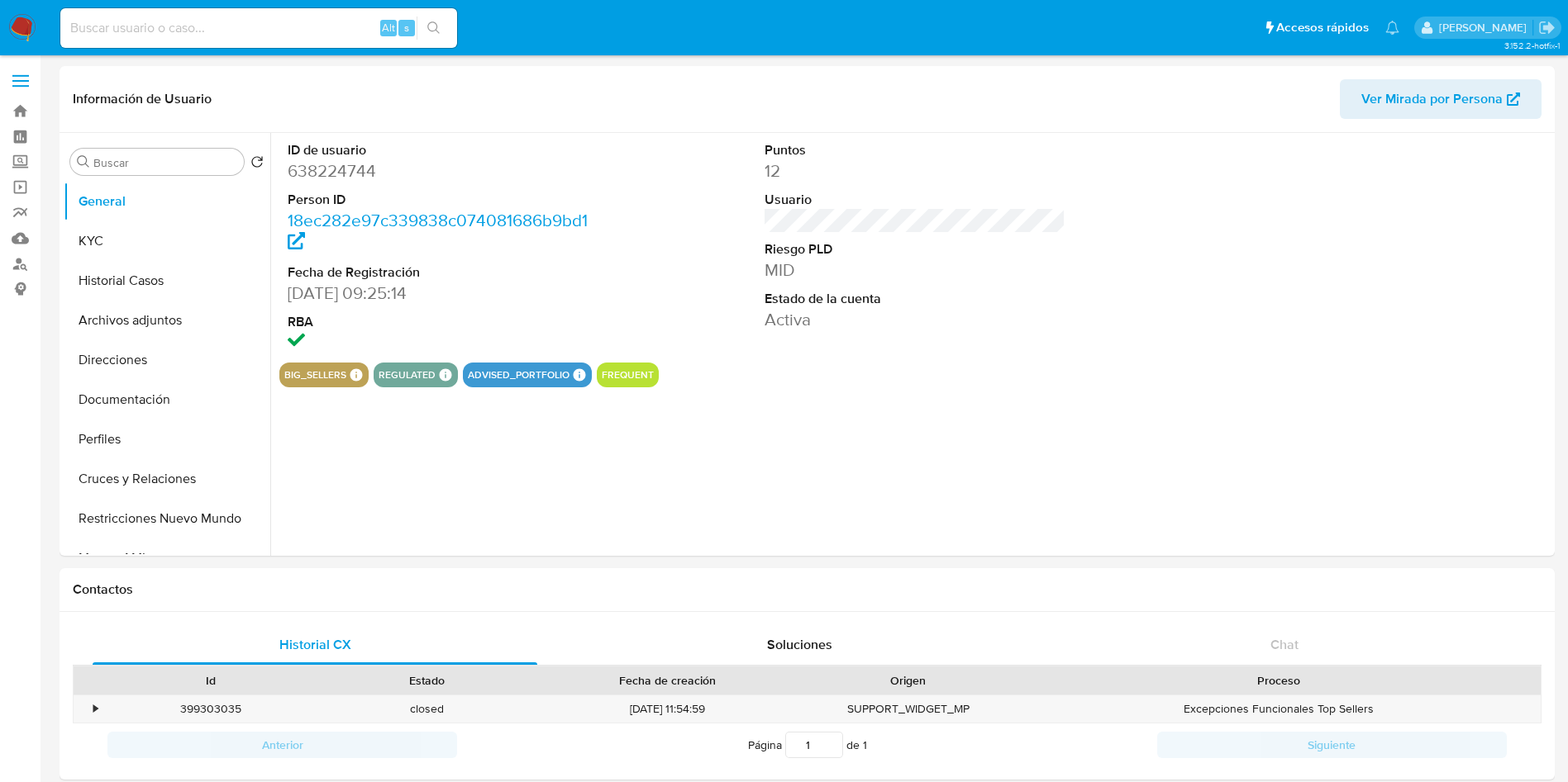
select select "10"
click at [100, 251] on button "KYC" at bounding box center [160, 240] width 193 height 40
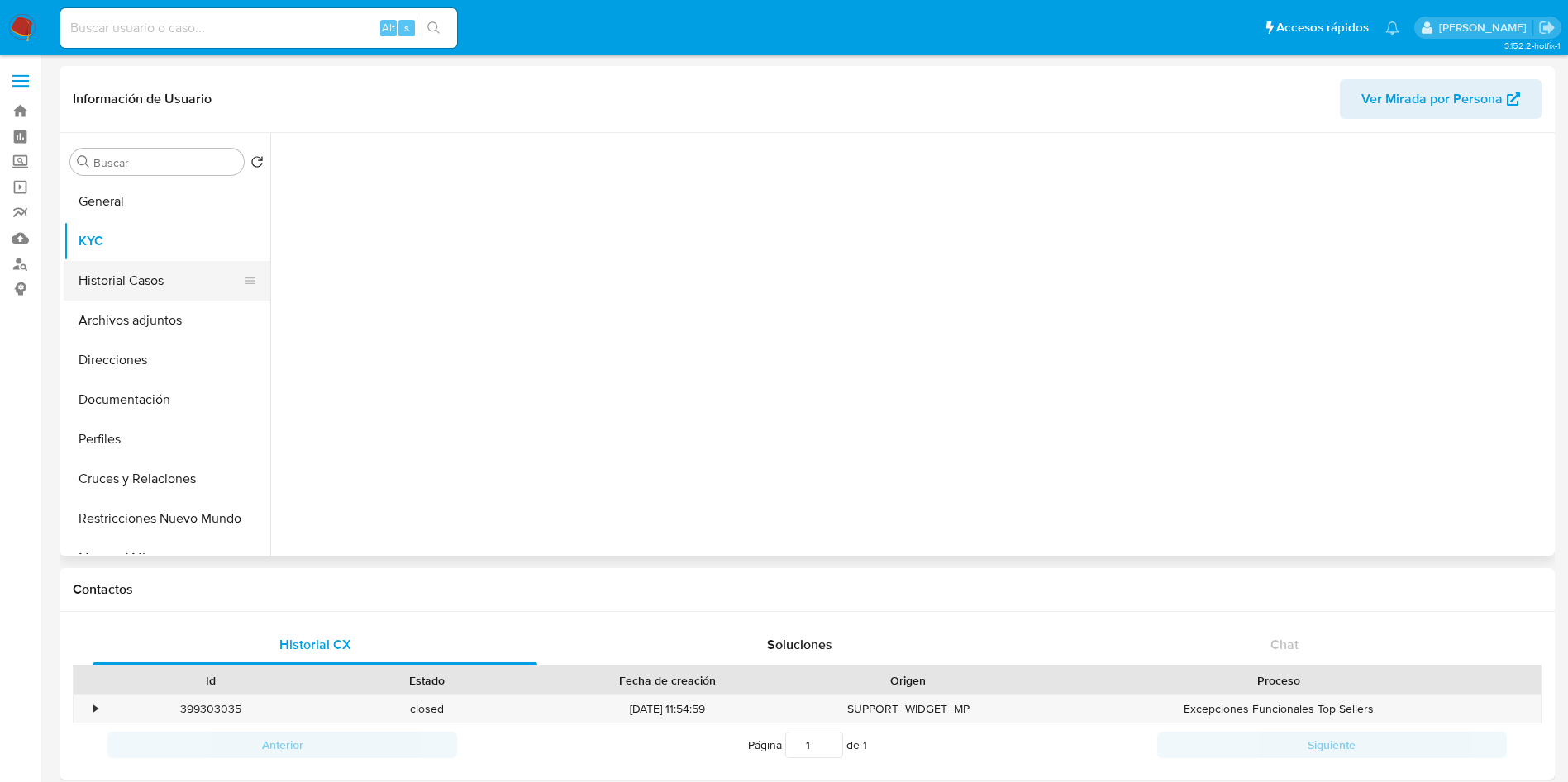
click at [89, 268] on button "Historial Casos" at bounding box center [160, 280] width 193 height 40
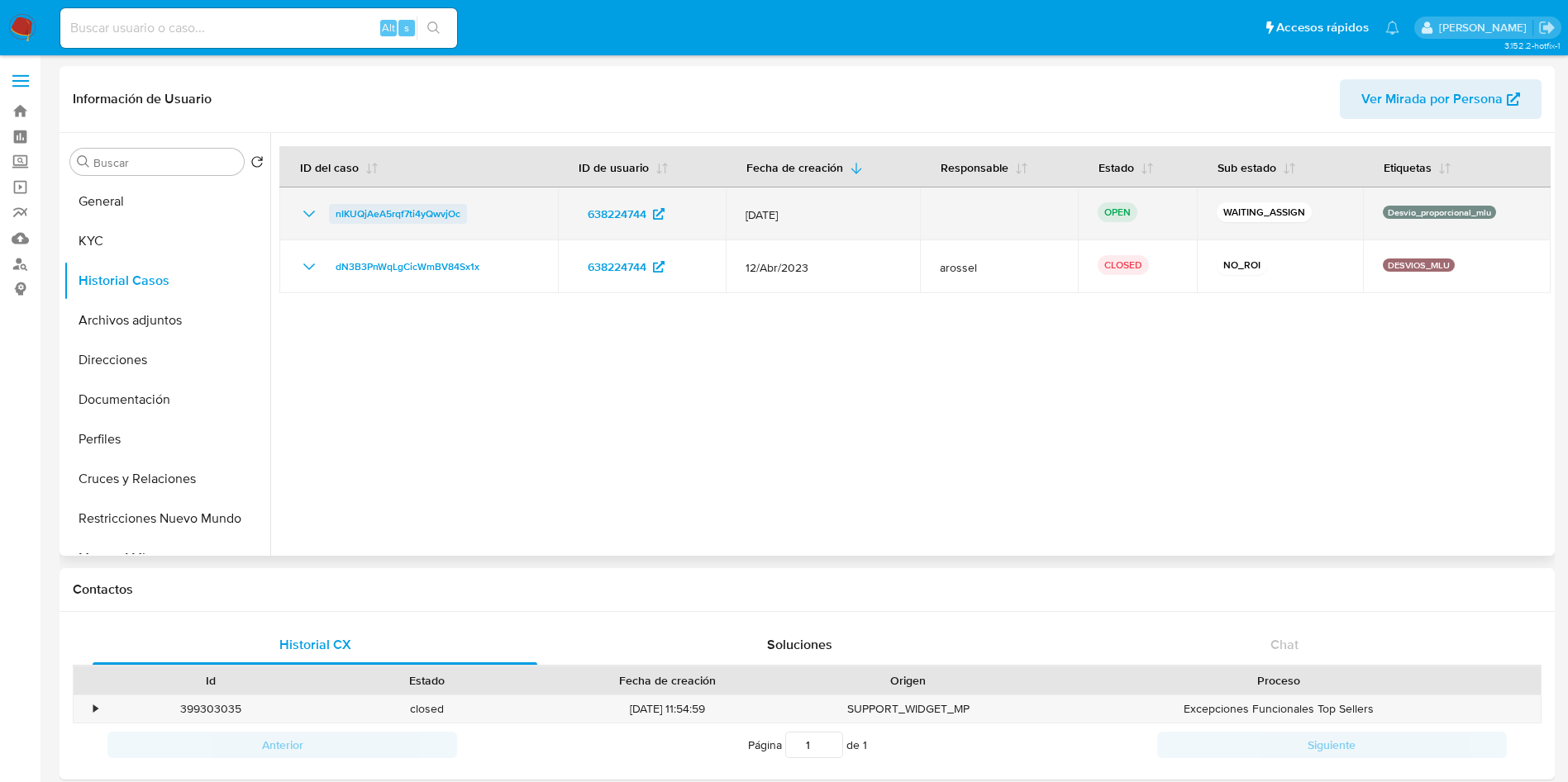
drag, startPoint x: 483, startPoint y: 210, endPoint x: 335, endPoint y: 208, distance: 148.0
click at [335, 208] on div "nIKUQjAeA5rqf7ti4yQwvjOc" at bounding box center [419, 214] width 239 height 20
click at [422, 213] on span "nIKUQjAeA5rqf7ti4yQwvjOc" at bounding box center [398, 214] width 125 height 20
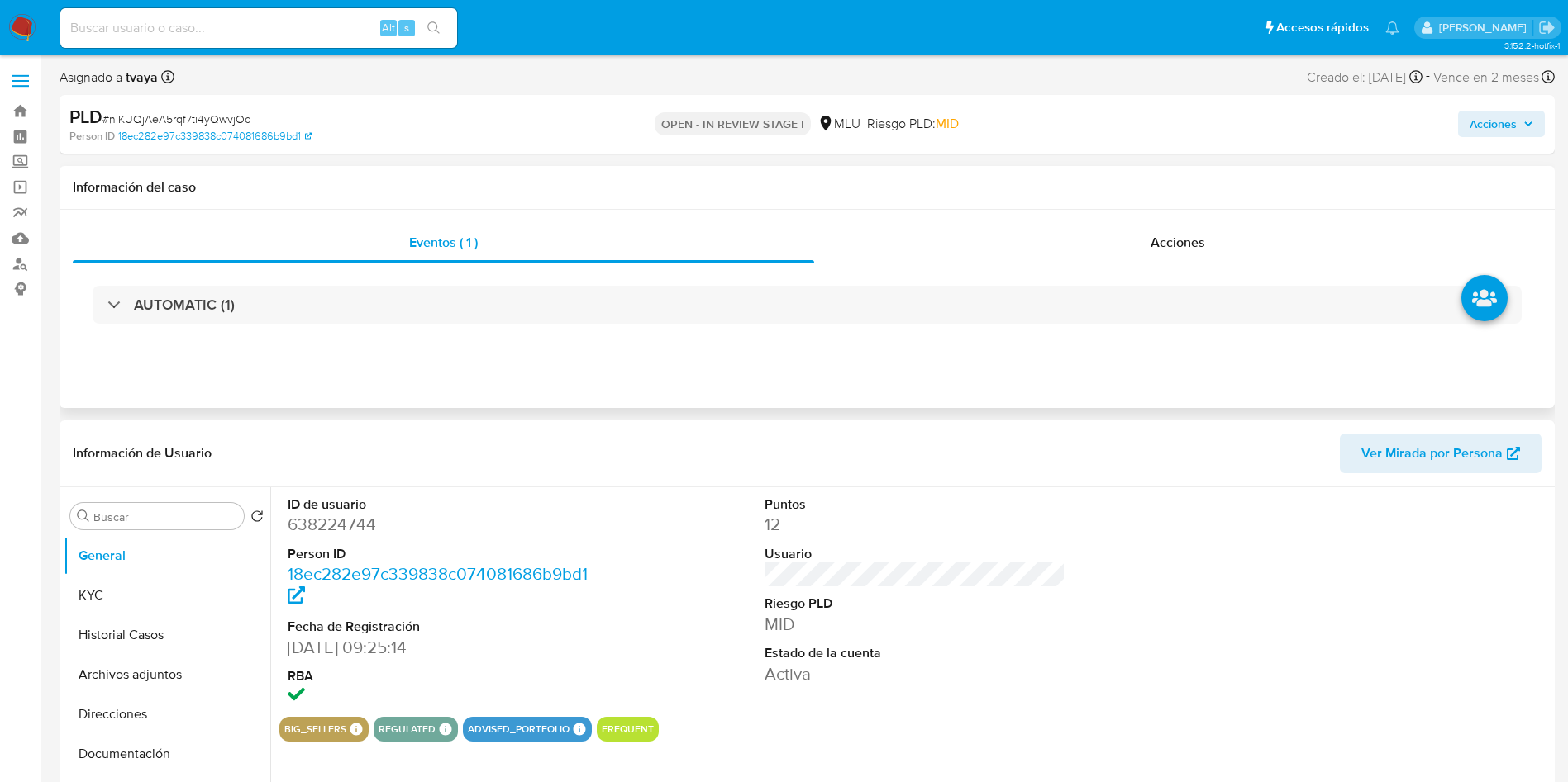
select select "10"
click at [333, 525] on dd "638224744" at bounding box center [438, 524] width 301 height 23
copy dd "638224744"
click at [113, 605] on button "KYC" at bounding box center [160, 596] width 193 height 40
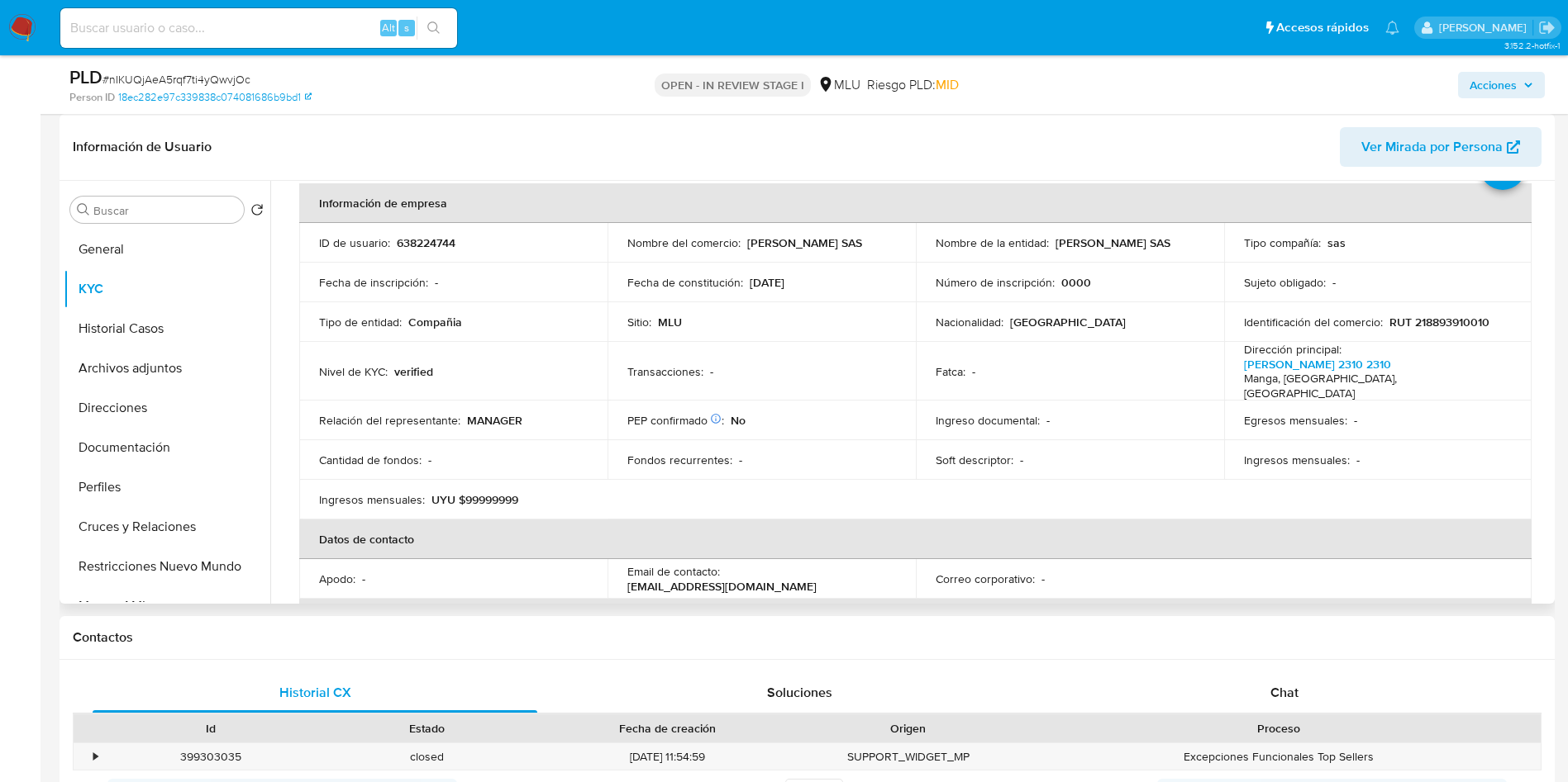
scroll to position [84, 0]
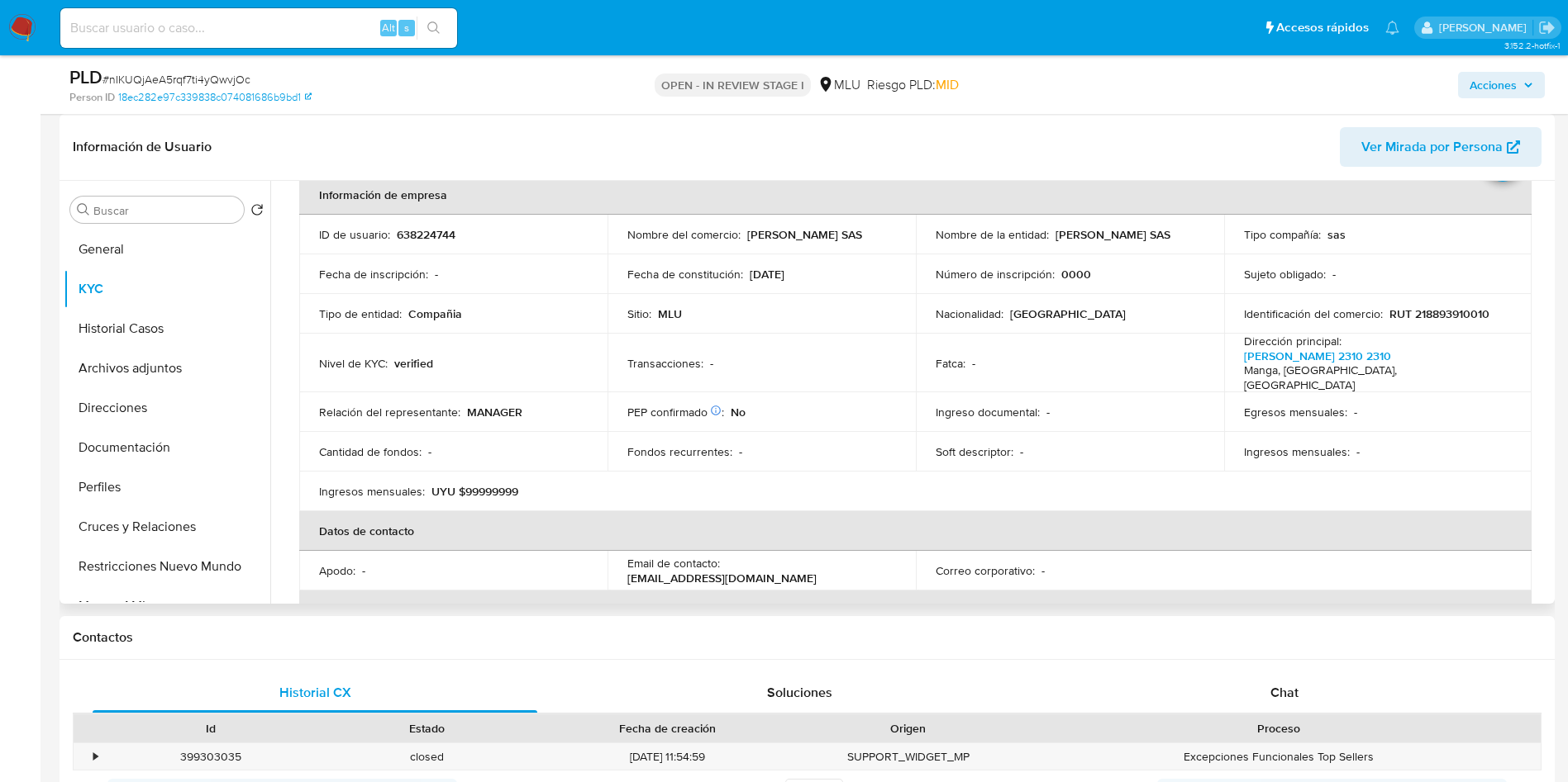
click at [435, 231] on p "638224744" at bounding box center [426, 235] width 59 height 15
copy p "638224744"
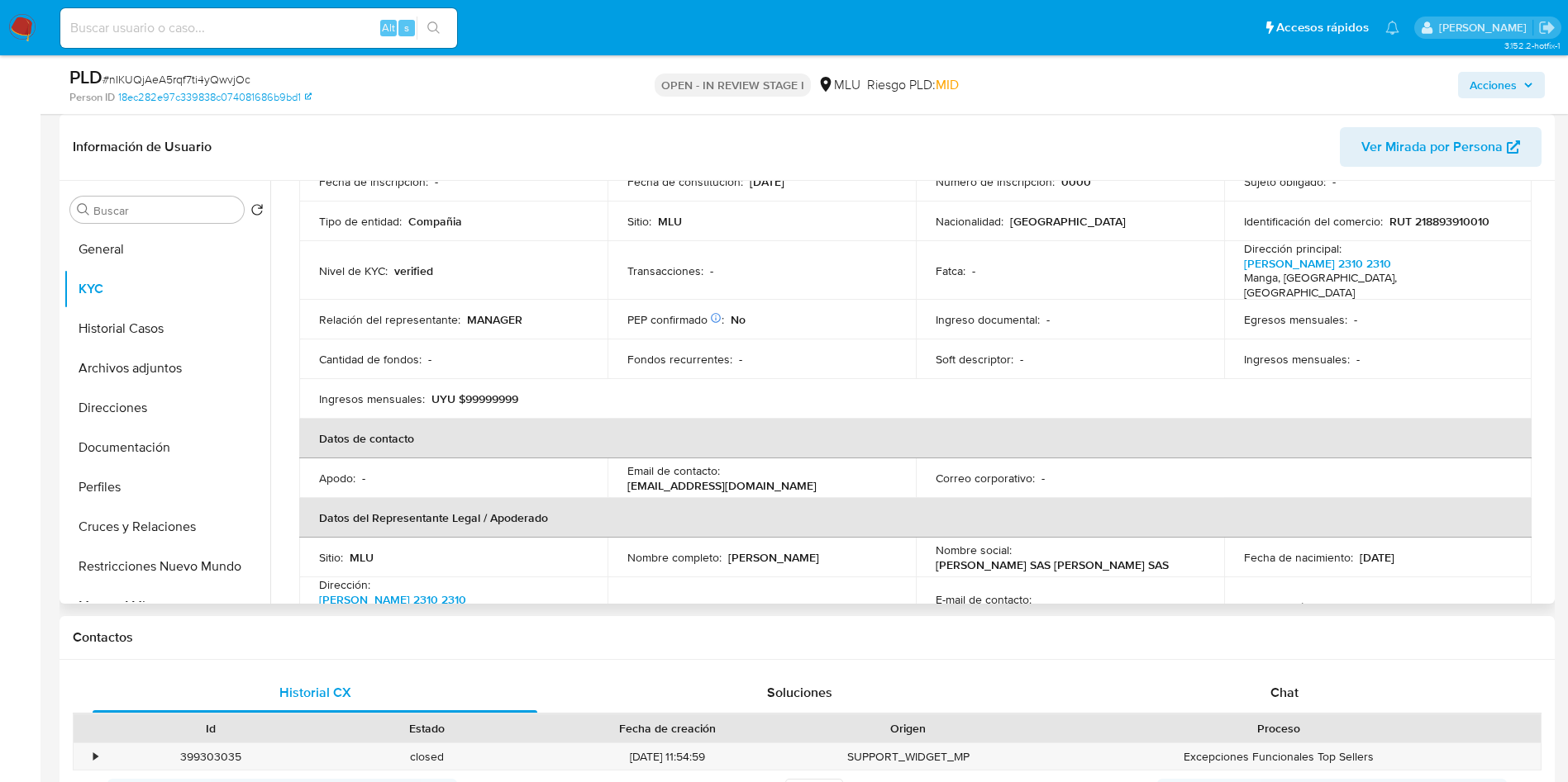
scroll to position [208, 0]
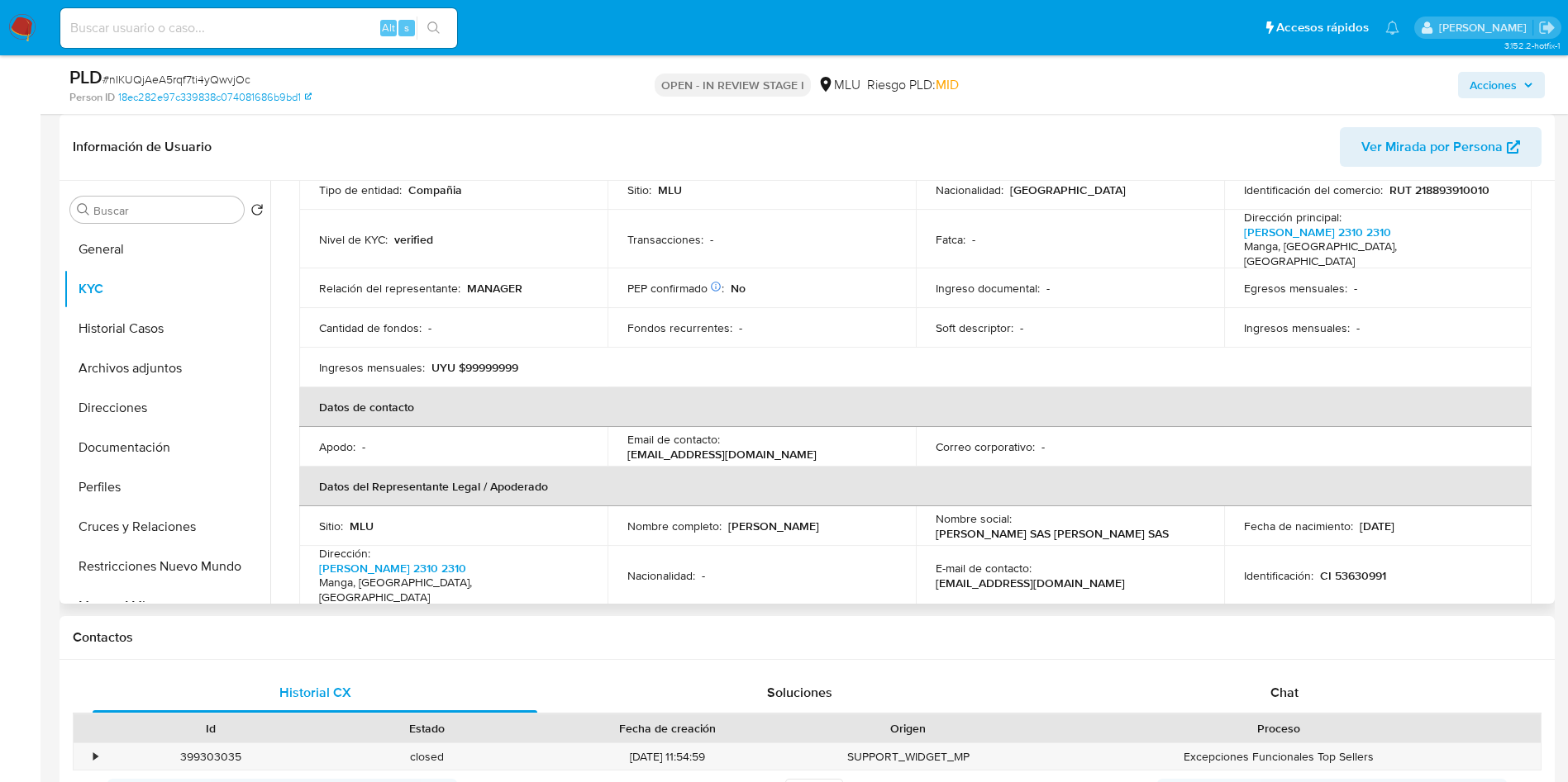
click at [817, 447] on p "[EMAIL_ADDRESS][DOMAIN_NAME]" at bounding box center [722, 455] width 189 height 15
click at [814, 447] on p "[EMAIL_ADDRESS][DOMAIN_NAME]" at bounding box center [722, 455] width 189 height 15
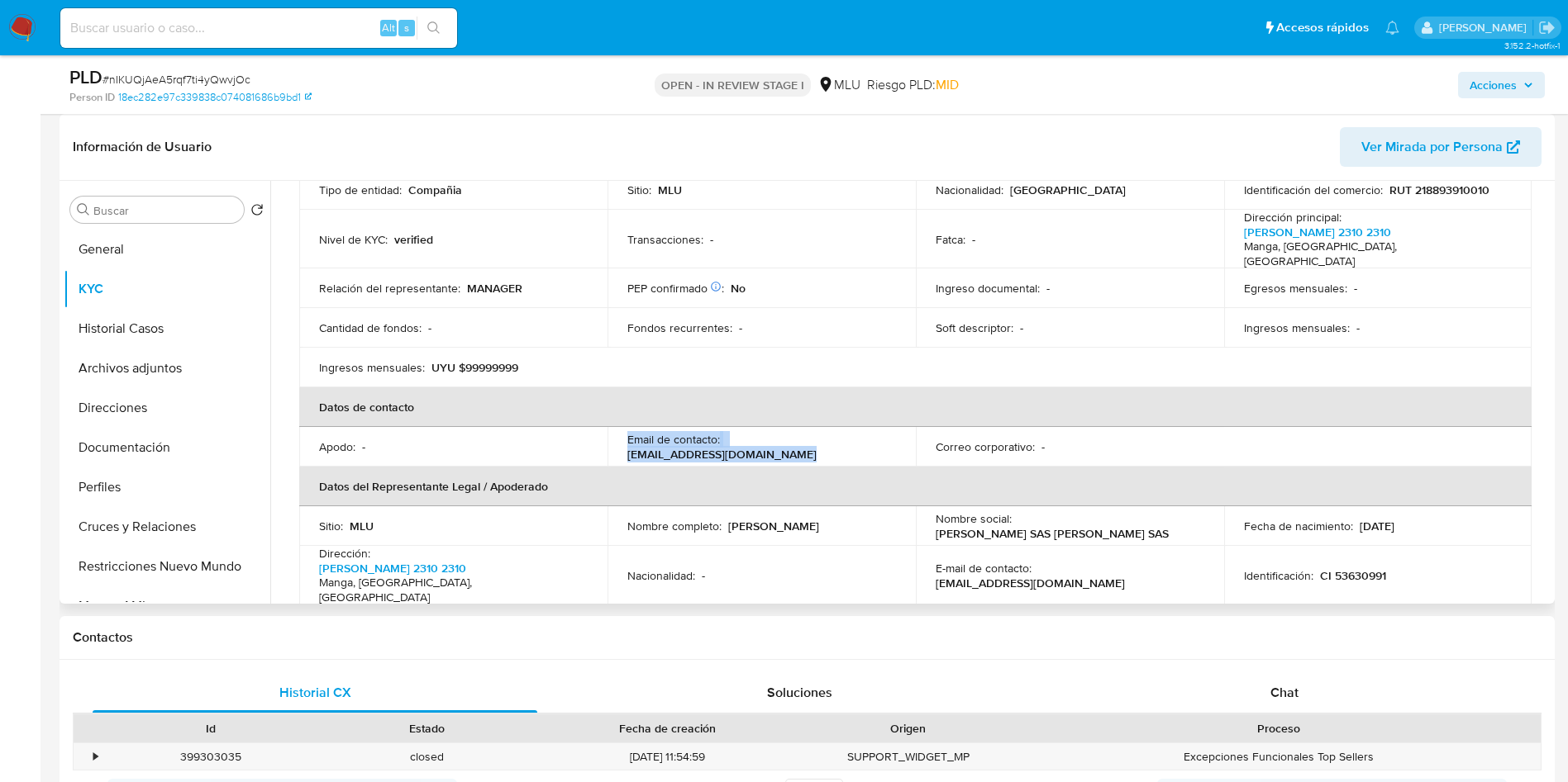
click at [817, 447] on p "[EMAIL_ADDRESS][DOMAIN_NAME]" at bounding box center [722, 455] width 189 height 15
click at [878, 433] on div "Email de contacto : [EMAIL_ADDRESS][DOMAIN_NAME]" at bounding box center [761, 446] width 268 height 30
drag, startPoint x: 882, startPoint y: 433, endPoint x: 752, endPoint y: 437, distance: 130.1
click at [754, 438] on td "Email de contacto : [EMAIL_ADDRESS][DOMAIN_NAME]" at bounding box center [761, 446] width 308 height 40
drag, startPoint x: 726, startPoint y: 426, endPoint x: 874, endPoint y: 430, distance: 148.1
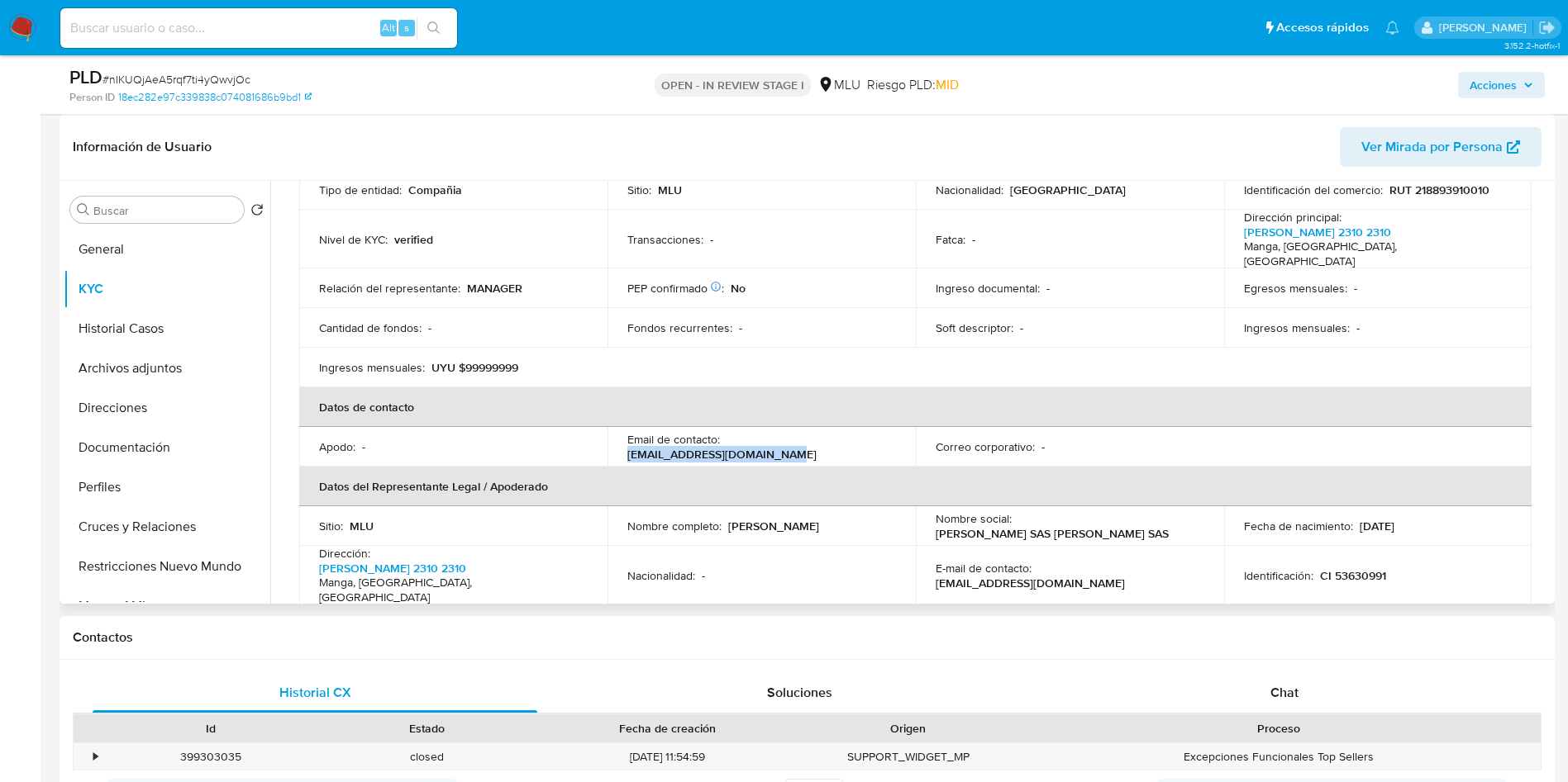
click at [817, 447] on p "[EMAIL_ADDRESS][DOMAIN_NAME]" at bounding box center [722, 455] width 189 height 15
copy p "[EMAIL_ADDRESS][DOMAIN_NAME]"
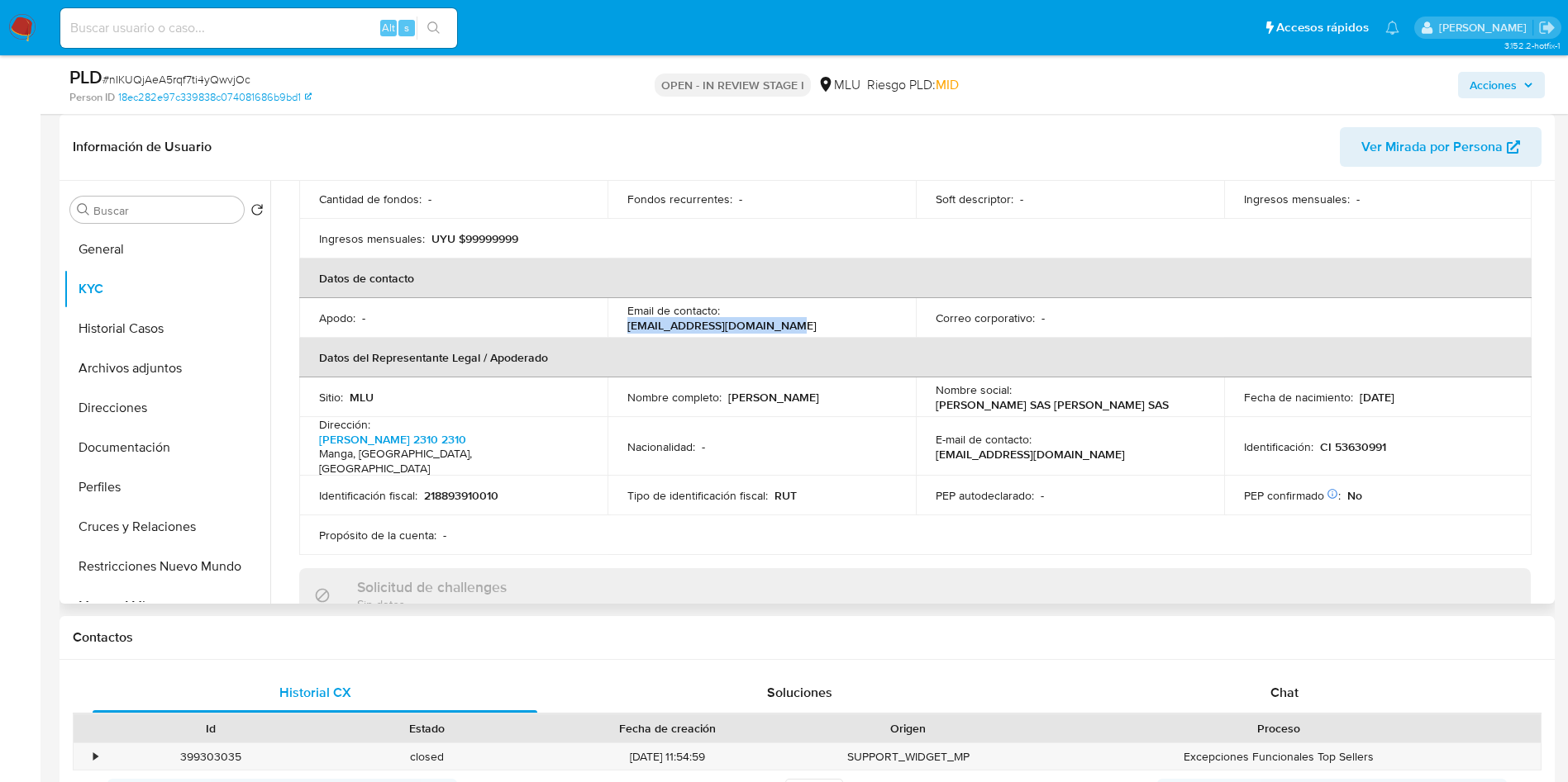
scroll to position [305, 0]
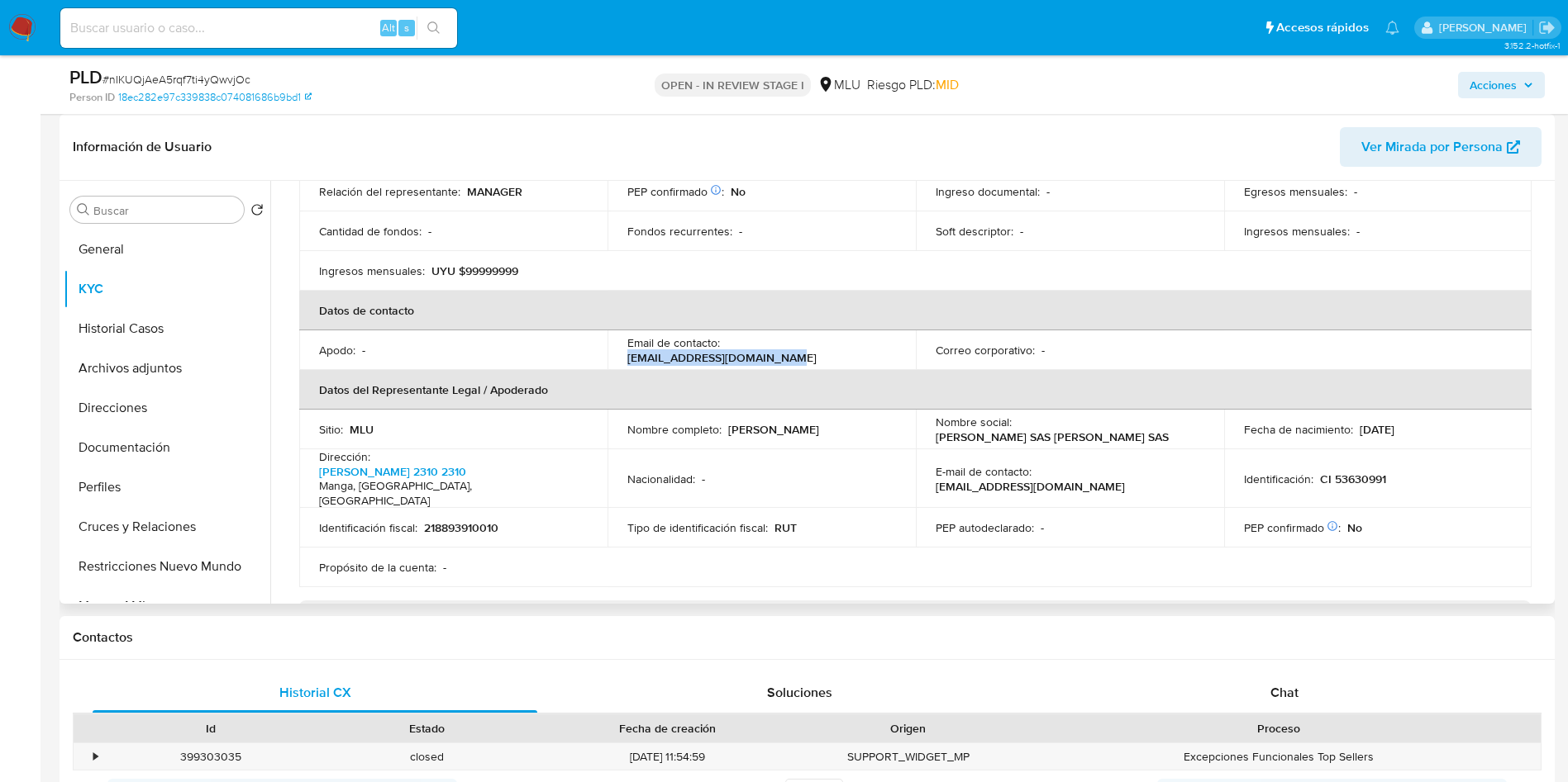
copy p "[EMAIL_ADDRESS][DOMAIN_NAME]"
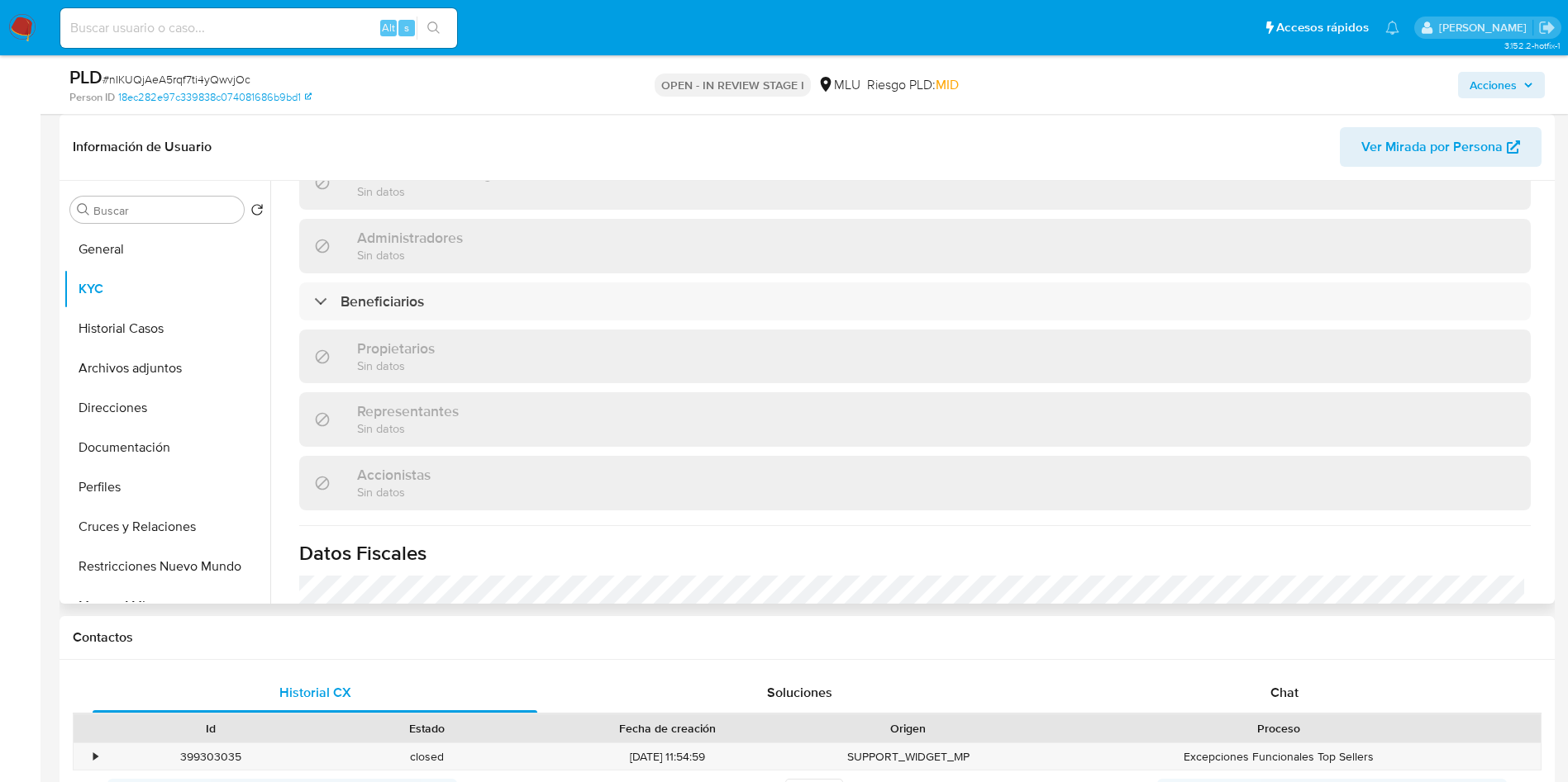
scroll to position [925, 0]
